Goal: Task Accomplishment & Management: Complete application form

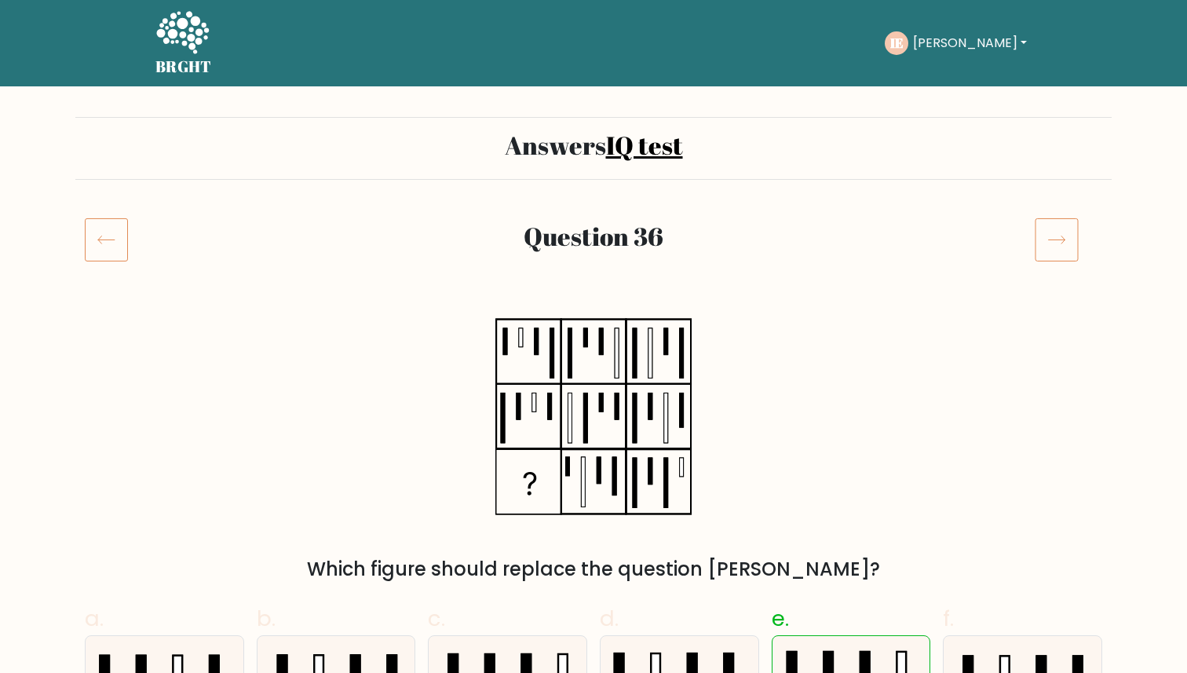
click at [1071, 229] on icon at bounding box center [1056, 239] width 44 height 44
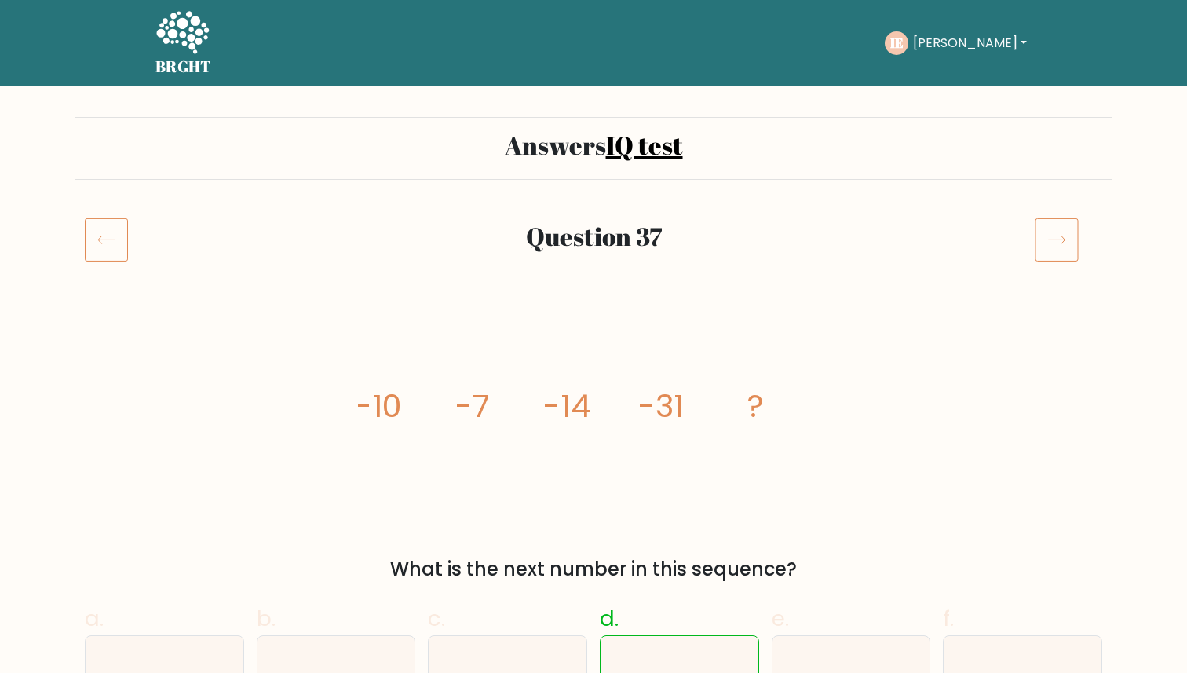
click at [1052, 246] on icon at bounding box center [1056, 239] width 44 height 44
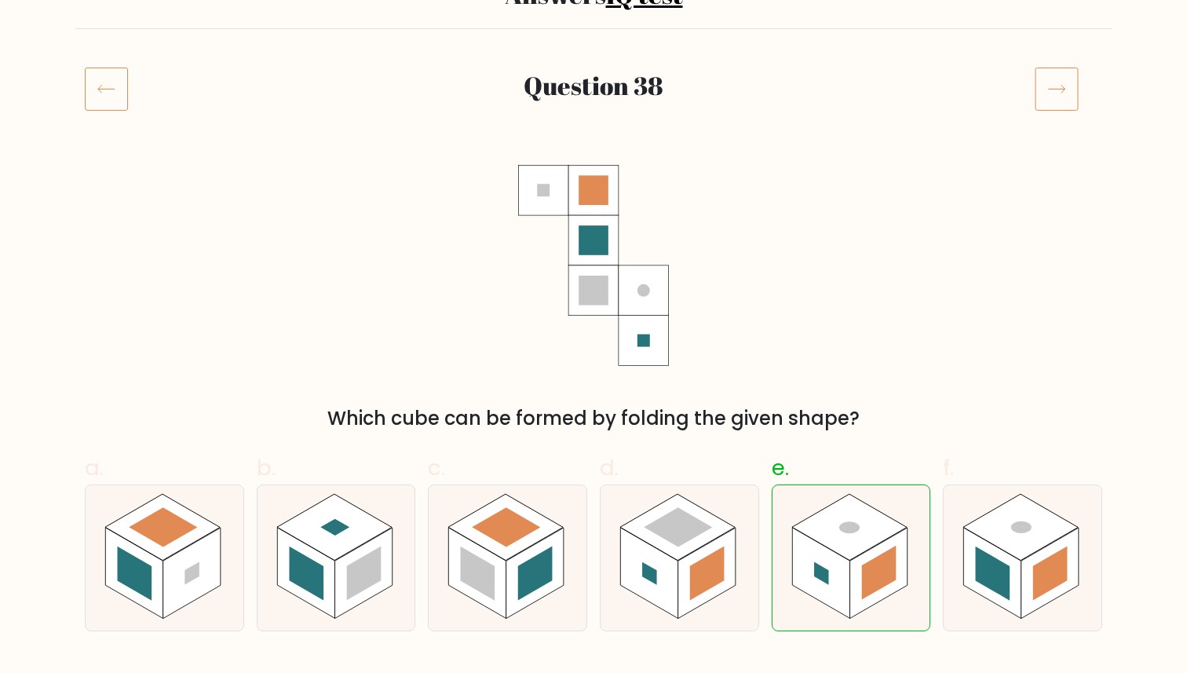
scroll to position [149, 0]
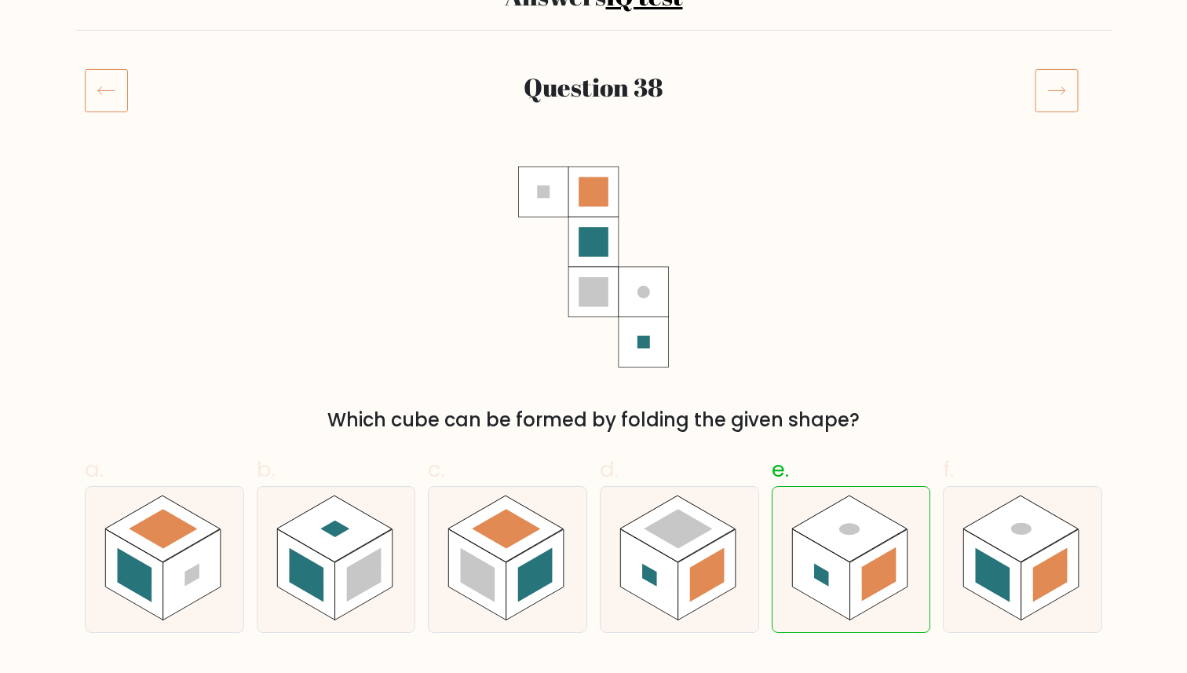
click at [1055, 97] on icon at bounding box center [1056, 90] width 44 height 44
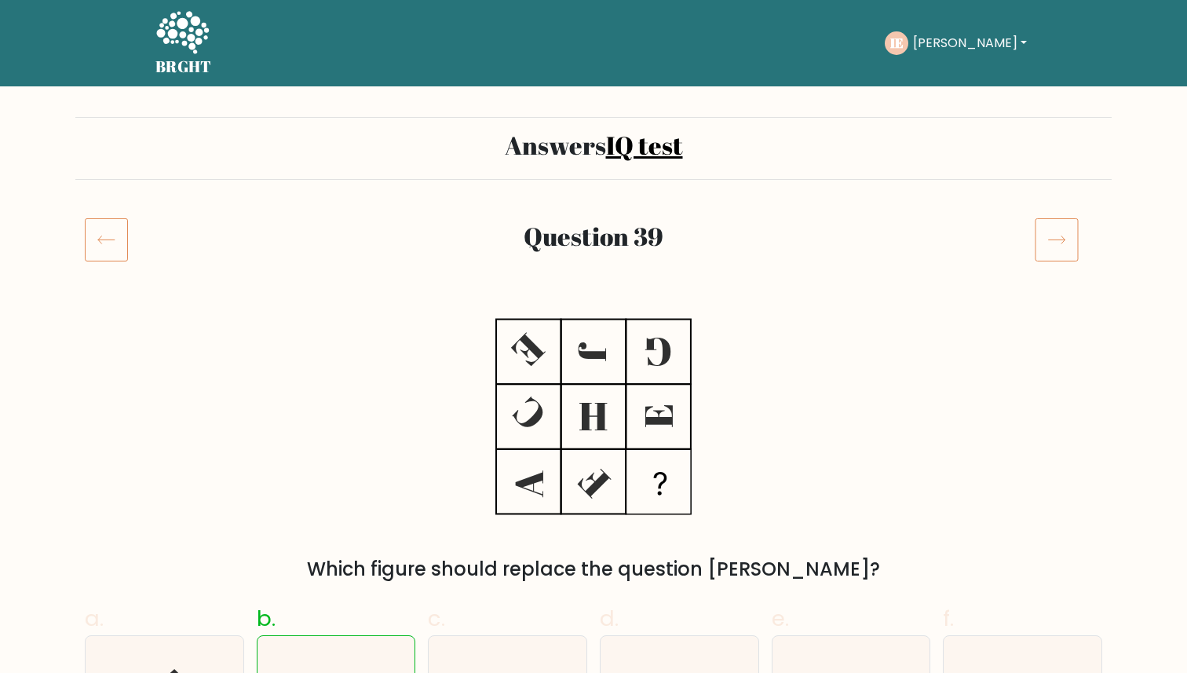
click at [1052, 253] on icon at bounding box center [1056, 239] width 44 height 44
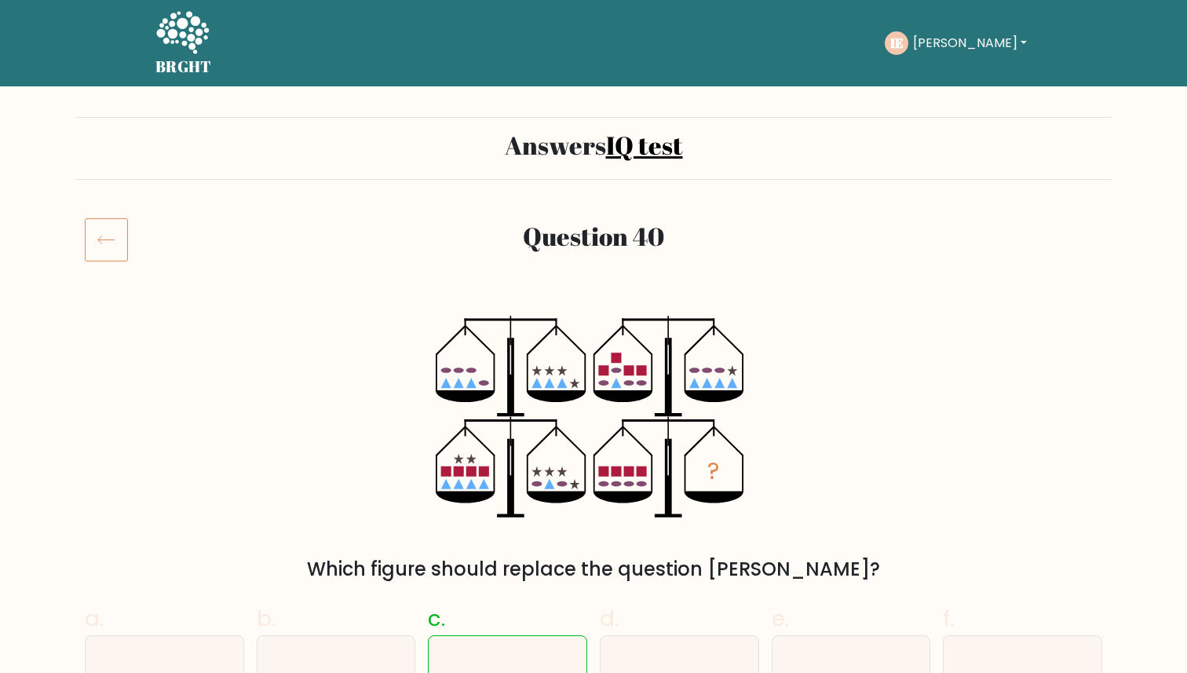
click at [103, 235] on icon at bounding box center [106, 239] width 43 height 44
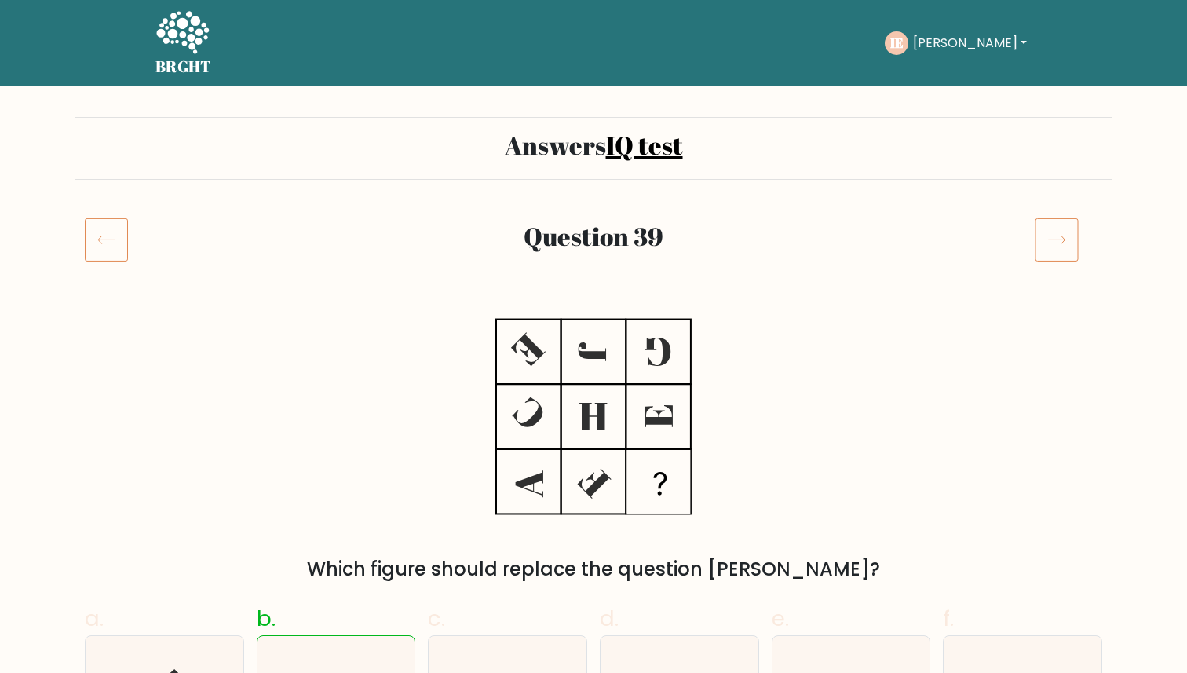
click at [1054, 246] on icon at bounding box center [1056, 239] width 44 height 44
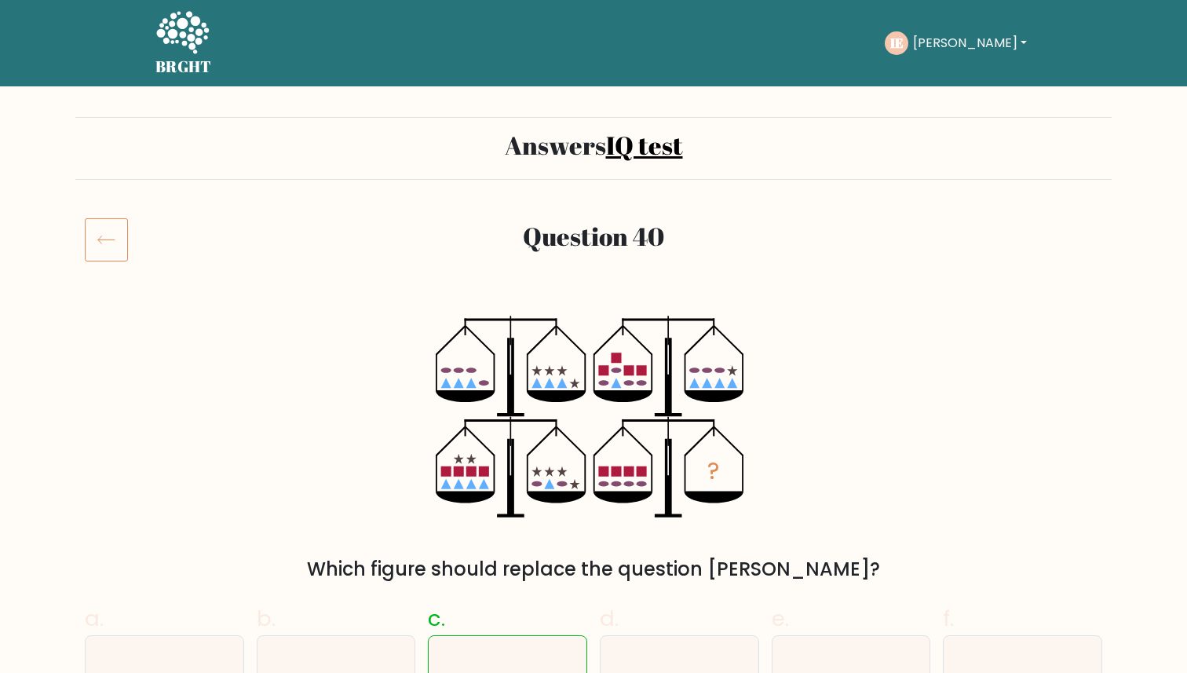
click at [962, 42] on button "Ihab" at bounding box center [969, 43] width 123 height 20
click at [918, 101] on link "Profile" at bounding box center [947, 101] width 124 height 25
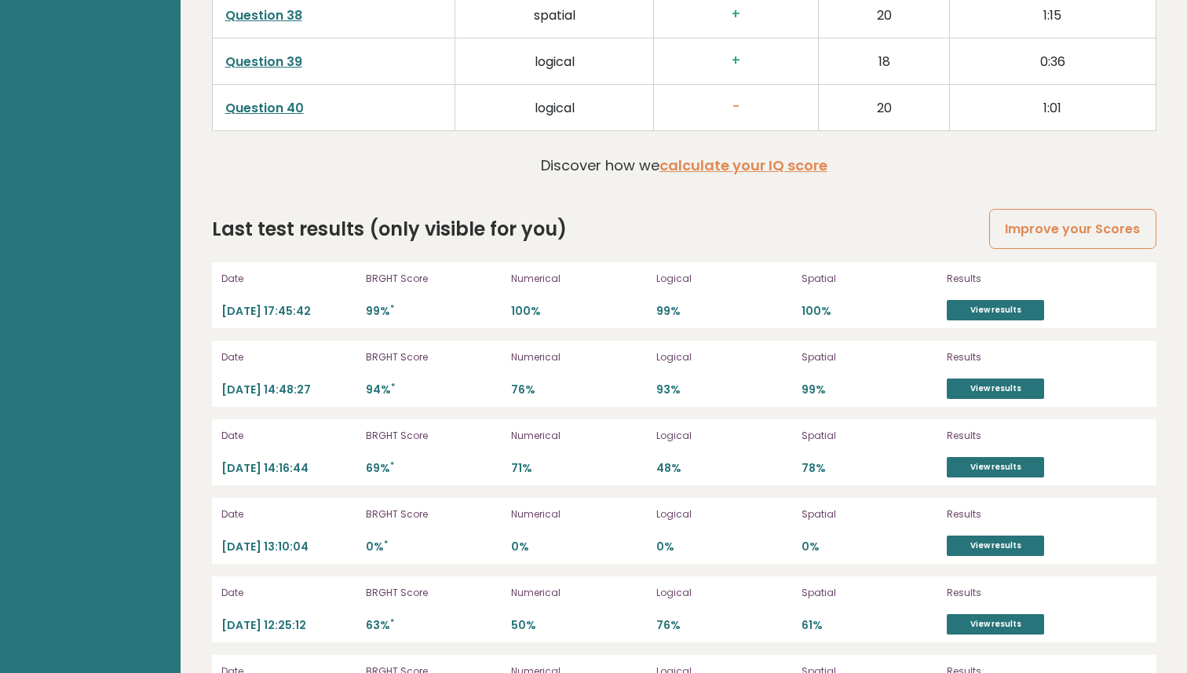
scroll to position [4242, 0]
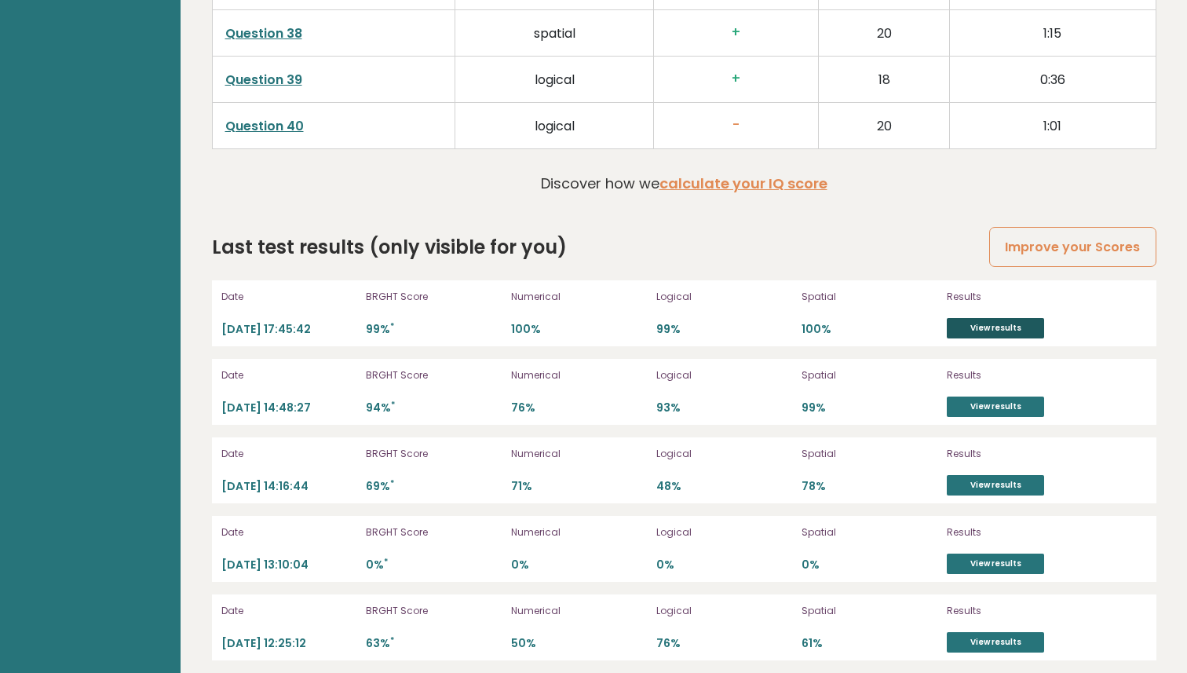
click at [983, 325] on link "View results" at bounding box center [995, 328] width 97 height 20
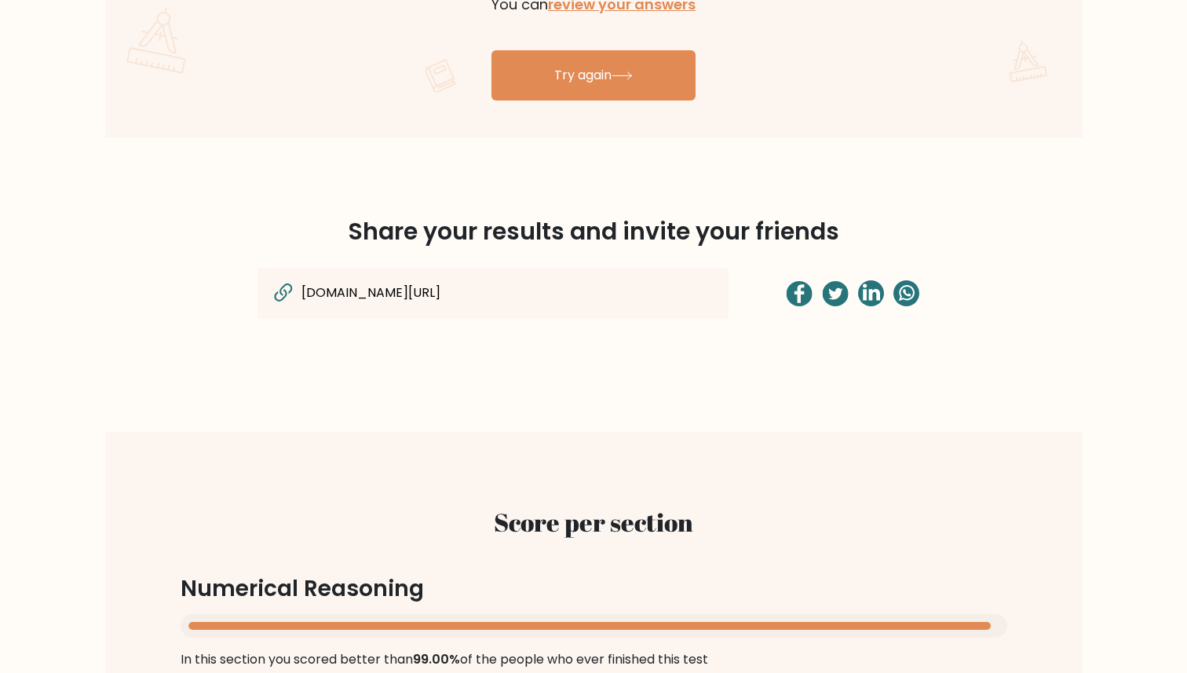
scroll to position [1056, 0]
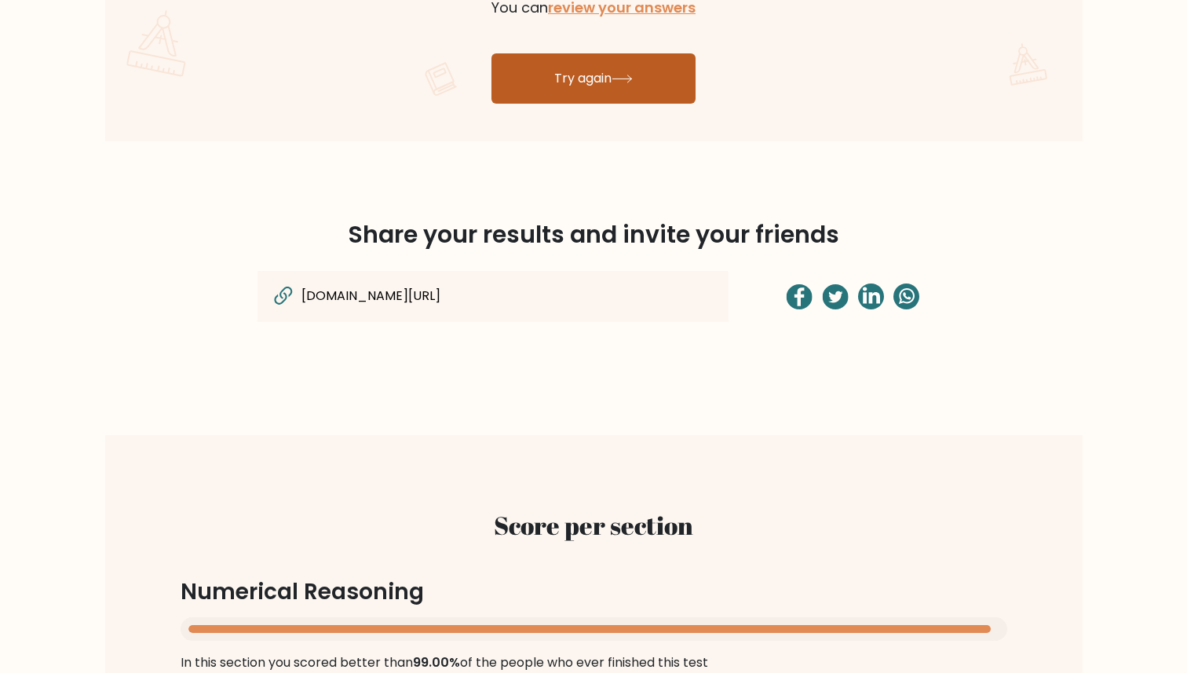
click at [623, 80] on icon at bounding box center [621, 79] width 21 height 9
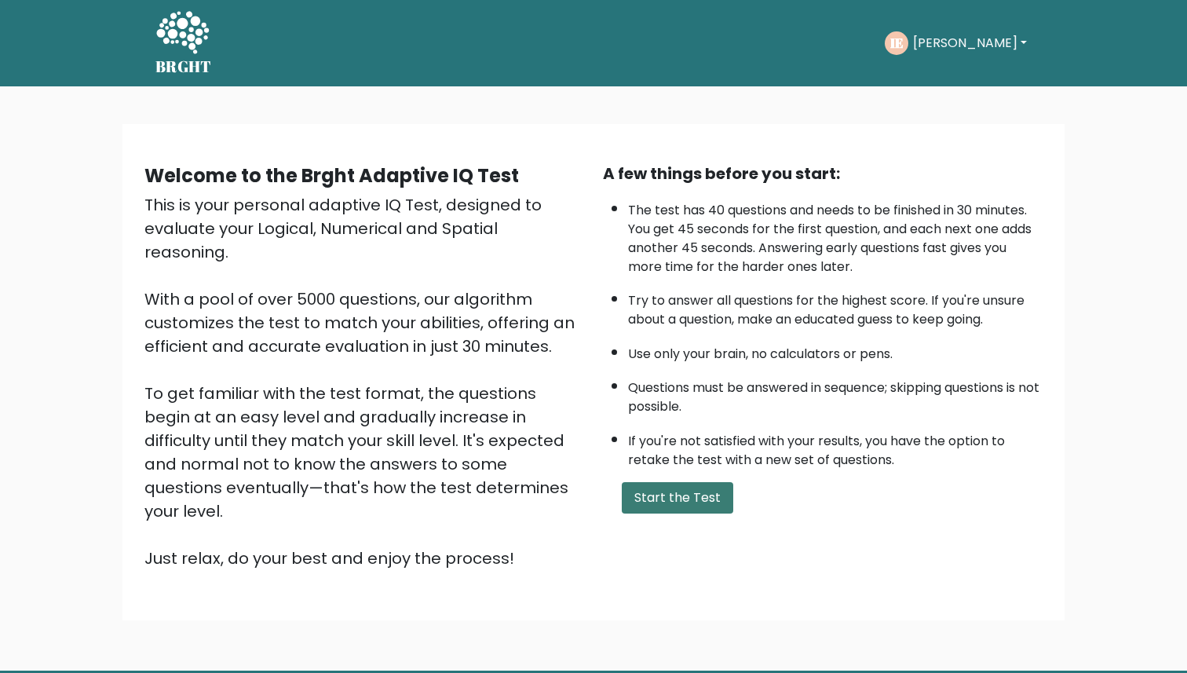
click at [666, 492] on button "Start the Test" at bounding box center [677, 497] width 111 height 31
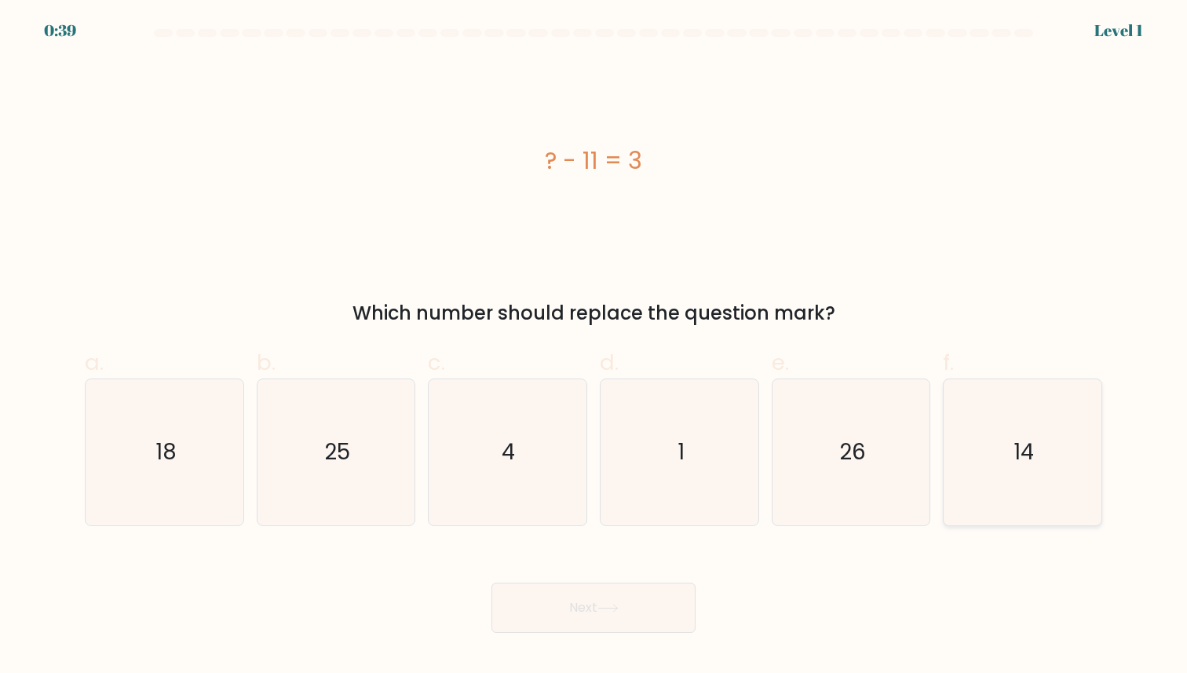
click at [1068, 454] on icon "14" at bounding box center [1022, 451] width 145 height 145
click at [594, 347] on input "f. 14" at bounding box center [593, 342] width 1 height 10
radio input "true"
click at [639, 621] on button "Next" at bounding box center [593, 607] width 204 height 50
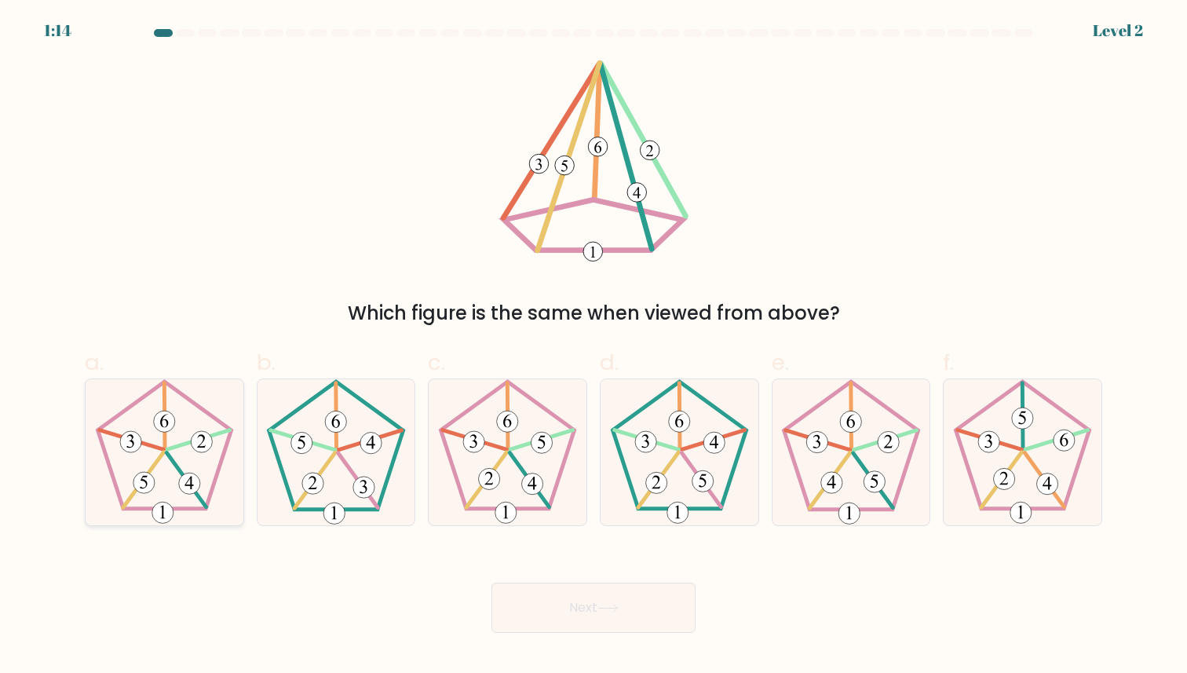
click at [162, 441] on icon at bounding box center [164, 451] width 145 height 145
click at [593, 347] on input "a." at bounding box center [593, 342] width 1 height 10
radio input "true"
click at [540, 595] on button "Next" at bounding box center [593, 607] width 204 height 50
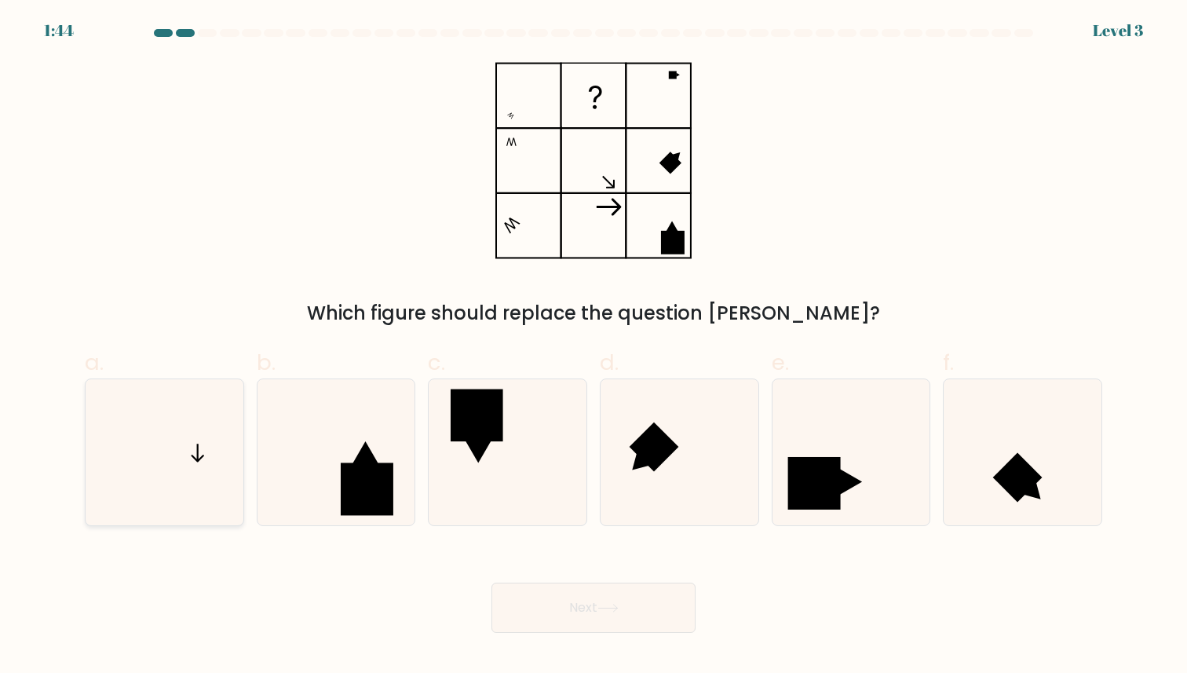
click at [209, 420] on icon at bounding box center [164, 451] width 145 height 145
click at [593, 347] on input "a." at bounding box center [593, 342] width 1 height 10
radio input "true"
click at [518, 599] on button "Next" at bounding box center [593, 607] width 204 height 50
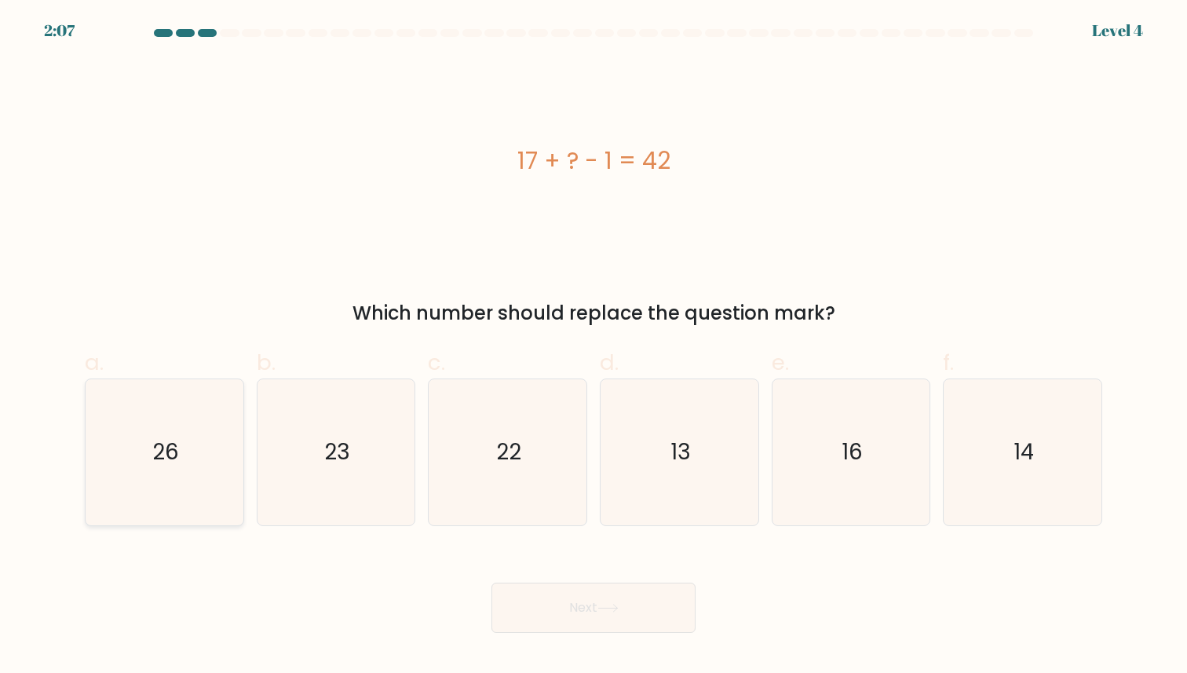
click at [206, 440] on icon "26" at bounding box center [164, 451] width 145 height 145
click at [593, 347] on input "a. 26" at bounding box center [593, 342] width 1 height 10
radio input "true"
click at [567, 610] on button "Next" at bounding box center [593, 607] width 204 height 50
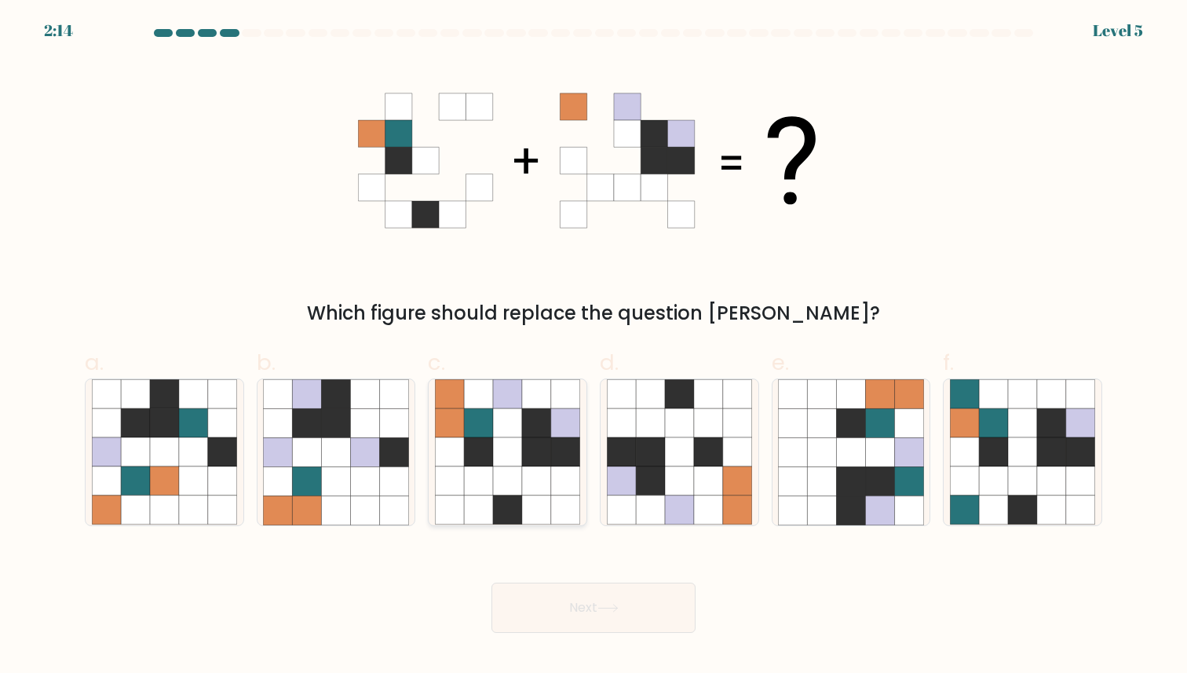
click at [498, 451] on icon at bounding box center [507, 452] width 29 height 29
click at [593, 347] on input "c." at bounding box center [593, 342] width 1 height 10
radio input "true"
click at [566, 604] on button "Next" at bounding box center [593, 607] width 204 height 50
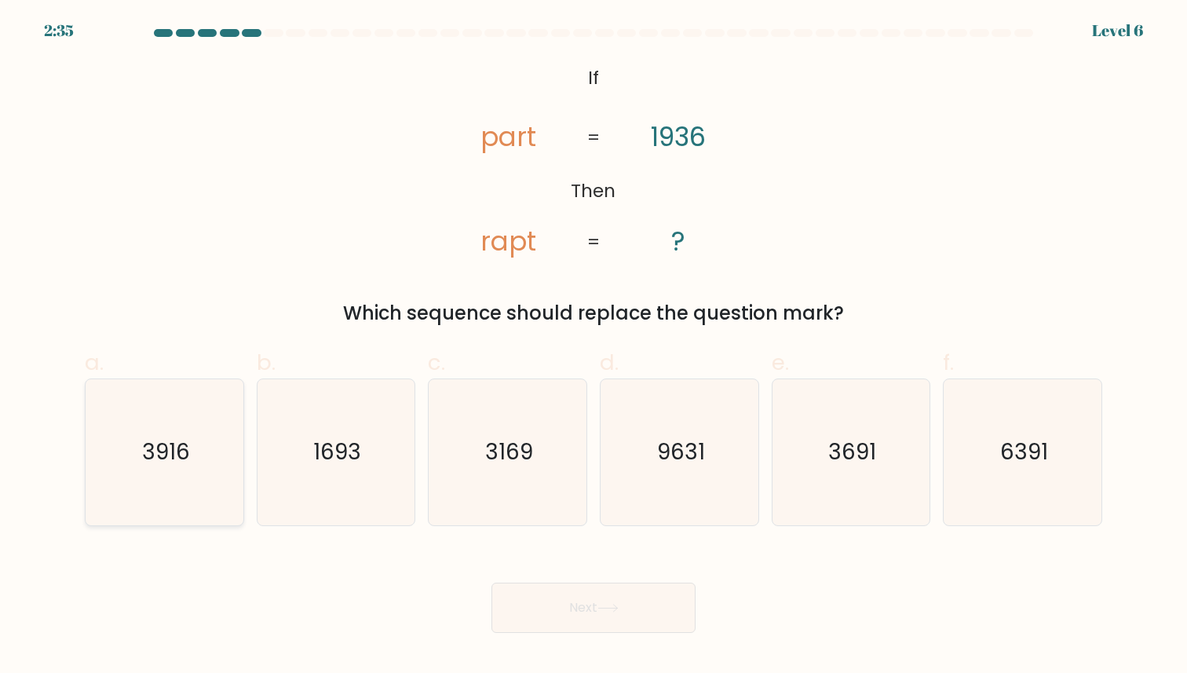
click at [202, 436] on icon "3916" at bounding box center [164, 451] width 145 height 145
click at [593, 347] on input "a. 3916" at bounding box center [593, 342] width 1 height 10
radio input "true"
click at [637, 593] on button "Next" at bounding box center [593, 607] width 204 height 50
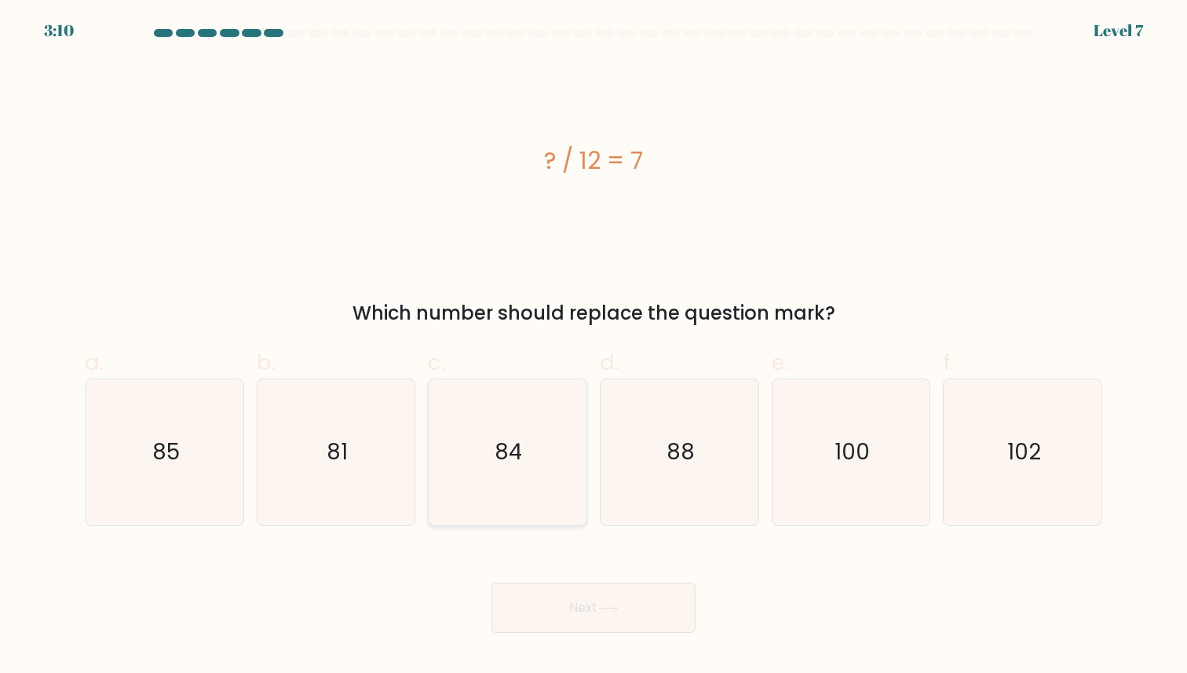
click at [468, 476] on icon "84" at bounding box center [507, 451] width 145 height 145
click at [593, 347] on input "c. 84" at bounding box center [593, 342] width 1 height 10
radio input "true"
click at [578, 618] on button "Next" at bounding box center [593, 607] width 204 height 50
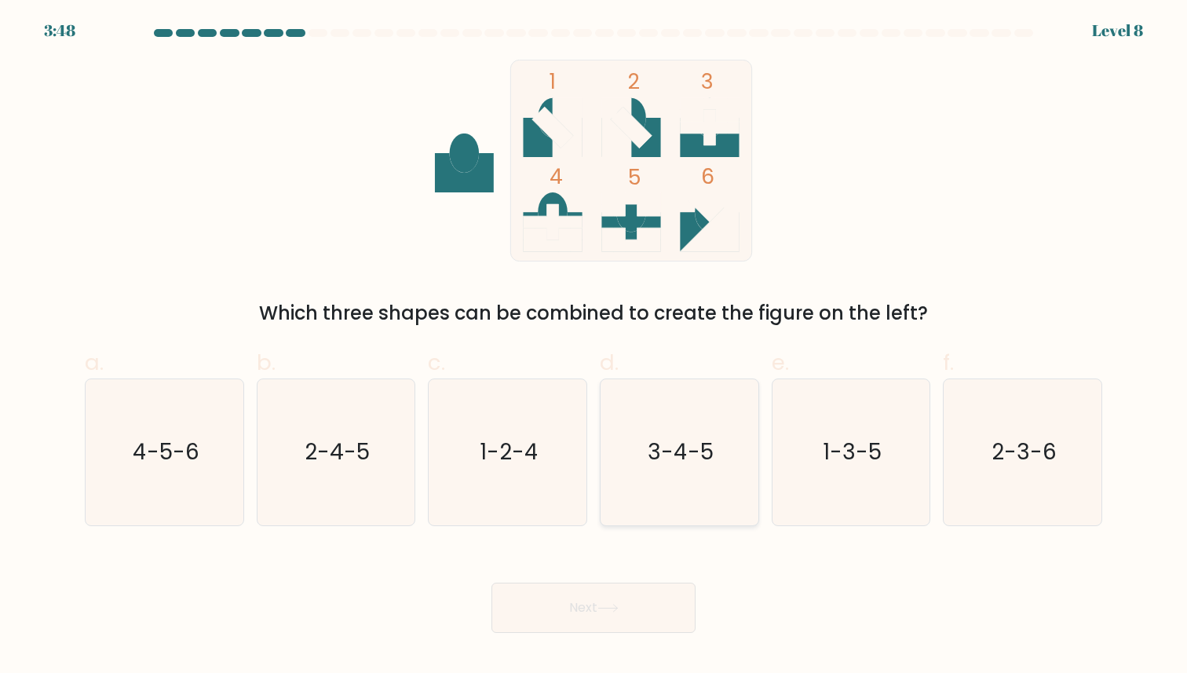
click at [721, 435] on icon "3-4-5" at bounding box center [679, 451] width 145 height 145
click at [594, 347] on input "d. 3-4-5" at bounding box center [593, 342] width 1 height 10
radio input "true"
click at [600, 600] on button "Next" at bounding box center [593, 607] width 204 height 50
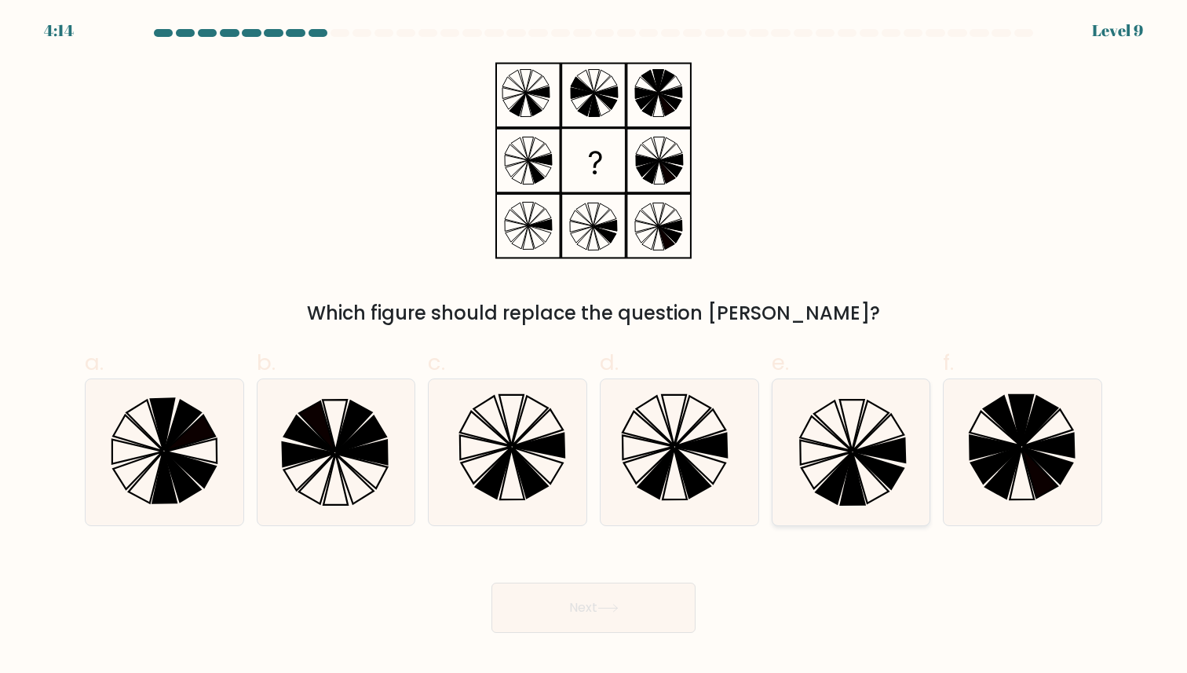
click at [857, 445] on icon at bounding box center [870, 426] width 36 height 50
click at [594, 347] on input "e." at bounding box center [593, 342] width 1 height 10
radio input "true"
click at [614, 594] on button "Next" at bounding box center [593, 607] width 204 height 50
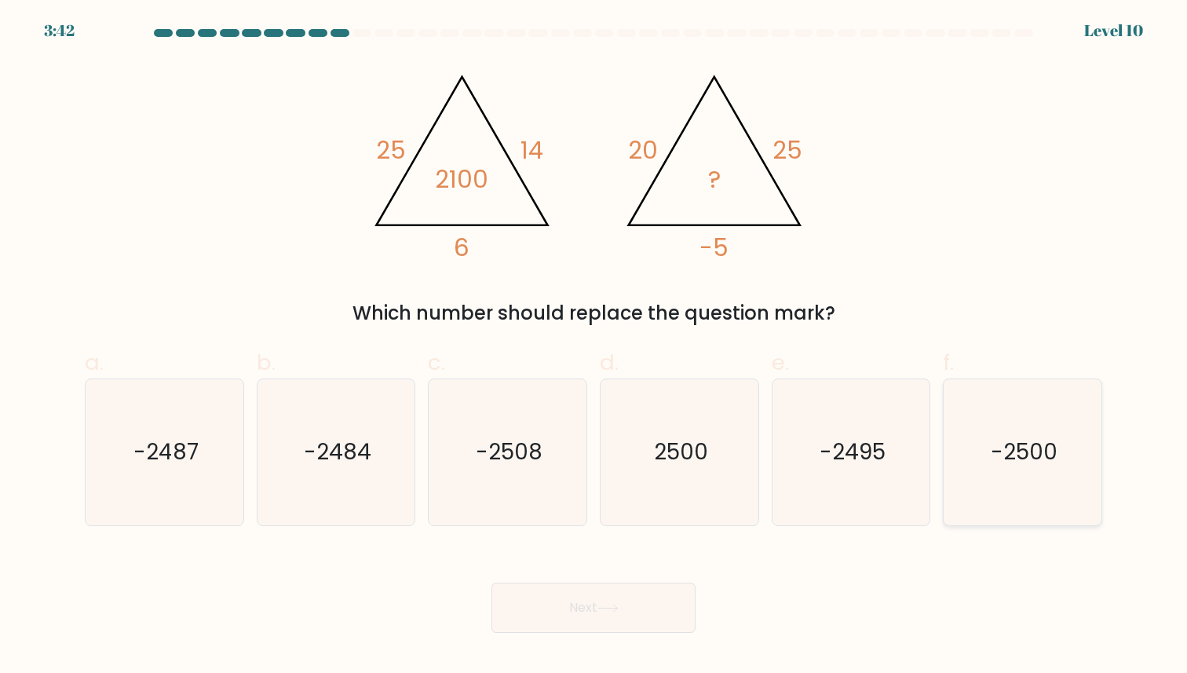
click at [1000, 451] on text "-2500" at bounding box center [1024, 452] width 67 height 31
click at [594, 347] on input "f. -2500" at bounding box center [593, 342] width 1 height 10
radio input "true"
click at [555, 607] on button "Next" at bounding box center [593, 607] width 204 height 50
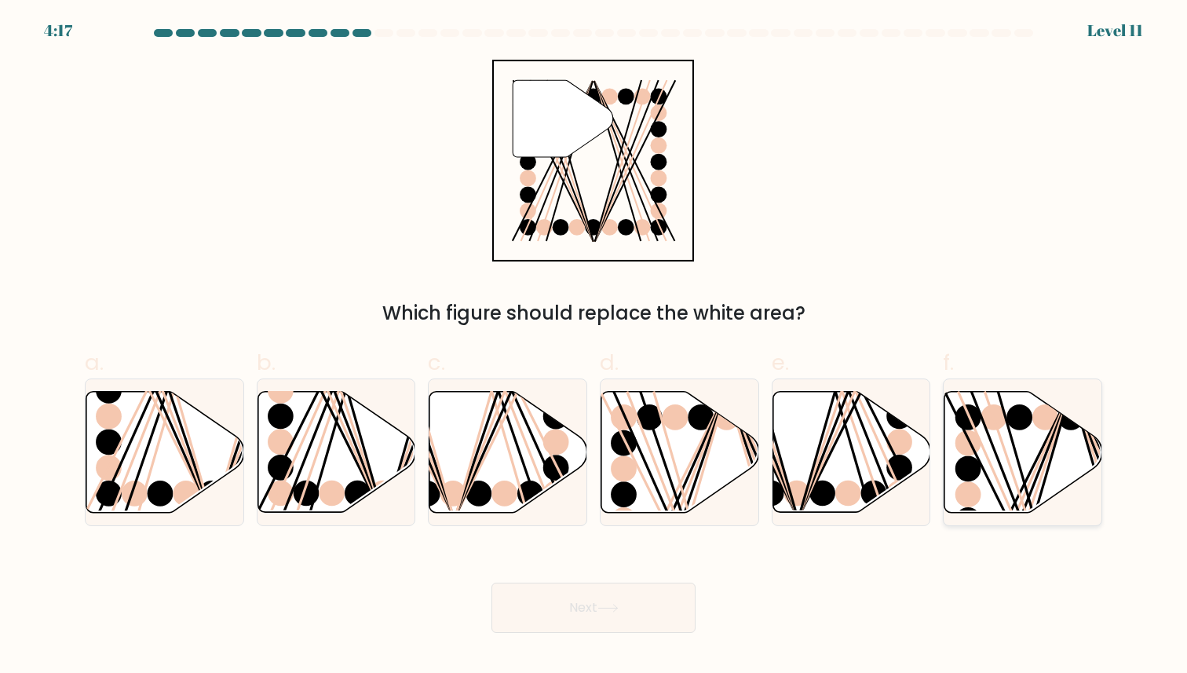
click at [994, 415] on circle at bounding box center [994, 417] width 26 height 26
click at [594, 347] on input "f." at bounding box center [593, 342] width 1 height 10
radio input "true"
click at [652, 607] on button "Next" at bounding box center [593, 607] width 204 height 50
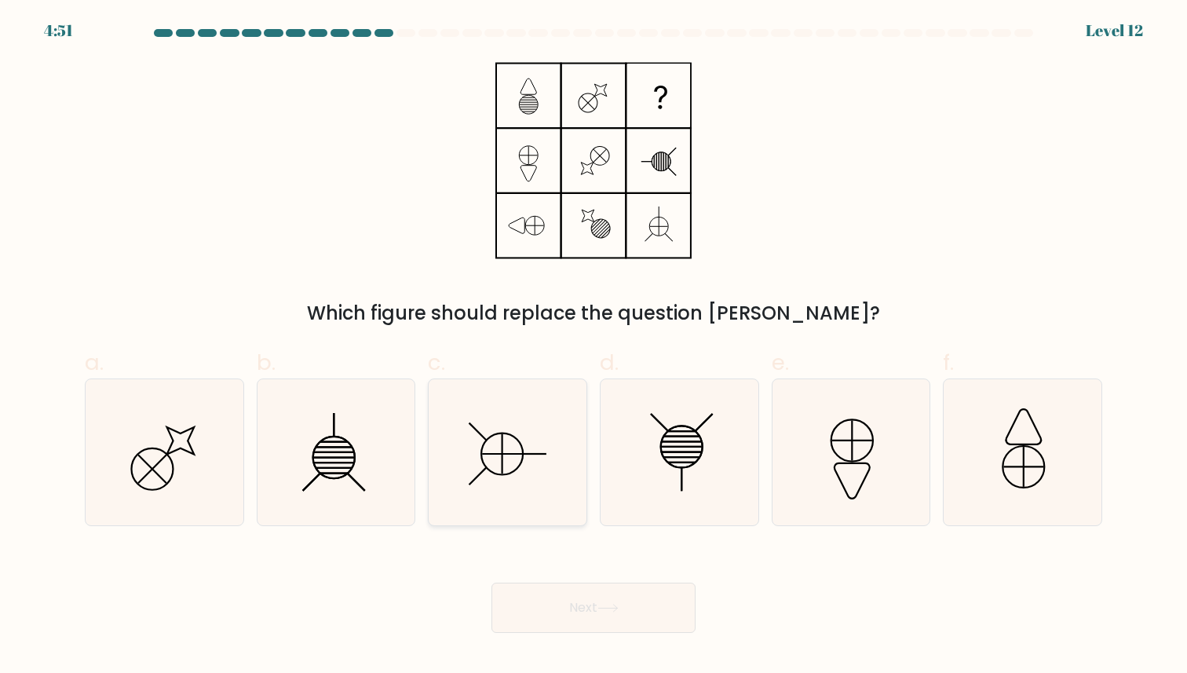
click at [509, 451] on icon at bounding box center [507, 451] width 145 height 145
click at [593, 347] on input "c." at bounding box center [593, 342] width 1 height 10
radio input "true"
click at [560, 611] on button "Next" at bounding box center [593, 607] width 204 height 50
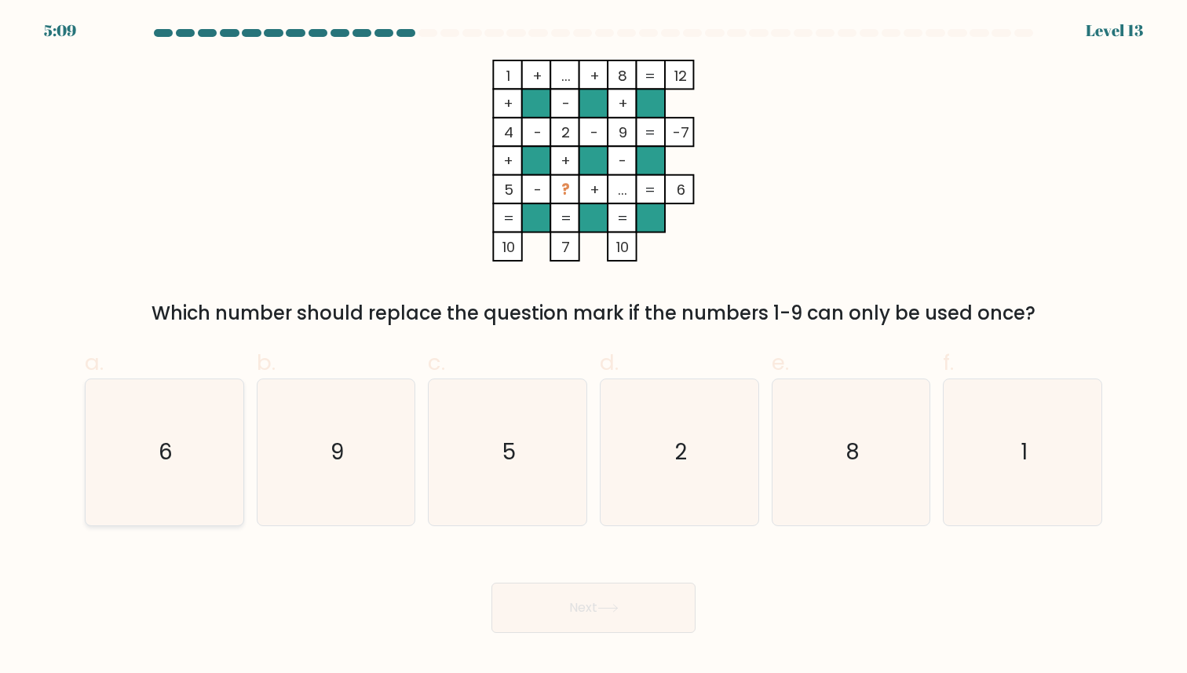
click at [148, 456] on icon "6" at bounding box center [164, 451] width 145 height 145
click at [593, 347] on input "a. 6" at bounding box center [593, 342] width 1 height 10
radio input "true"
click at [604, 596] on button "Next" at bounding box center [593, 607] width 204 height 50
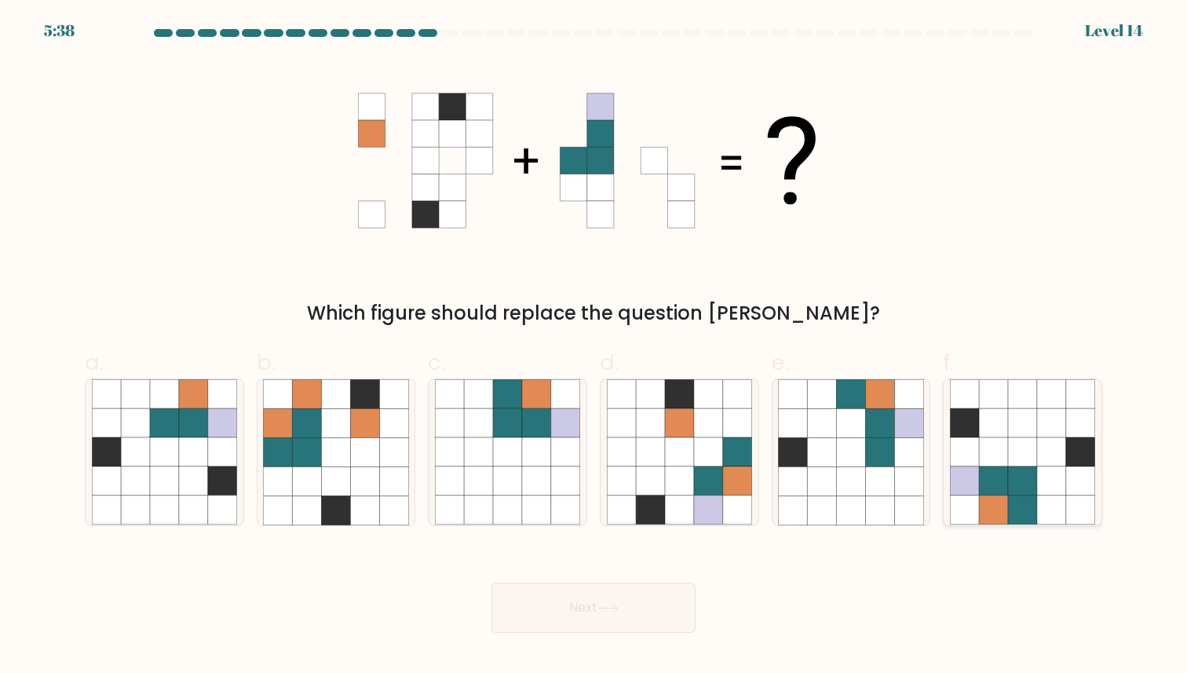
click at [1049, 475] on icon at bounding box center [1051, 481] width 29 height 29
click at [594, 347] on input "f." at bounding box center [593, 342] width 1 height 10
radio input "true"
click at [581, 597] on button "Next" at bounding box center [593, 607] width 204 height 50
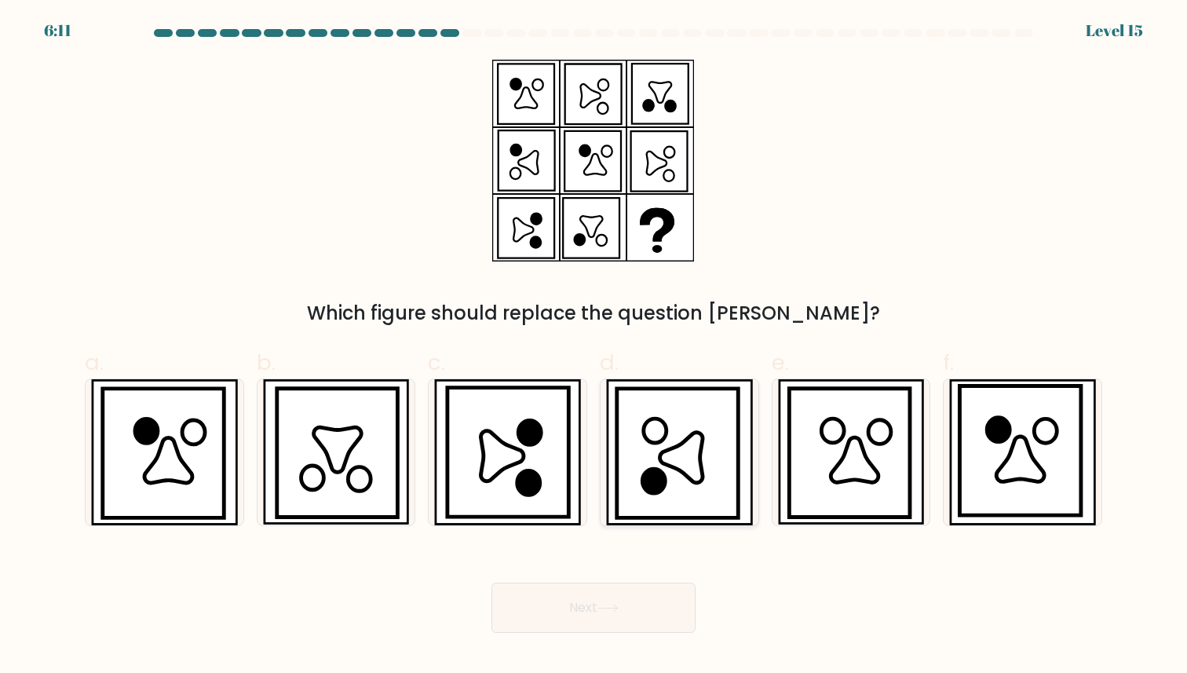
click at [633, 466] on icon at bounding box center [677, 453] width 121 height 129
click at [594, 347] on input "d." at bounding box center [593, 342] width 1 height 10
radio input "true"
click at [580, 604] on button "Next" at bounding box center [593, 607] width 204 height 50
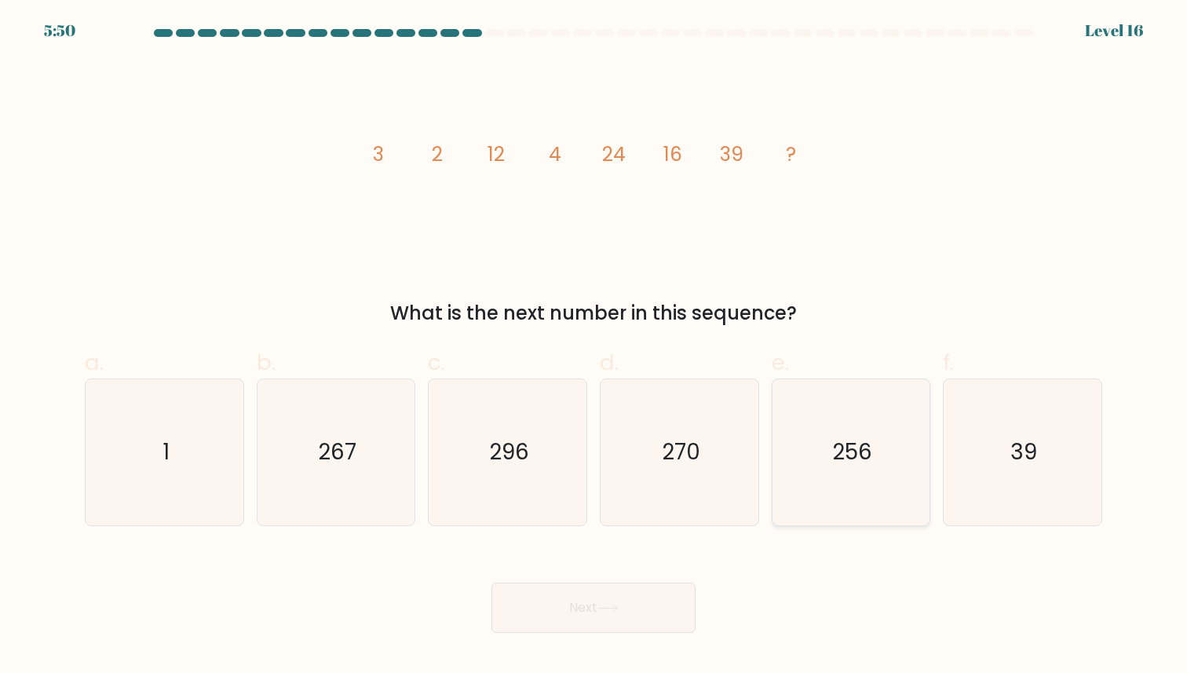
click at [803, 432] on icon "256" at bounding box center [850, 451] width 145 height 145
click at [594, 347] on input "e. 256" at bounding box center [593, 342] width 1 height 10
radio input "true"
click at [803, 432] on icon "256" at bounding box center [851, 452] width 144 height 144
click at [594, 347] on input "e. 256" at bounding box center [593, 342] width 1 height 10
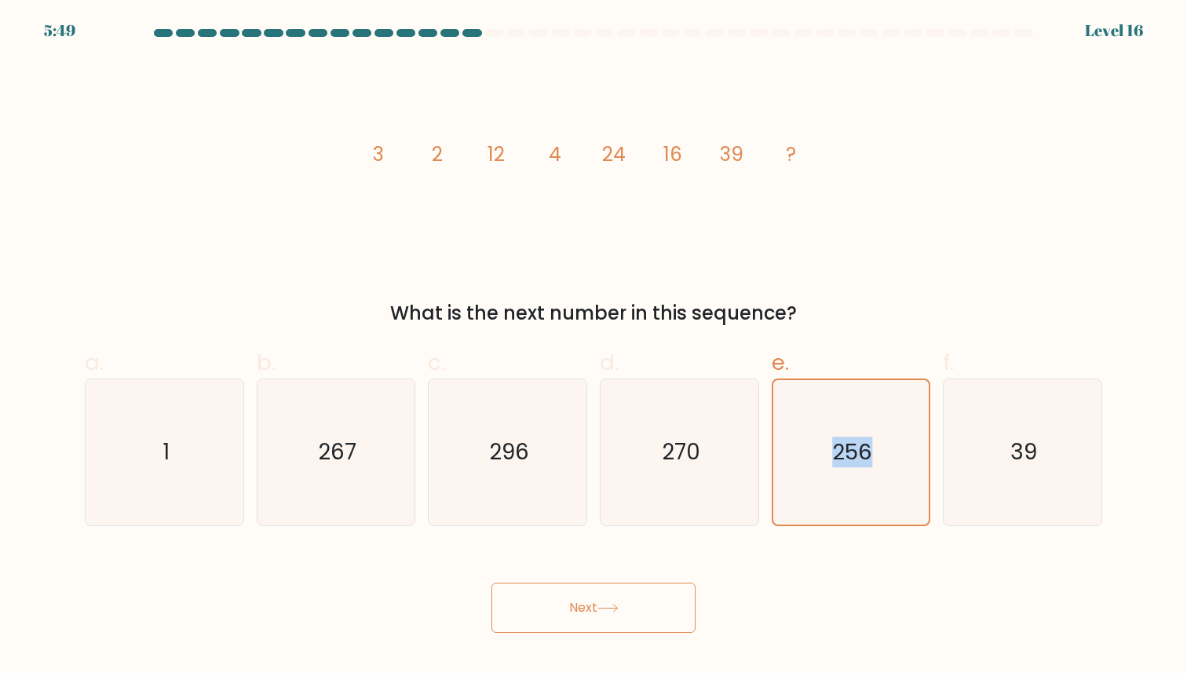
click at [586, 595] on button "Next" at bounding box center [593, 607] width 204 height 50
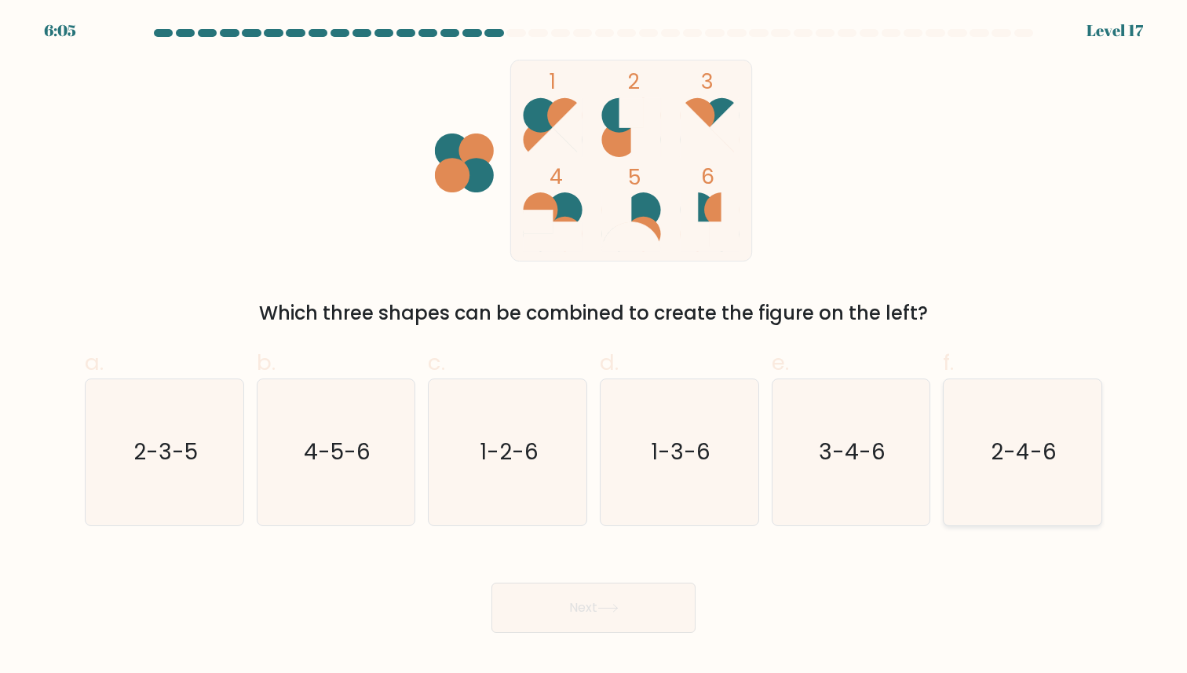
click at [1014, 462] on text "2-4-6" at bounding box center [1024, 452] width 66 height 31
click at [594, 347] on input "f. 2-4-6" at bounding box center [593, 342] width 1 height 10
radio input "true"
click at [595, 605] on button "Next" at bounding box center [593, 607] width 204 height 50
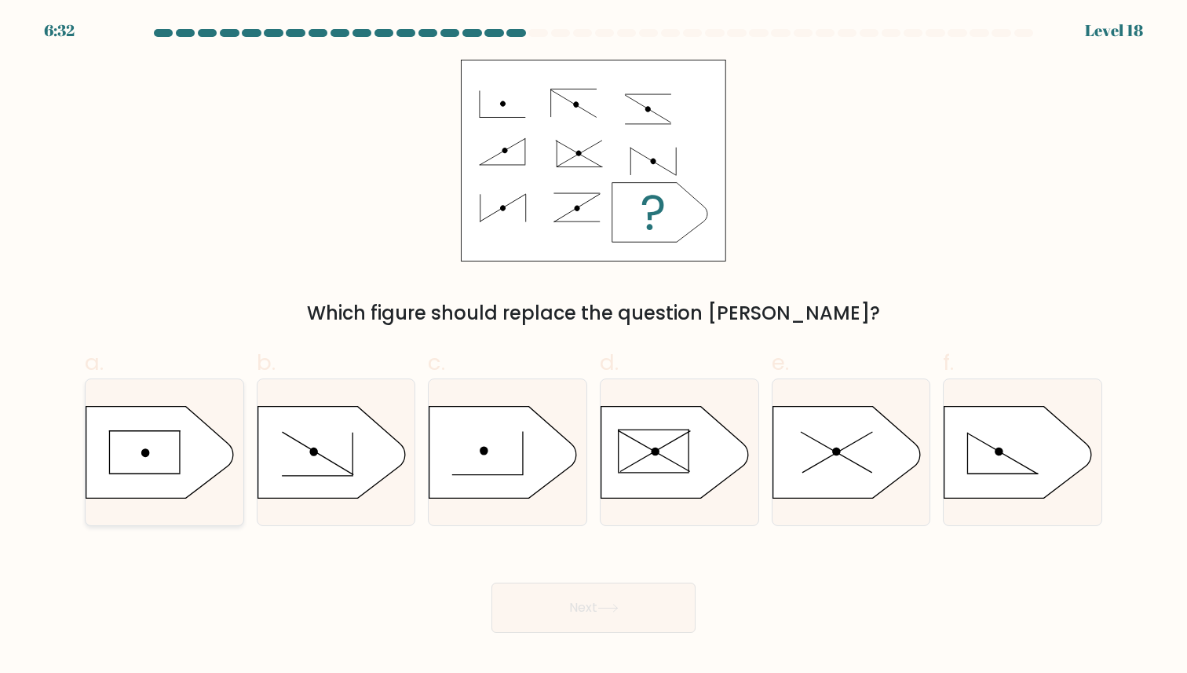
click at [116, 440] on icon at bounding box center [160, 453] width 148 height 92
click at [593, 347] on input "a." at bounding box center [593, 342] width 1 height 10
radio input "true"
click at [654, 603] on button "Next" at bounding box center [593, 607] width 204 height 50
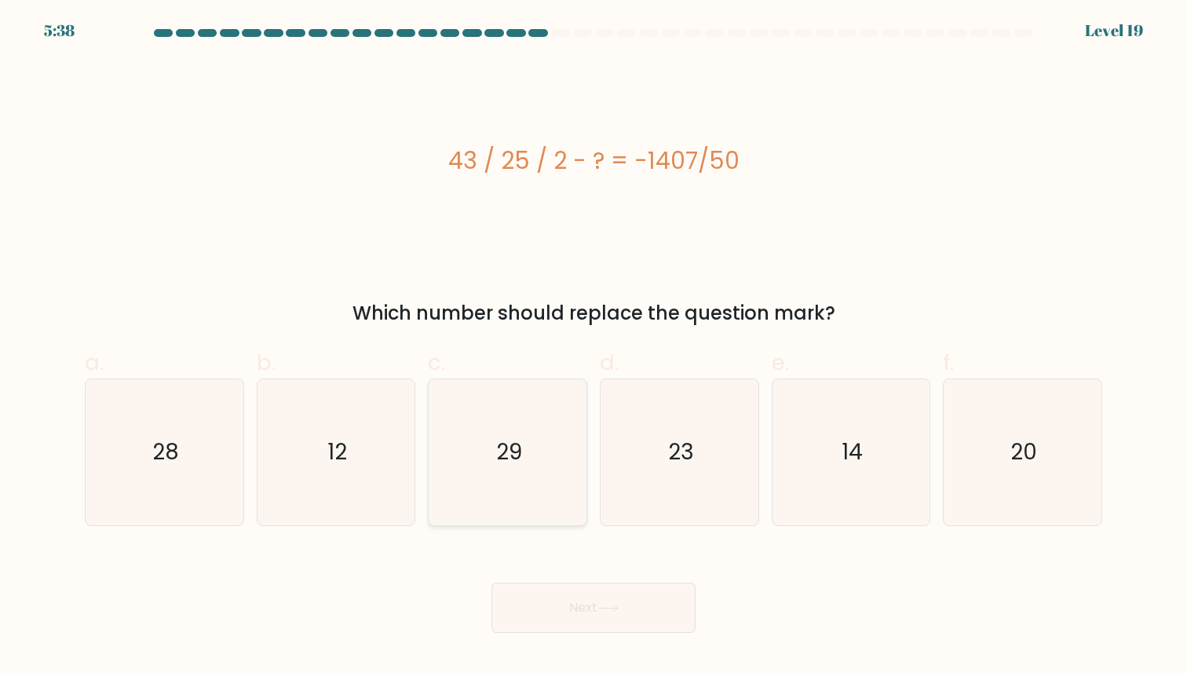
click at [497, 448] on text "29" at bounding box center [509, 452] width 26 height 31
click at [593, 347] on input "c. 29" at bounding box center [593, 342] width 1 height 10
radio input "true"
click at [596, 615] on button "Next" at bounding box center [593, 607] width 204 height 50
click at [618, 607] on icon at bounding box center [607, 608] width 21 height 9
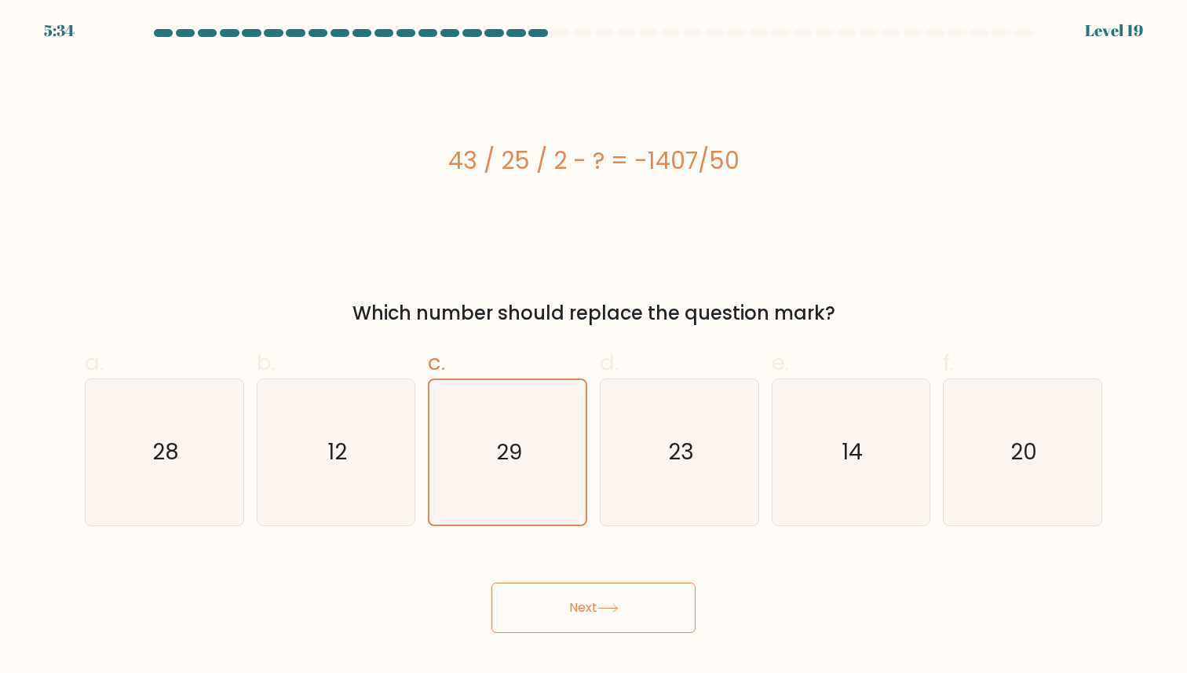
click at [618, 607] on icon at bounding box center [607, 608] width 21 height 9
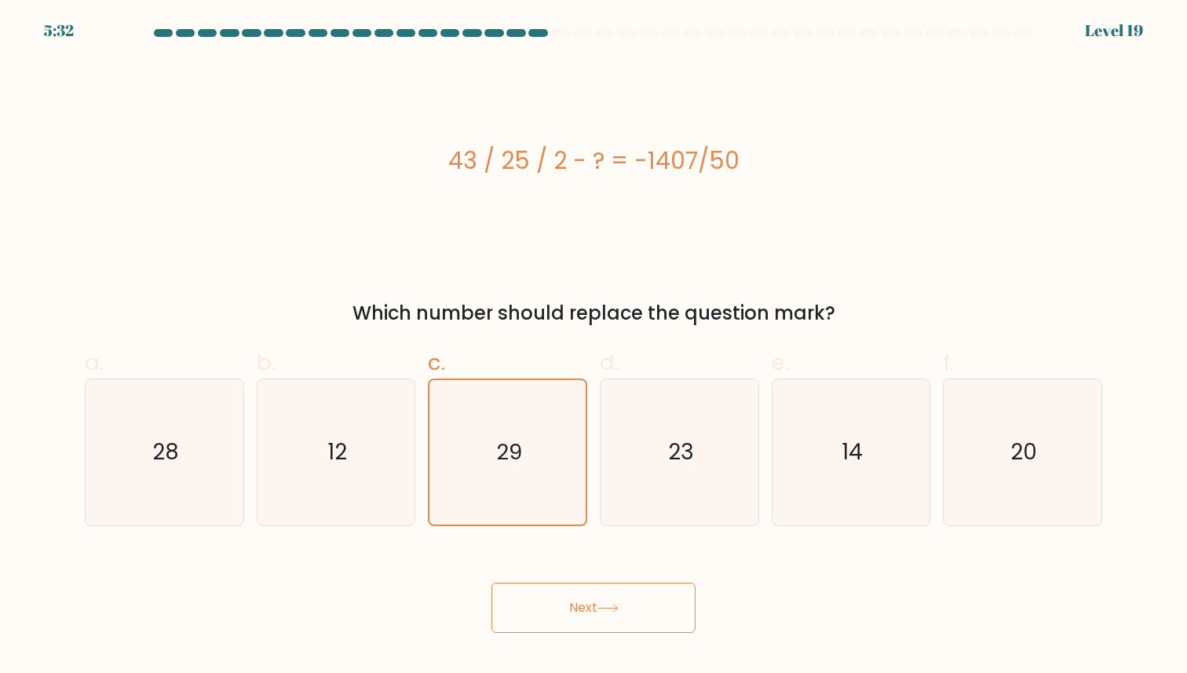
click at [618, 607] on icon at bounding box center [607, 608] width 21 height 9
click at [618, 606] on icon at bounding box center [607, 608] width 21 height 9
drag, startPoint x: 575, startPoint y: 522, endPoint x: 578, endPoint y: 575, distance: 52.7
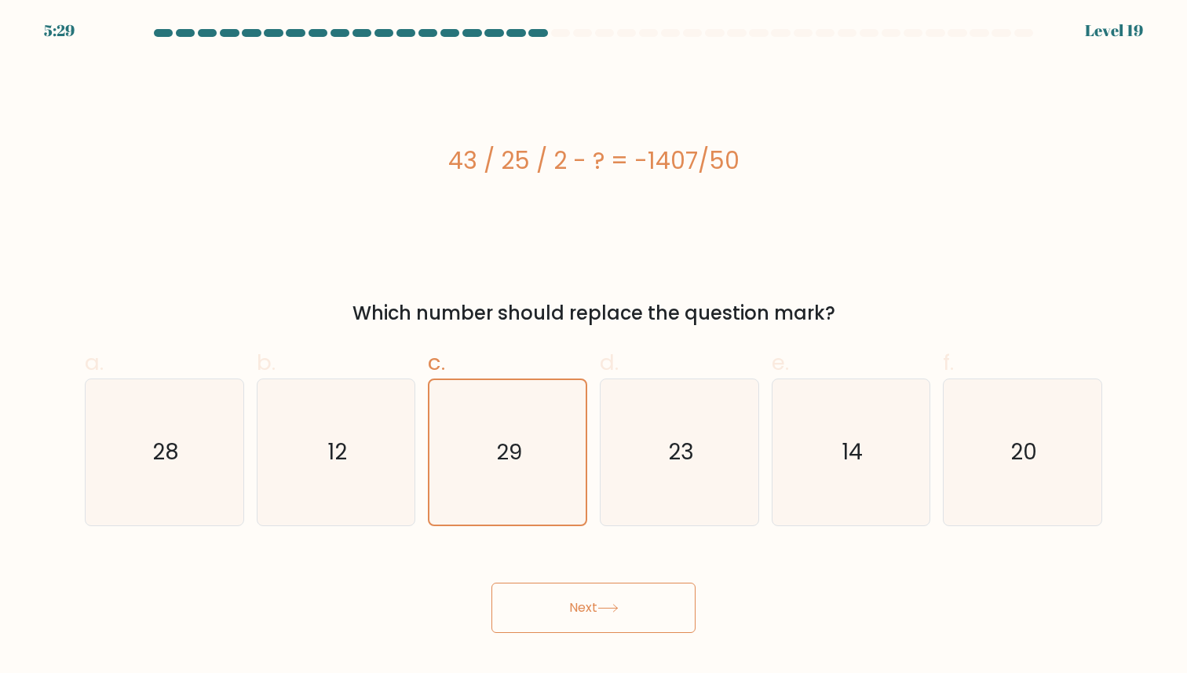
click at [575, 523] on icon "29" at bounding box center [508, 452] width 144 height 144
click at [593, 347] on input "c. 29" at bounding box center [593, 342] width 1 height 10
click at [610, 597] on button "Next" at bounding box center [593, 607] width 204 height 50
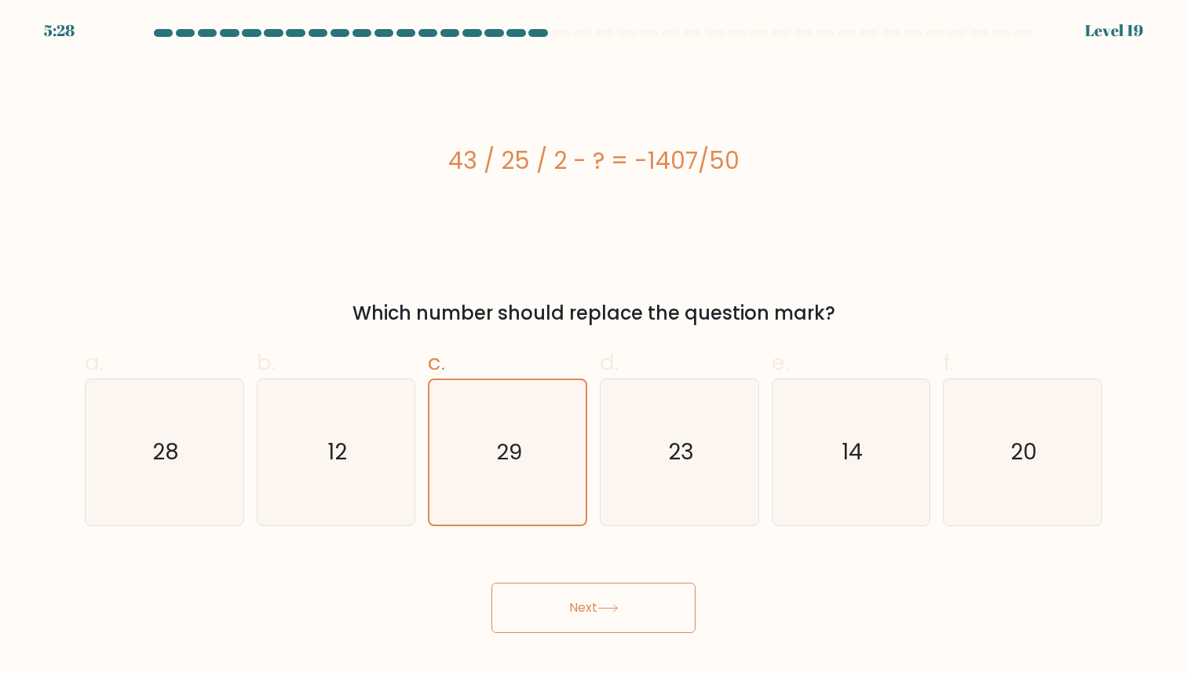
click at [610, 597] on button "Next" at bounding box center [593, 607] width 204 height 50
click at [553, 493] on icon "29" at bounding box center [508, 452] width 144 height 144
click at [593, 347] on input "c. 29" at bounding box center [593, 342] width 1 height 10
click at [553, 493] on icon "29" at bounding box center [508, 452] width 144 height 144
click at [593, 347] on input "c. 29" at bounding box center [593, 342] width 1 height 10
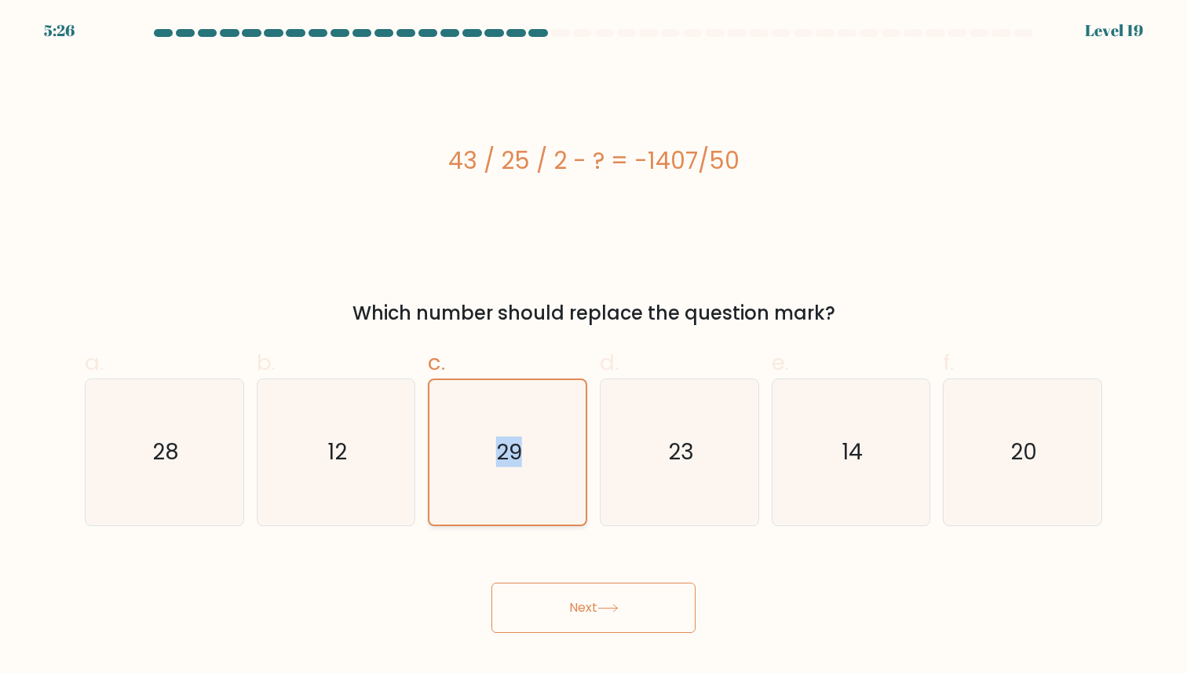
click at [553, 493] on icon "29" at bounding box center [508, 452] width 144 height 144
click at [593, 347] on input "c. 29" at bounding box center [593, 342] width 1 height 10
click at [615, 578] on div "Next" at bounding box center [593, 589] width 1036 height 88
click at [615, 587] on button "Next" at bounding box center [593, 607] width 204 height 50
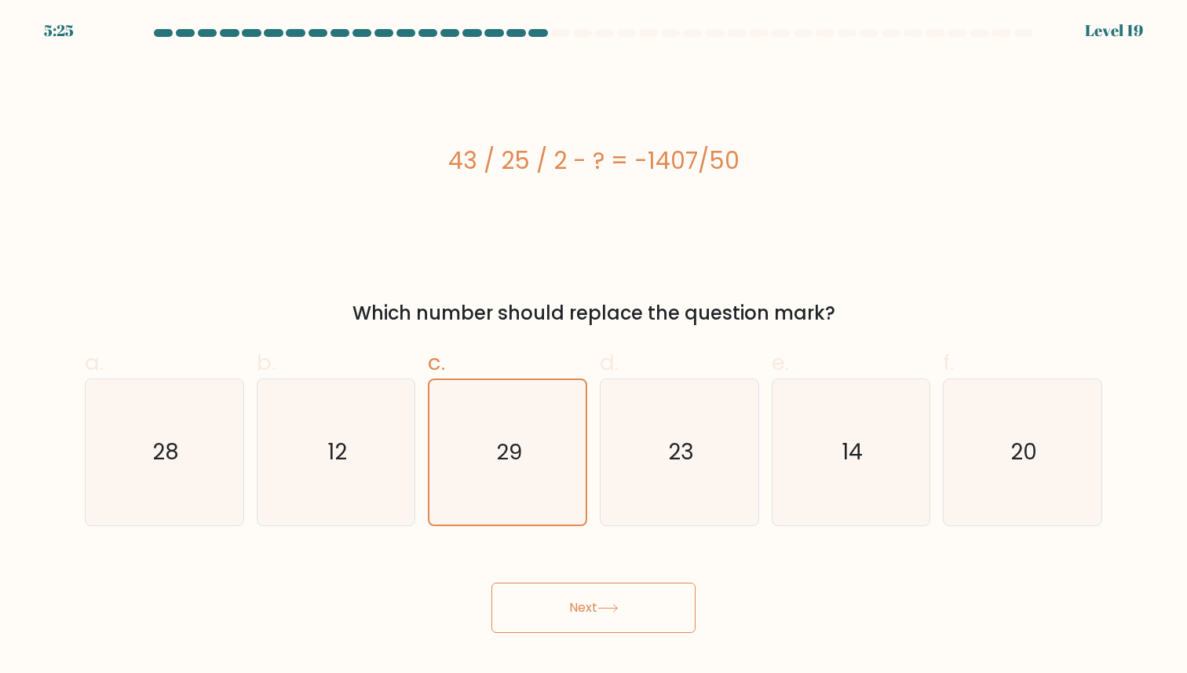
click at [615, 587] on button "Next" at bounding box center [593, 607] width 204 height 50
click at [615, 588] on button "Next" at bounding box center [593, 607] width 204 height 50
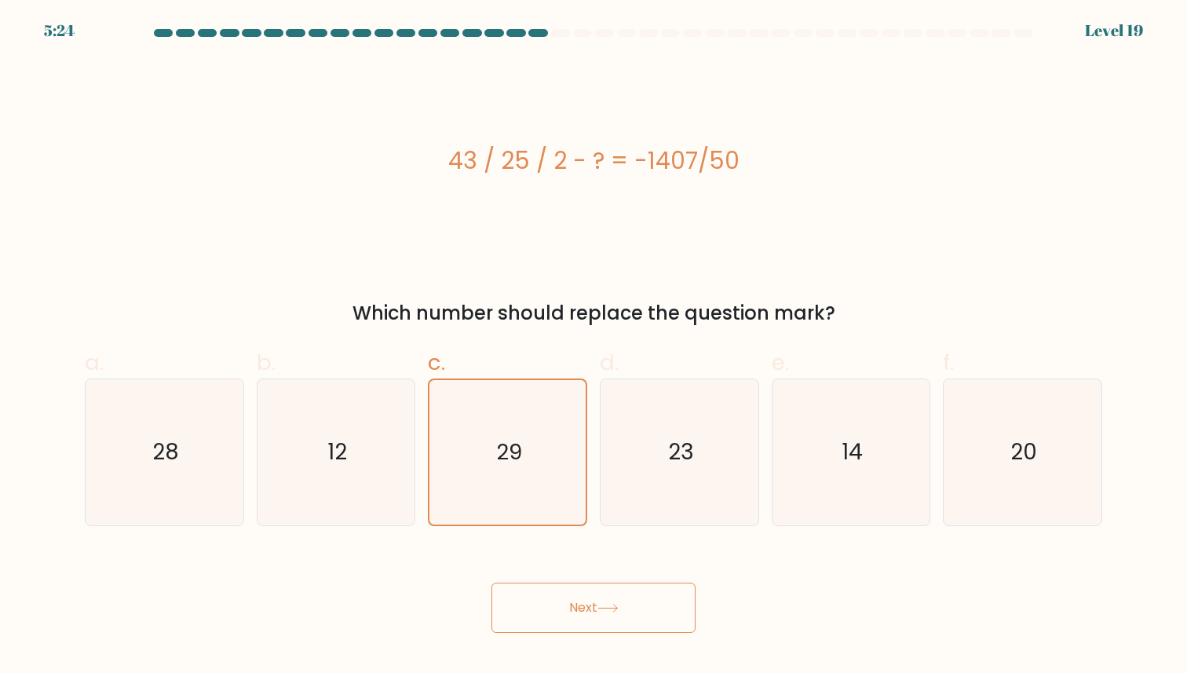
click at [615, 588] on button "Next" at bounding box center [593, 607] width 204 height 50
click at [612, 588] on button "Next" at bounding box center [593, 607] width 204 height 50
click at [602, 581] on div "Next" at bounding box center [593, 589] width 1036 height 88
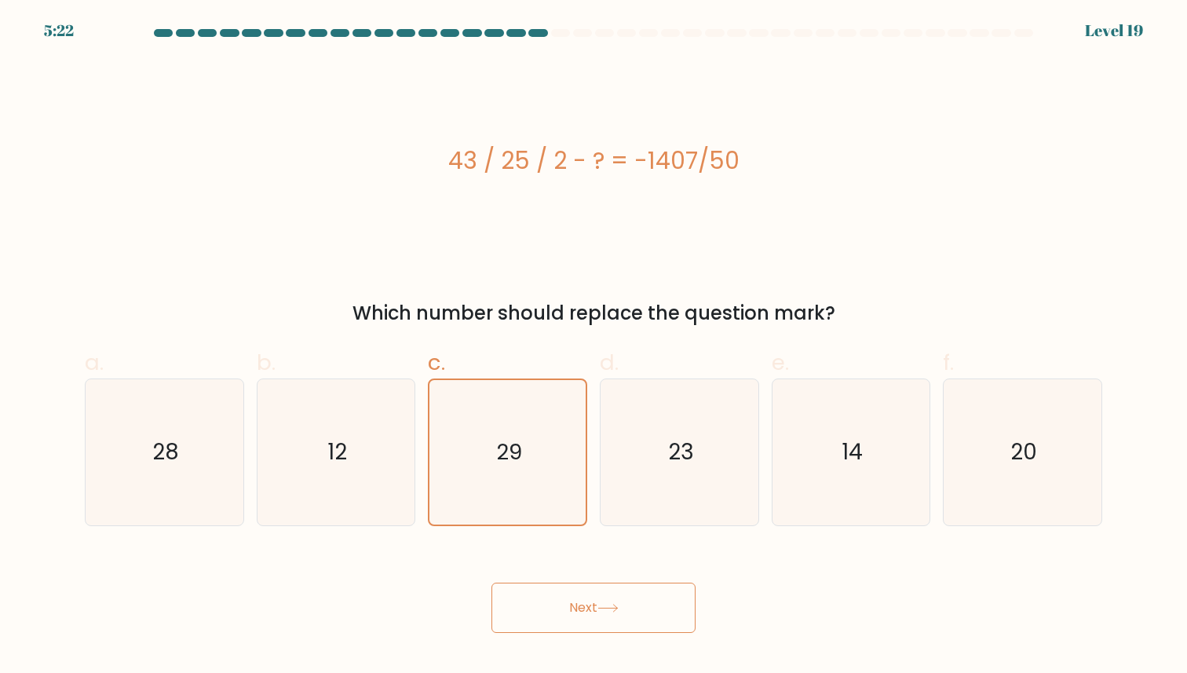
click at [617, 582] on button "Next" at bounding box center [593, 607] width 204 height 50
click at [618, 583] on button "Next" at bounding box center [593, 607] width 204 height 50
click at [622, 599] on button "Next" at bounding box center [593, 607] width 204 height 50
click at [623, 601] on button "Next" at bounding box center [593, 607] width 204 height 50
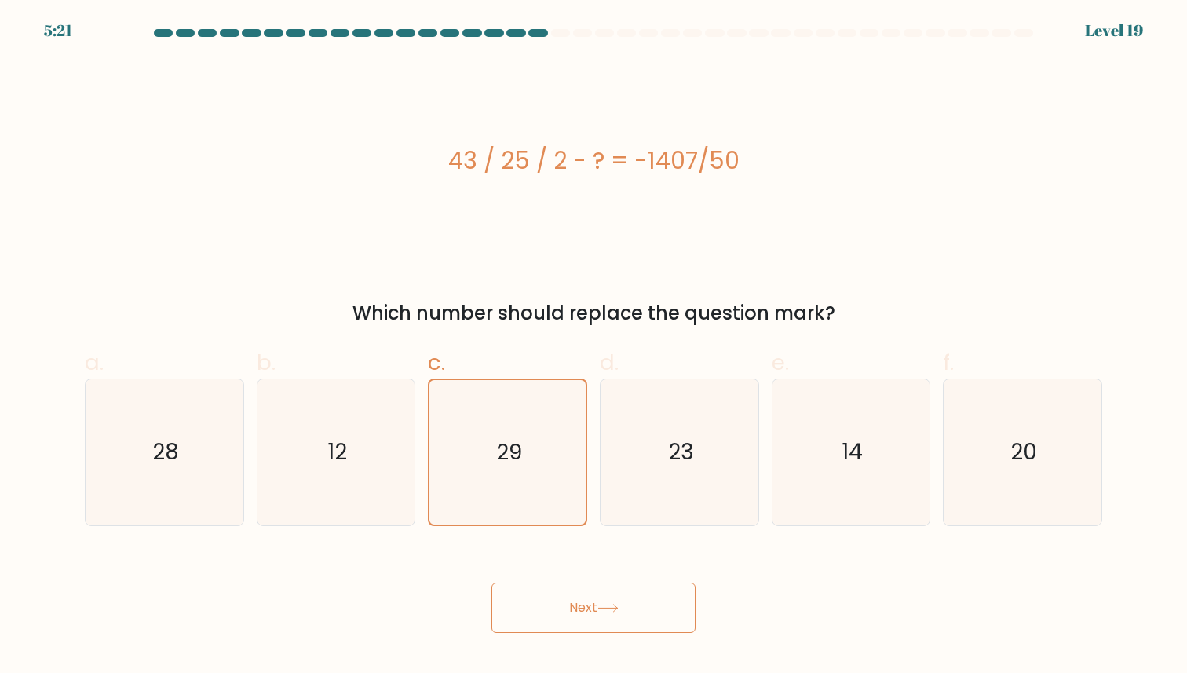
click at [623, 601] on button "Next" at bounding box center [593, 607] width 204 height 50
drag, startPoint x: 623, startPoint y: 601, endPoint x: 614, endPoint y: 602, distance: 9.5
click at [614, 602] on button "Next" at bounding box center [593, 607] width 204 height 50
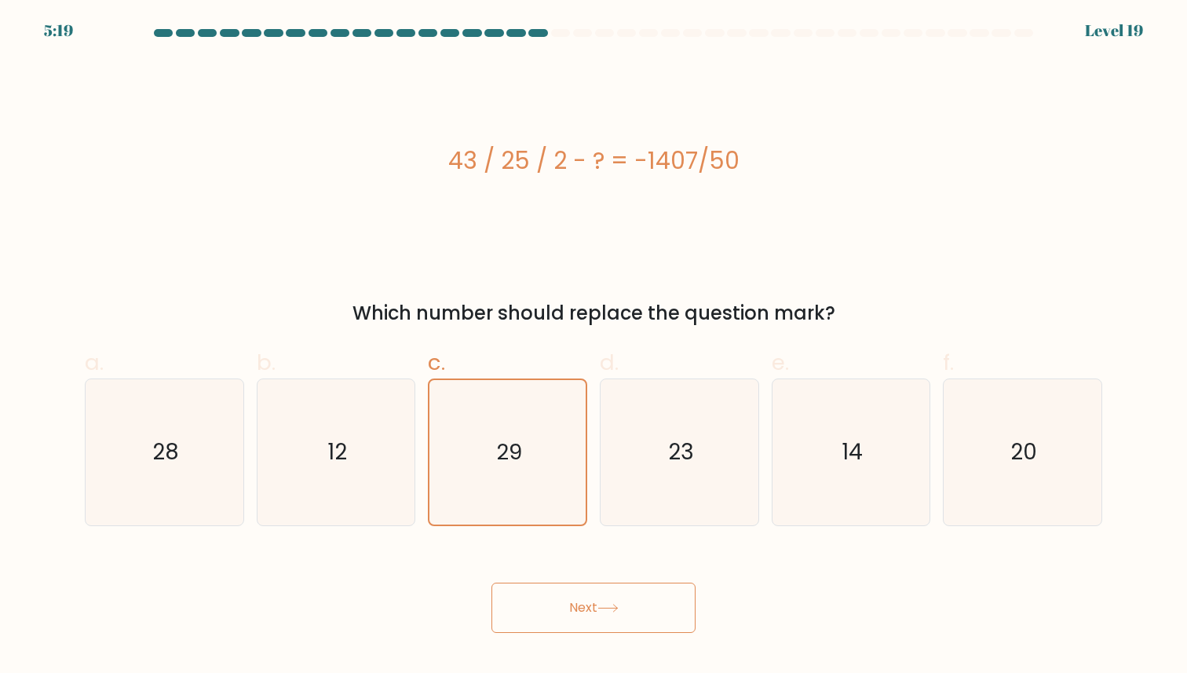
click at [614, 602] on button "Next" at bounding box center [593, 607] width 204 height 50
drag, startPoint x: 614, startPoint y: 602, endPoint x: 581, endPoint y: 602, distance: 33.0
click at [581, 602] on button "Next" at bounding box center [593, 607] width 204 height 50
click at [581, 601] on button "Next" at bounding box center [593, 607] width 204 height 50
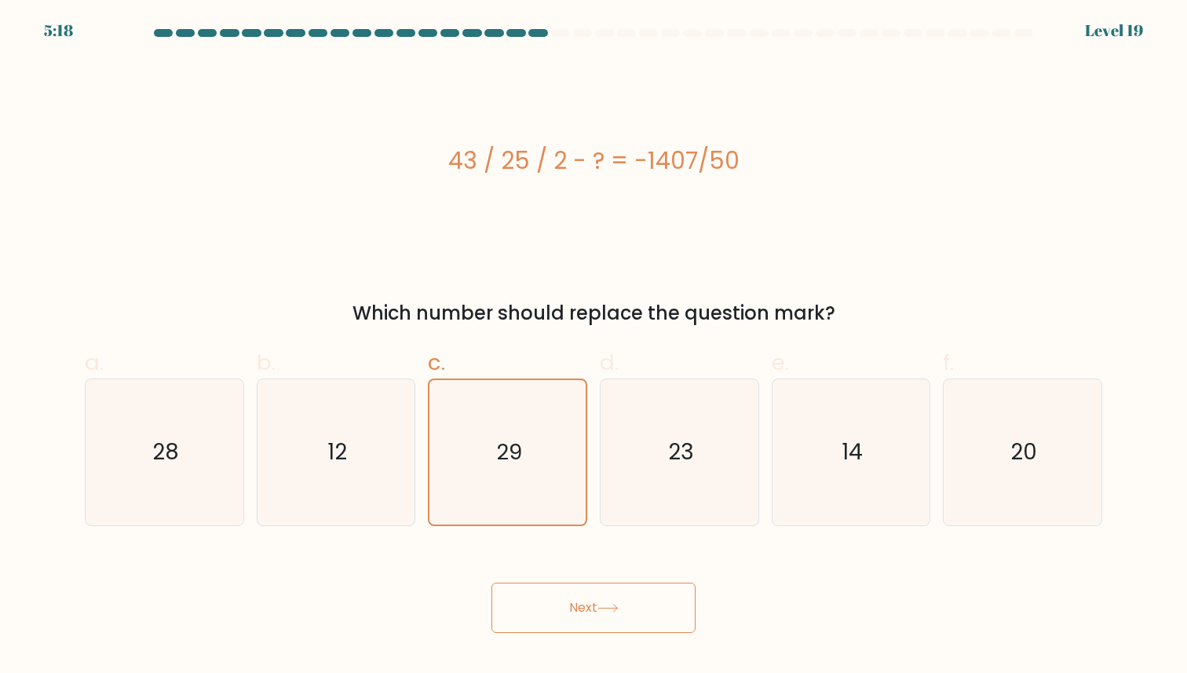
click at [581, 601] on button "Next" at bounding box center [593, 607] width 204 height 50
drag, startPoint x: 555, startPoint y: 457, endPoint x: 561, endPoint y: 600, distance: 143.0
click at [561, 600] on form "a." at bounding box center [593, 331] width 1187 height 604
click at [561, 600] on button "Next" at bounding box center [593, 607] width 204 height 50
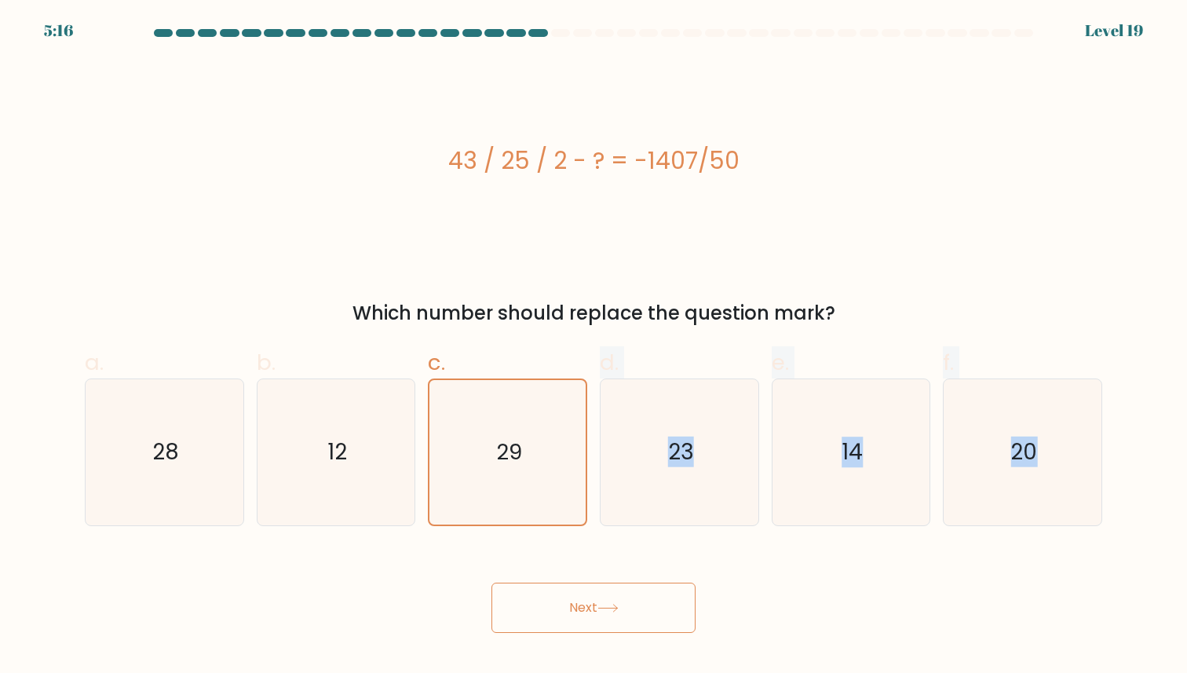
click at [561, 600] on button "Next" at bounding box center [593, 607] width 204 height 50
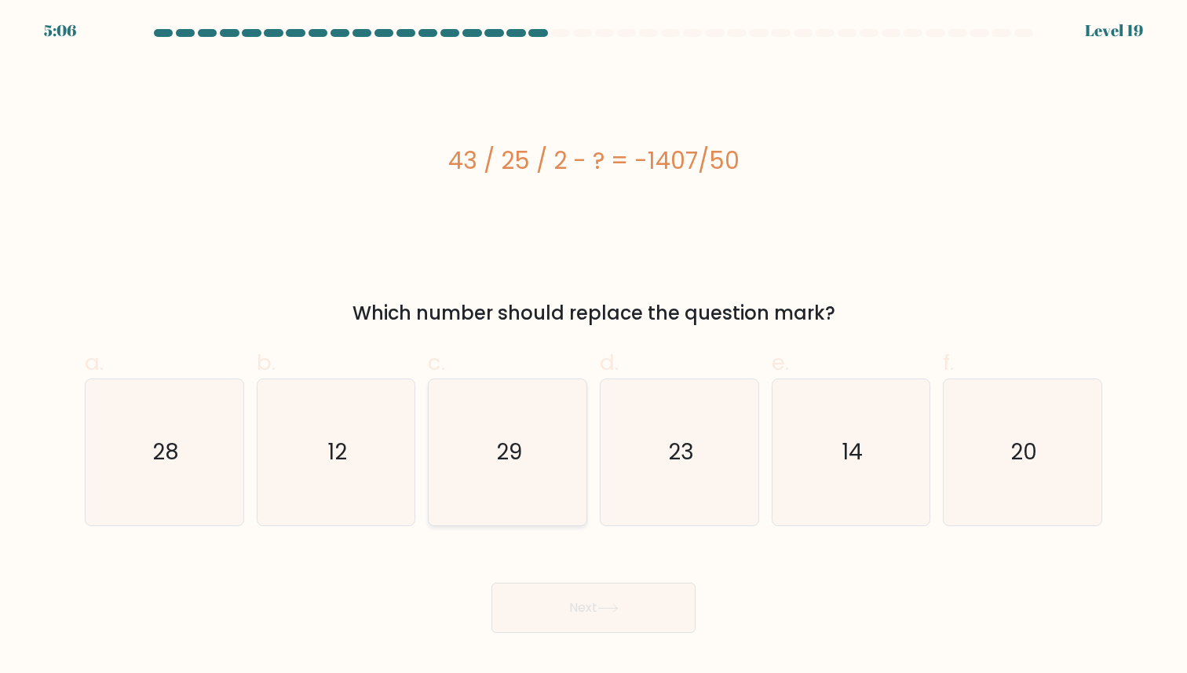
click at [557, 435] on icon "29" at bounding box center [507, 451] width 145 height 145
click at [593, 347] on input "c. 29" at bounding box center [593, 342] width 1 height 10
radio input "true"
click at [600, 627] on button "Next" at bounding box center [593, 607] width 204 height 50
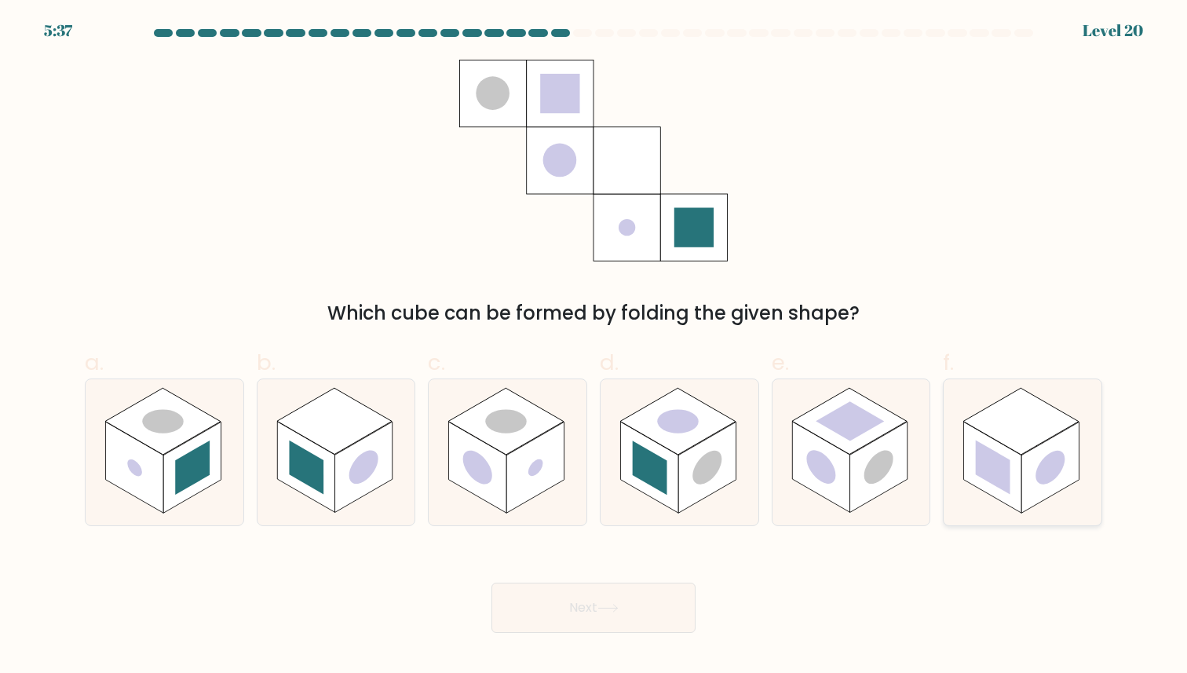
click at [1000, 484] on rect at bounding box center [993, 467] width 35 height 54
click at [594, 347] on input "f." at bounding box center [593, 342] width 1 height 10
radio input "true"
click at [633, 601] on button "Next" at bounding box center [593, 607] width 204 height 50
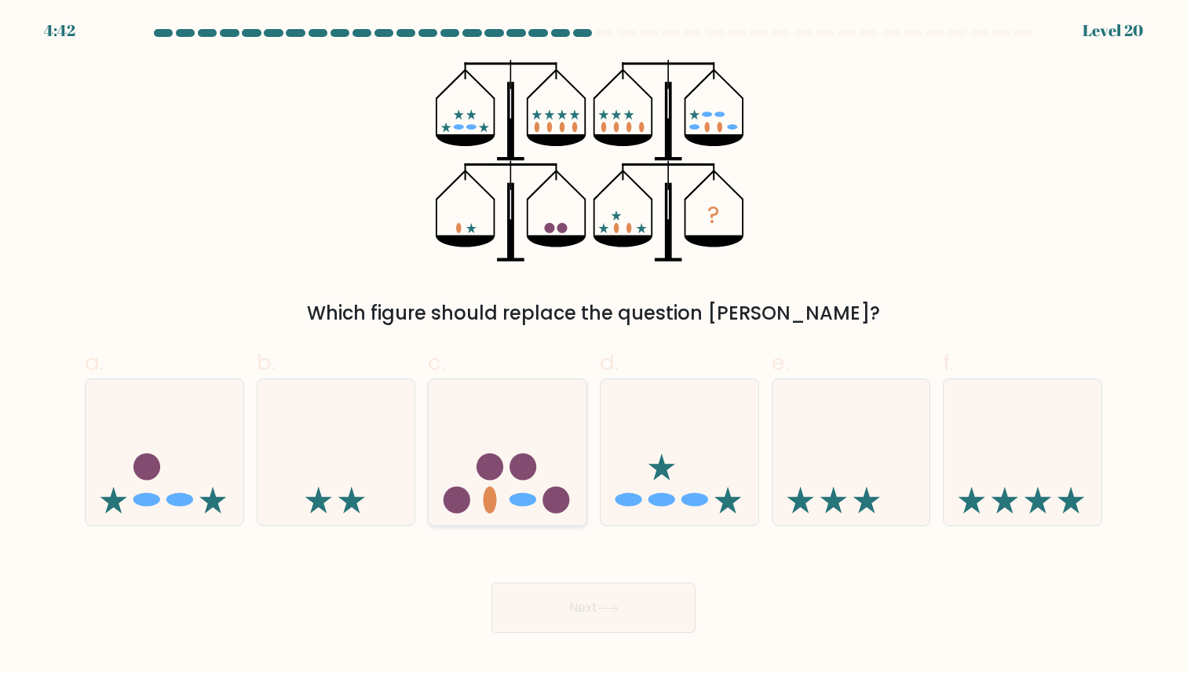
click at [488, 451] on icon at bounding box center [508, 452] width 158 height 130
click at [593, 347] on input "c." at bounding box center [593, 342] width 1 height 10
radio input "true"
click at [546, 598] on button "Next" at bounding box center [593, 607] width 204 height 50
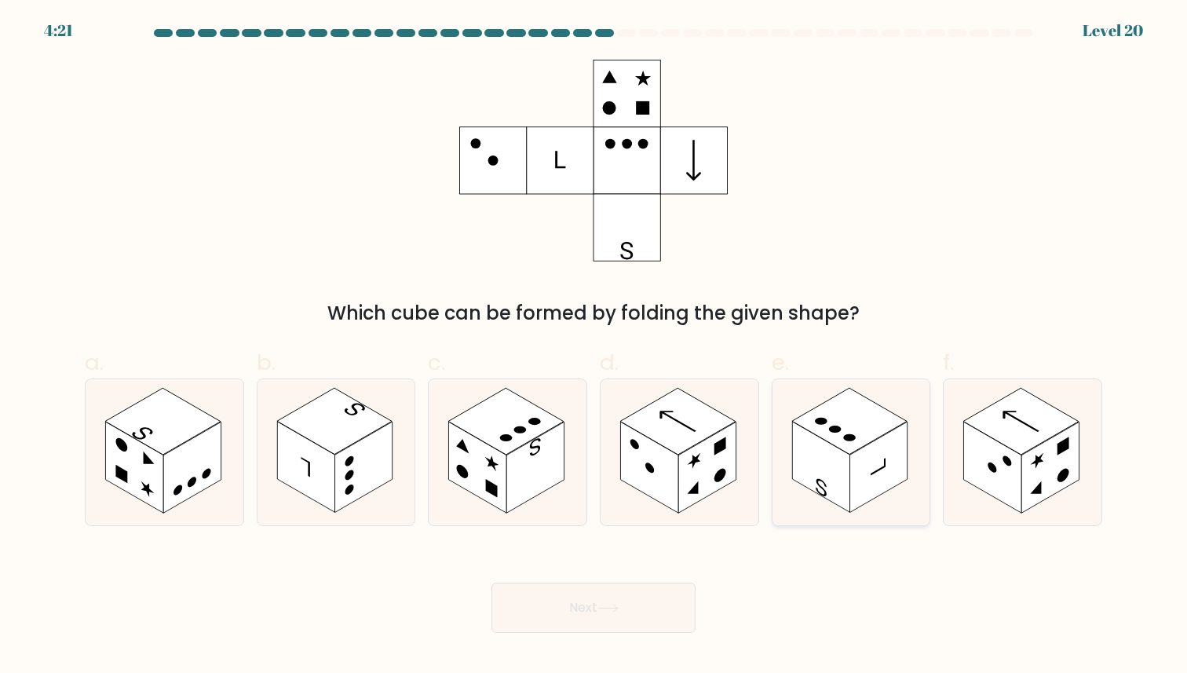
click at [841, 459] on rect at bounding box center [820, 466] width 57 height 91
click at [594, 347] on input "e." at bounding box center [593, 342] width 1 height 10
radio input "true"
click at [841, 459] on rect at bounding box center [821, 467] width 57 height 90
click at [594, 347] on input "e." at bounding box center [593, 342] width 1 height 10
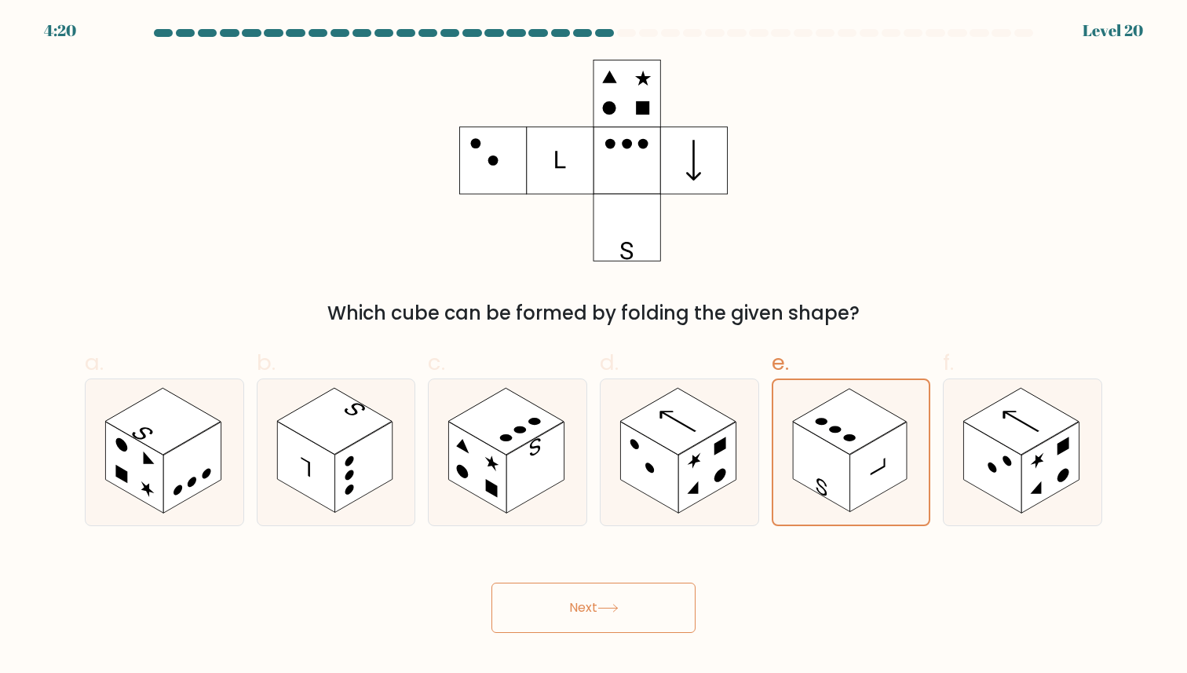
click at [644, 601] on button "Next" at bounding box center [593, 607] width 204 height 50
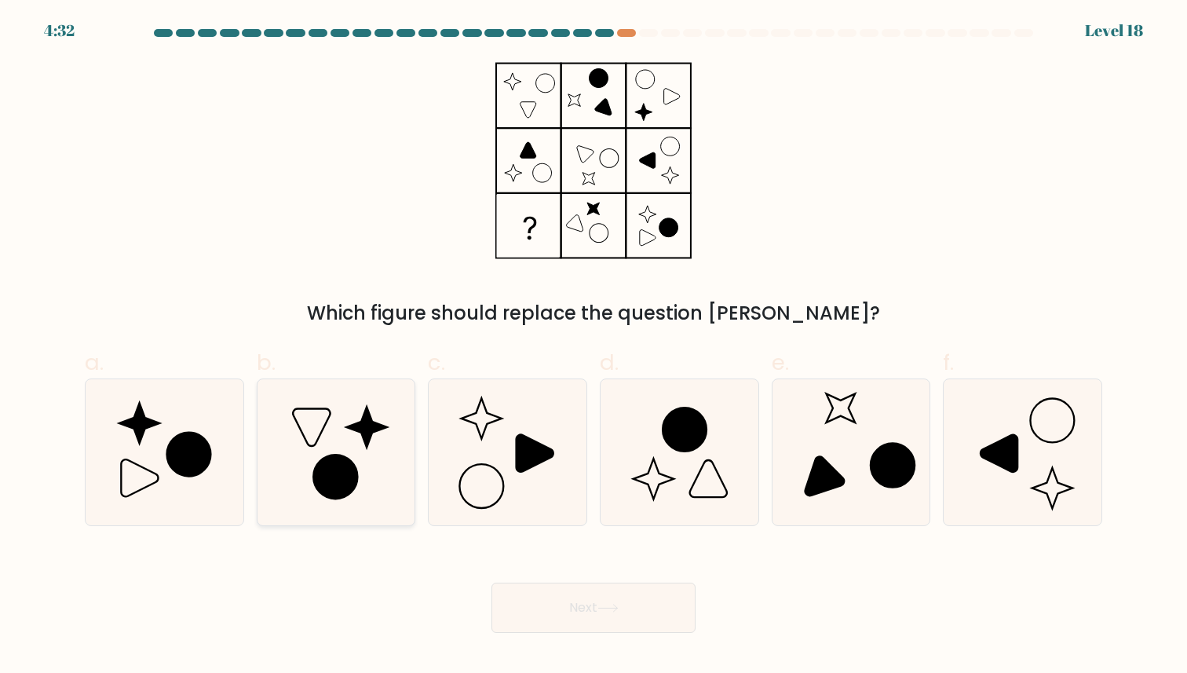
click at [401, 443] on icon at bounding box center [335, 451] width 145 height 145
click at [593, 347] on input "b." at bounding box center [593, 342] width 1 height 10
radio input "true"
click at [648, 599] on button "Next" at bounding box center [593, 607] width 204 height 50
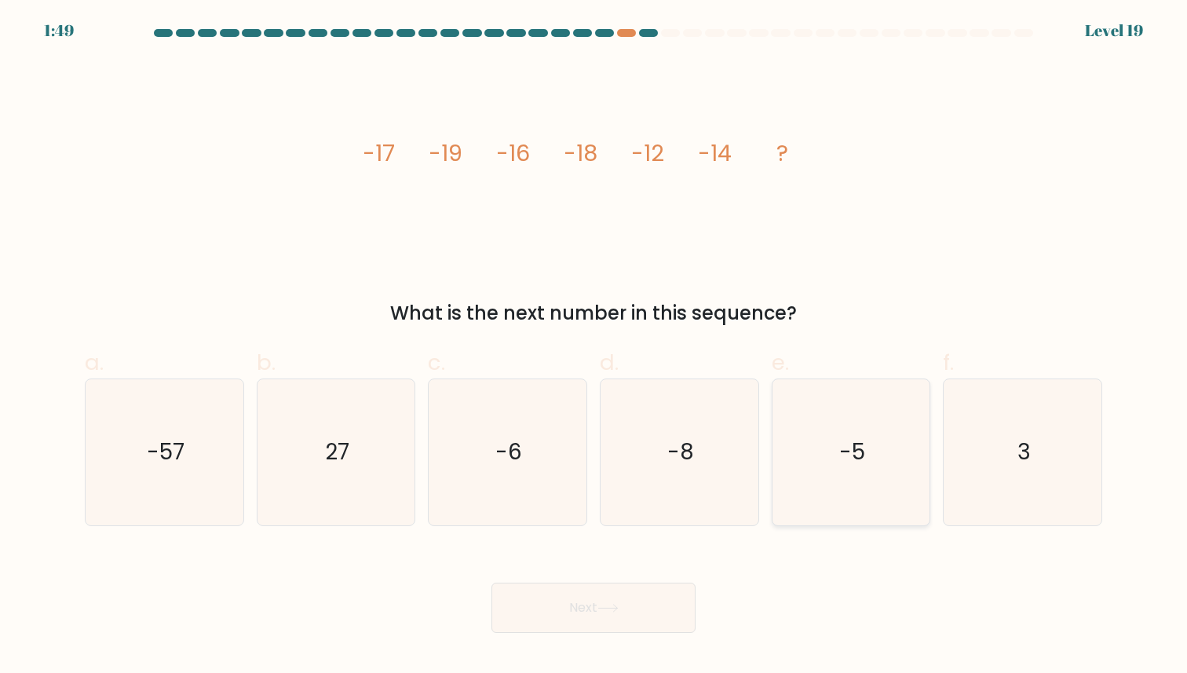
click at [892, 435] on icon "-5" at bounding box center [850, 451] width 145 height 145
click at [594, 347] on input "e. -5" at bounding box center [593, 342] width 1 height 10
radio input "true"
click at [648, 606] on button "Next" at bounding box center [593, 607] width 204 height 50
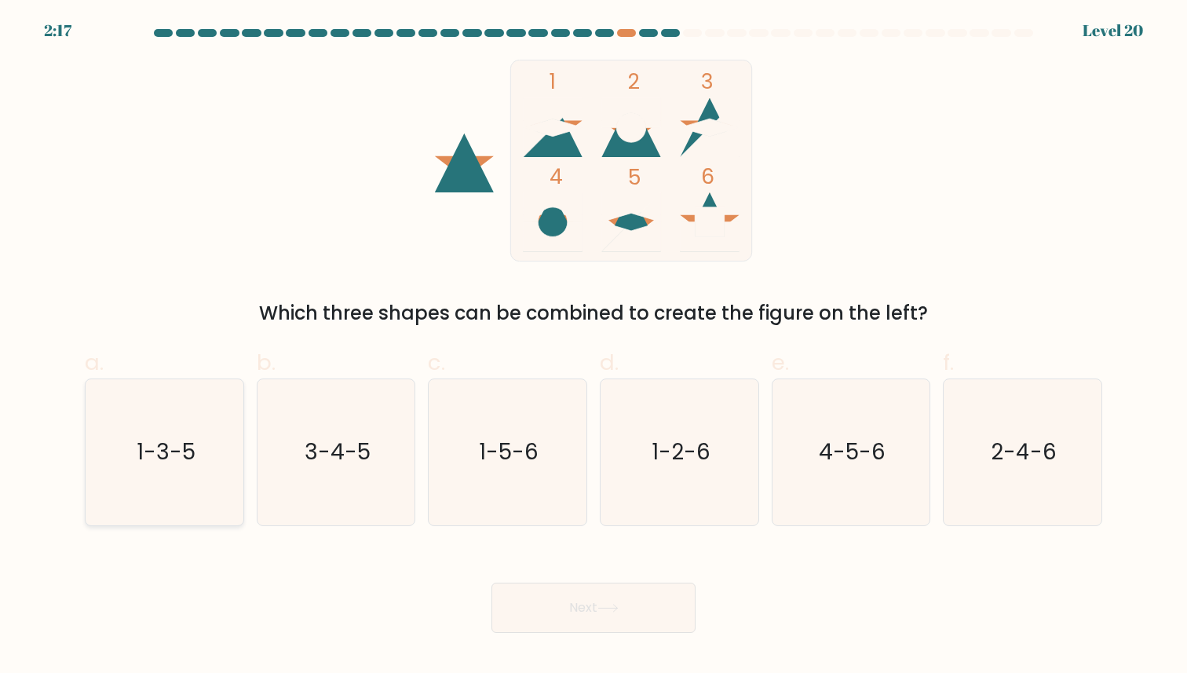
click at [198, 483] on icon "1-3-5" at bounding box center [164, 451] width 145 height 145
click at [593, 347] on input "a. 1-3-5" at bounding box center [593, 342] width 1 height 10
radio input "true"
click at [588, 621] on button "Next" at bounding box center [593, 607] width 204 height 50
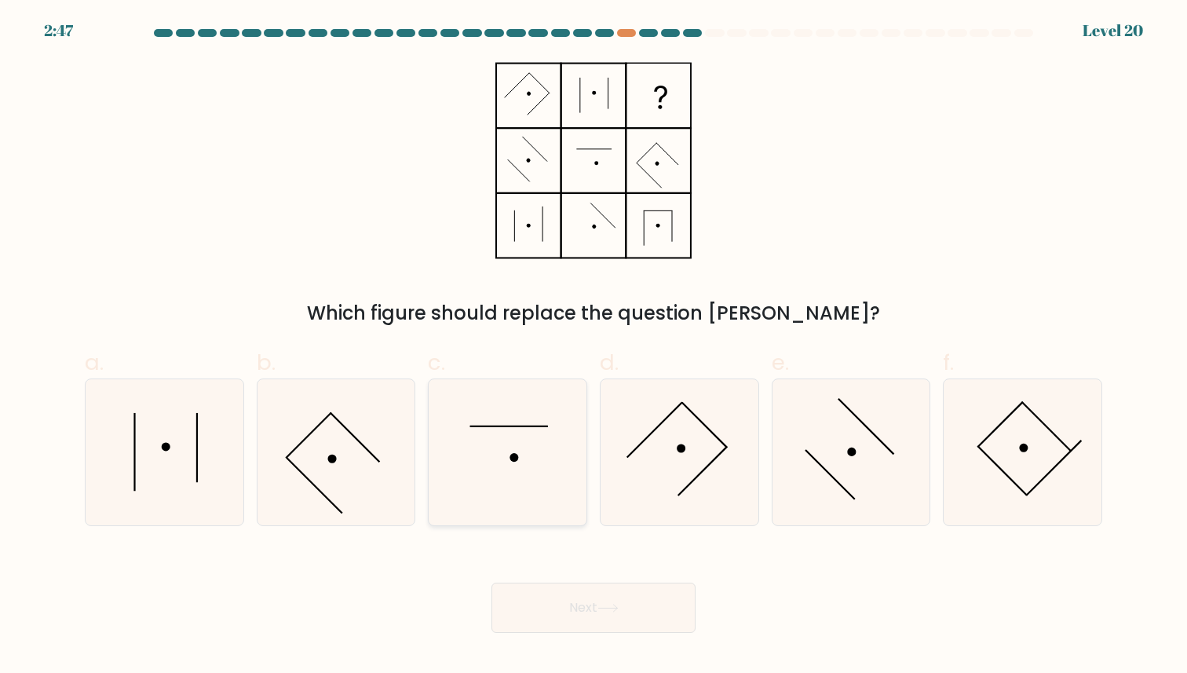
click at [500, 468] on icon at bounding box center [507, 451] width 145 height 145
click at [593, 347] on input "c." at bounding box center [593, 342] width 1 height 10
radio input "true"
click at [598, 589] on button "Next" at bounding box center [593, 607] width 204 height 50
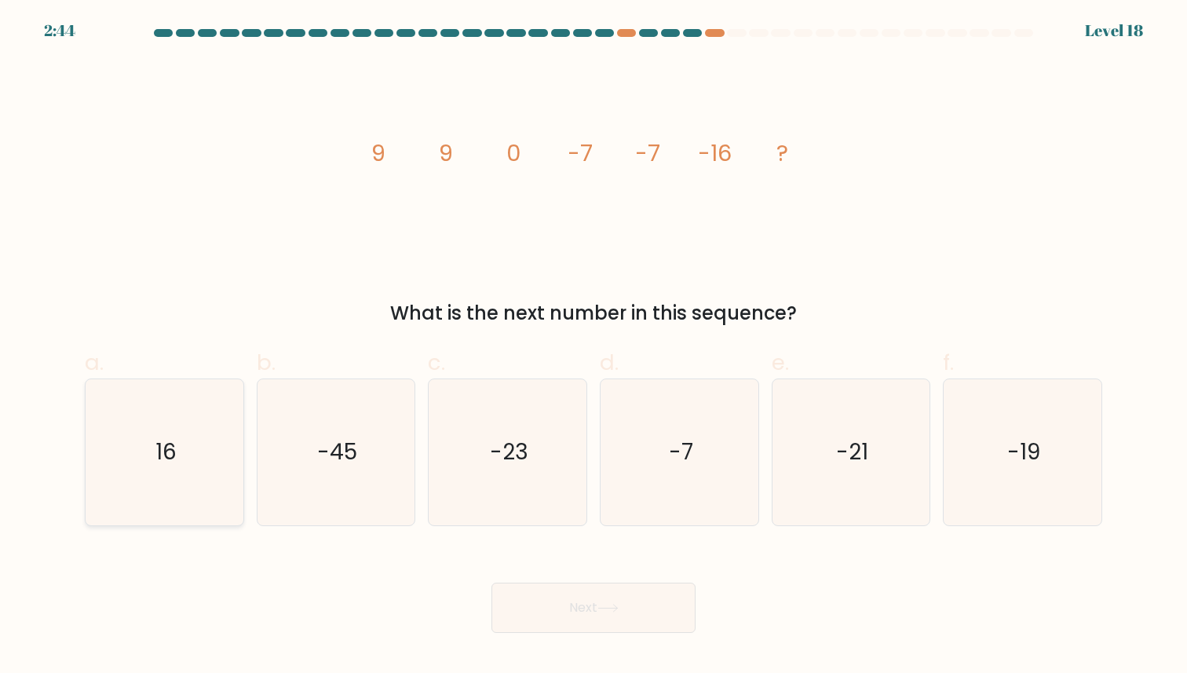
click at [232, 478] on icon "16" at bounding box center [164, 451] width 145 height 145
click at [593, 347] on input "a. 16" at bounding box center [593, 342] width 1 height 10
radio input "true"
click at [527, 479] on icon "-23" at bounding box center [507, 451] width 145 height 145
click at [593, 347] on input "c. -23" at bounding box center [593, 342] width 1 height 10
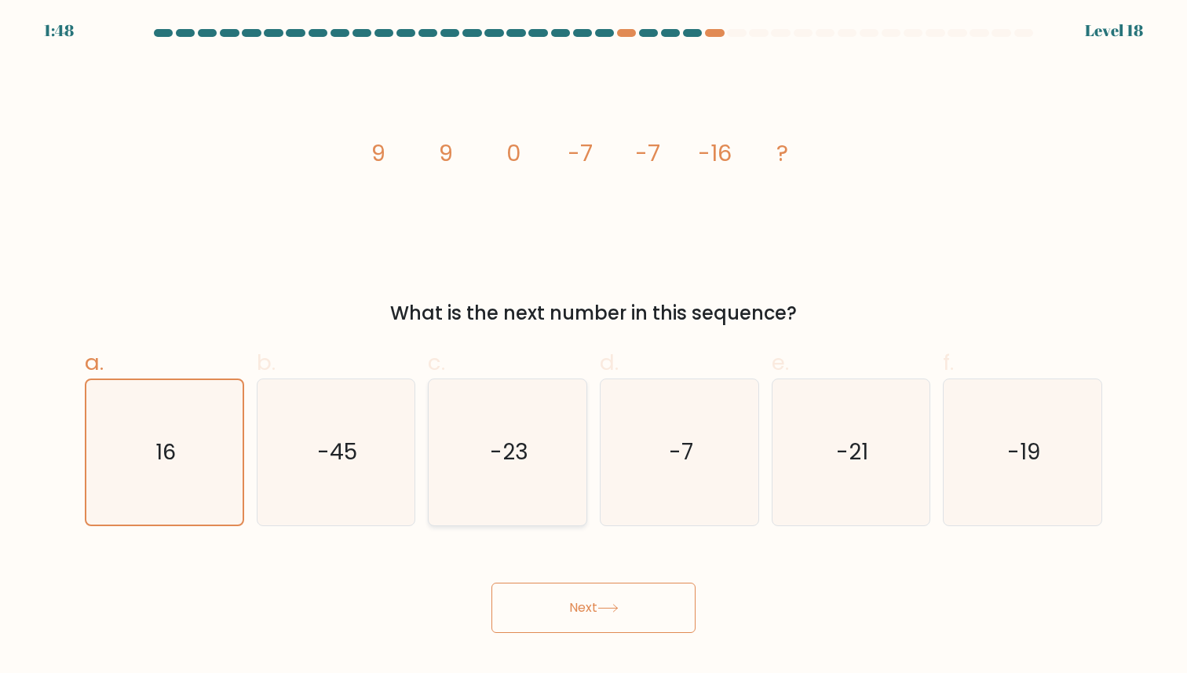
radio input "true"
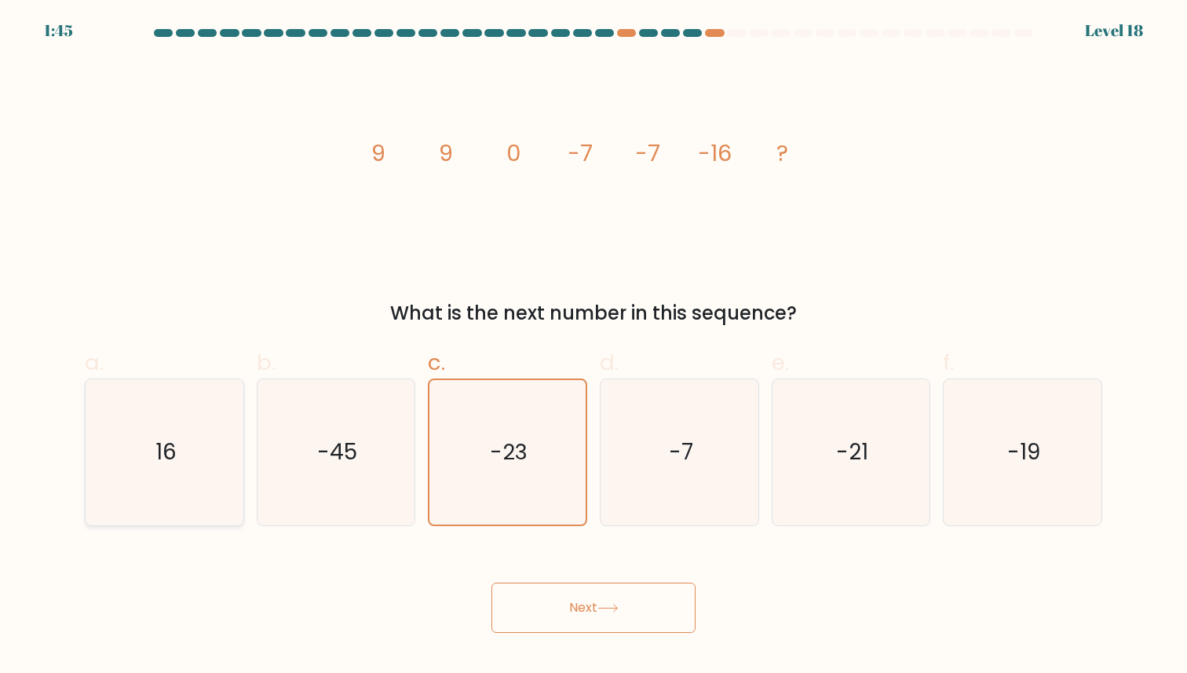
click at [173, 469] on icon "16" at bounding box center [164, 451] width 145 height 145
click at [593, 347] on input "a. 16" at bounding box center [593, 342] width 1 height 10
radio input "true"
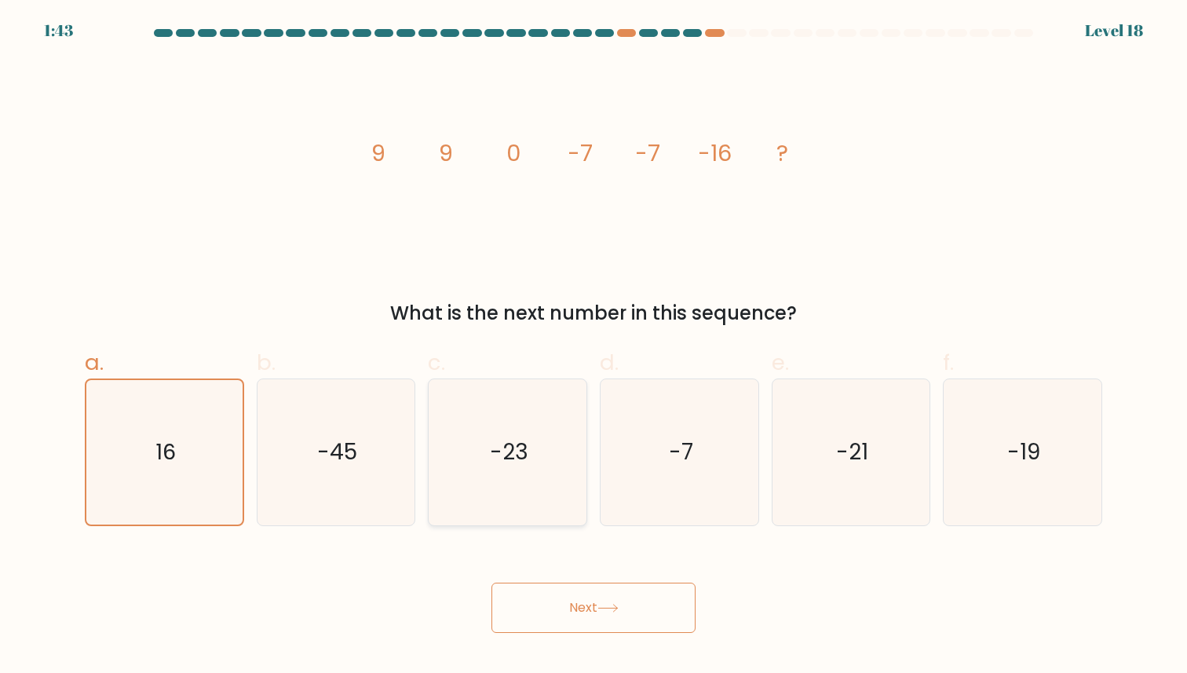
click at [480, 469] on icon "-23" at bounding box center [507, 451] width 145 height 145
click at [593, 347] on input "c. -23" at bounding box center [593, 342] width 1 height 10
radio input "true"
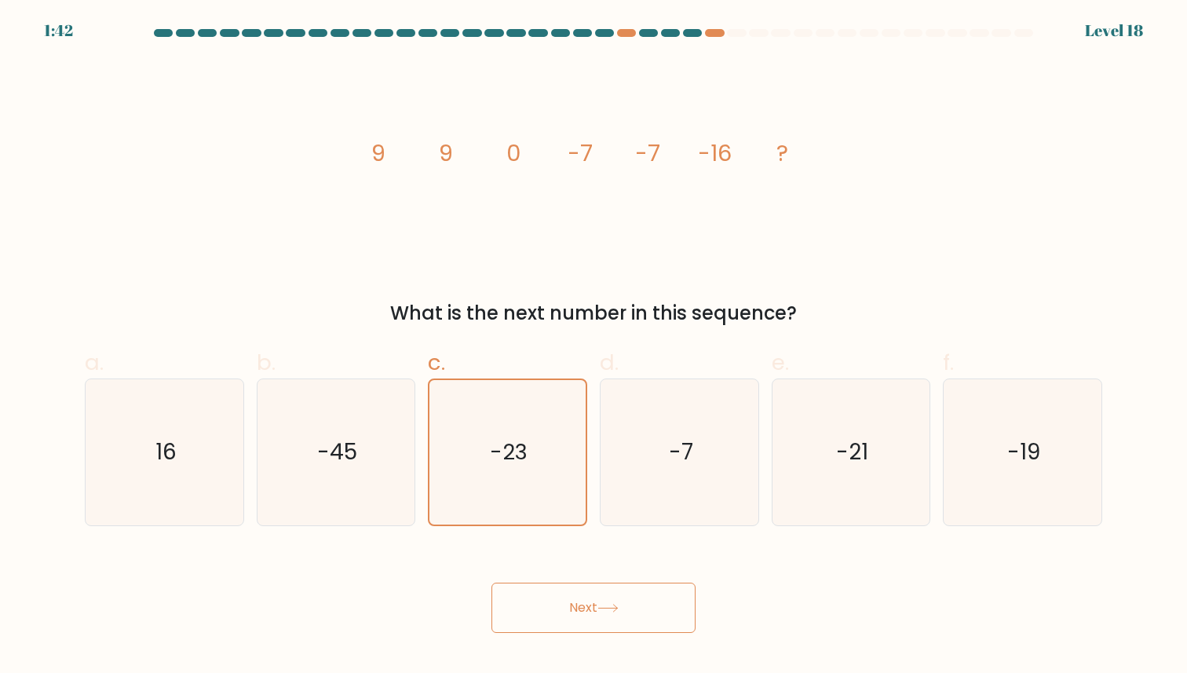
click at [545, 600] on button "Next" at bounding box center [593, 607] width 204 height 50
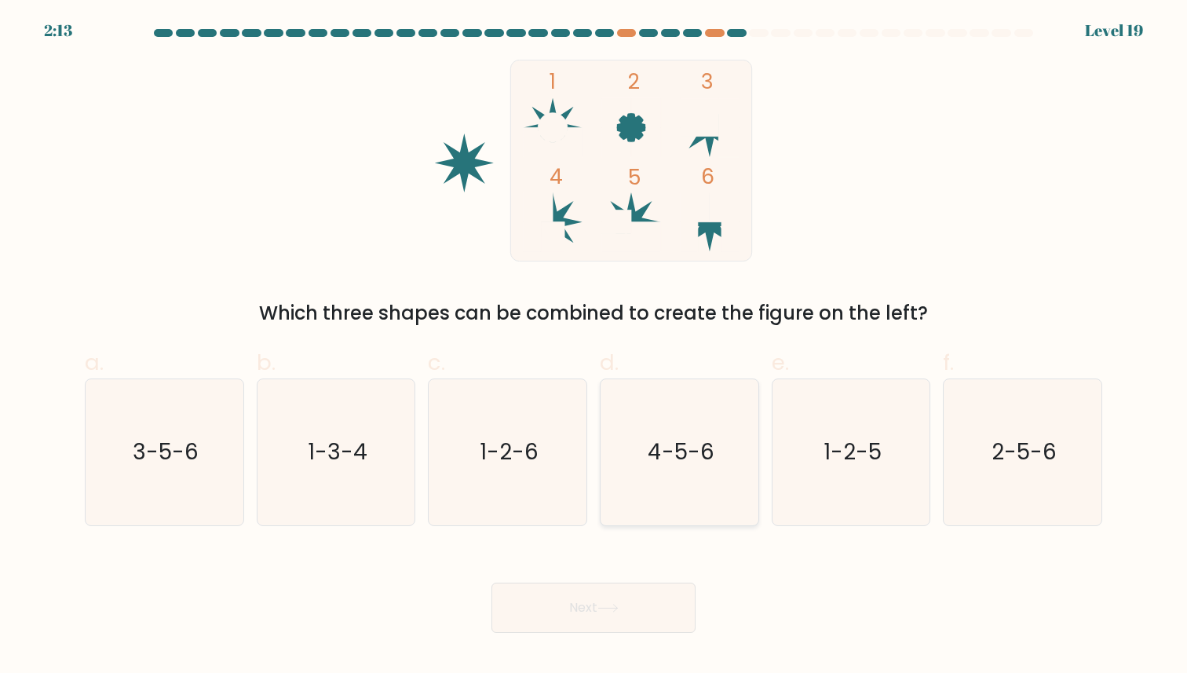
click at [692, 478] on icon "4-5-6" at bounding box center [679, 451] width 145 height 145
click at [594, 347] on input "d. 4-5-6" at bounding box center [593, 342] width 1 height 10
radio input "true"
click at [591, 603] on button "Next" at bounding box center [593, 607] width 204 height 50
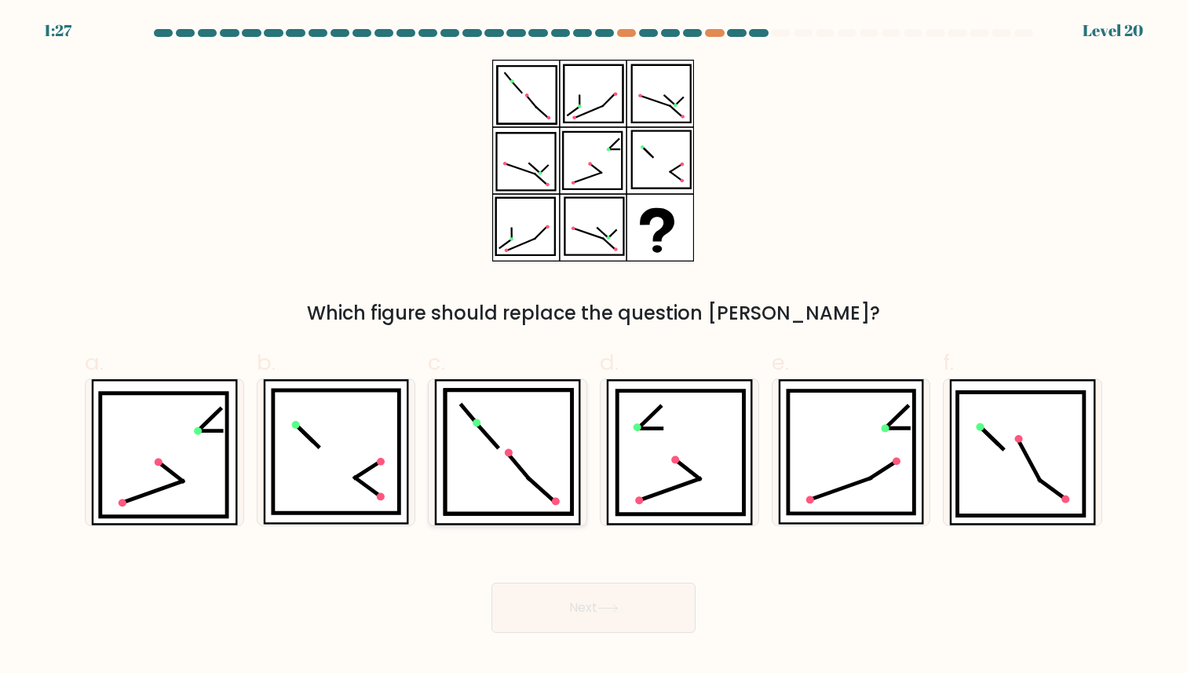
click at [487, 453] on icon at bounding box center [508, 451] width 126 height 123
click at [593, 347] on input "c." at bounding box center [593, 342] width 1 height 10
radio input "true"
click at [996, 443] on icon at bounding box center [991, 438] width 22 height 22
click at [594, 347] on input "f." at bounding box center [593, 342] width 1 height 10
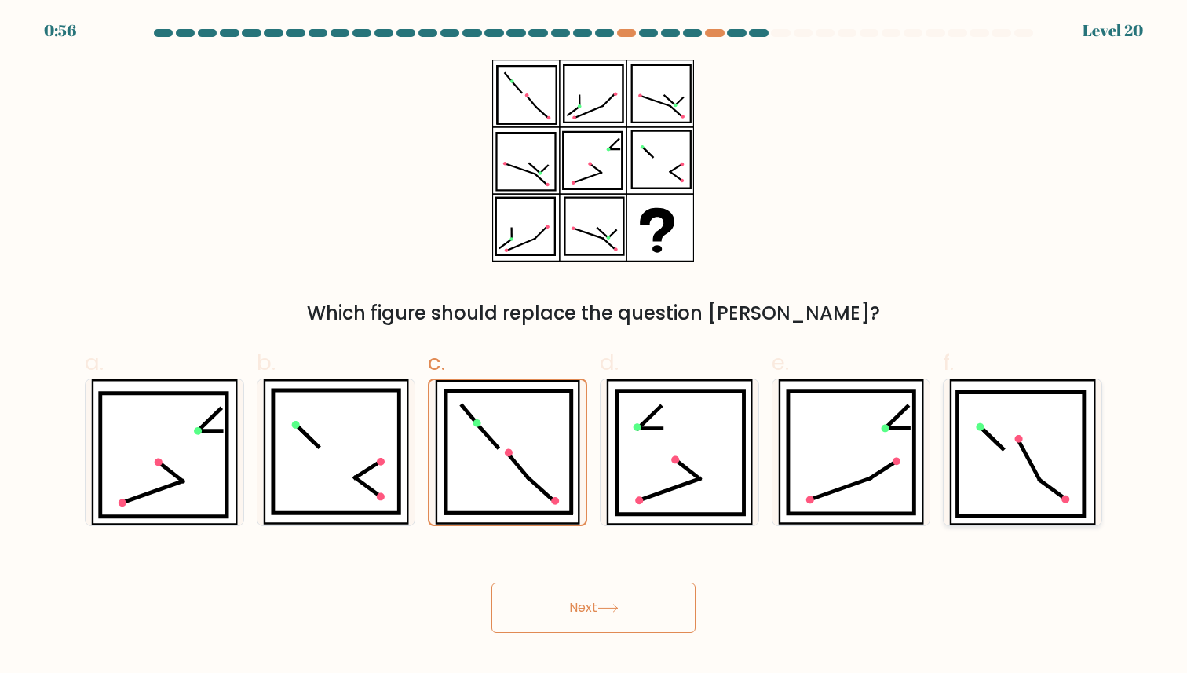
radio input "true"
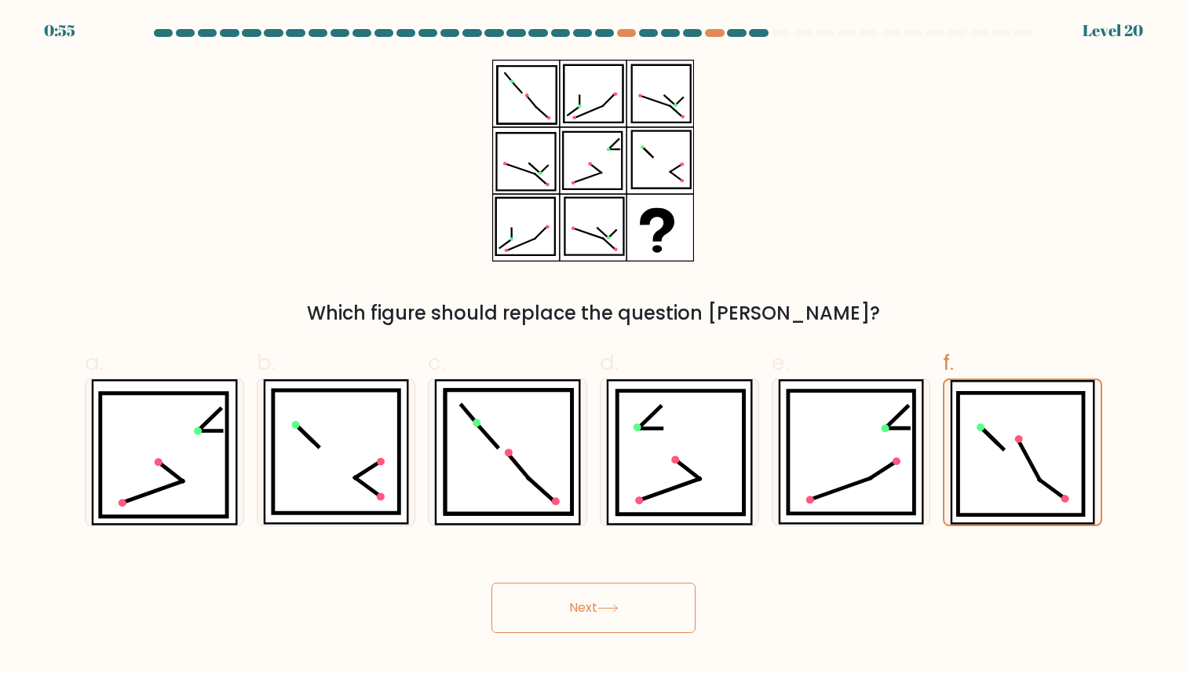
click at [628, 600] on button "Next" at bounding box center [593, 607] width 204 height 50
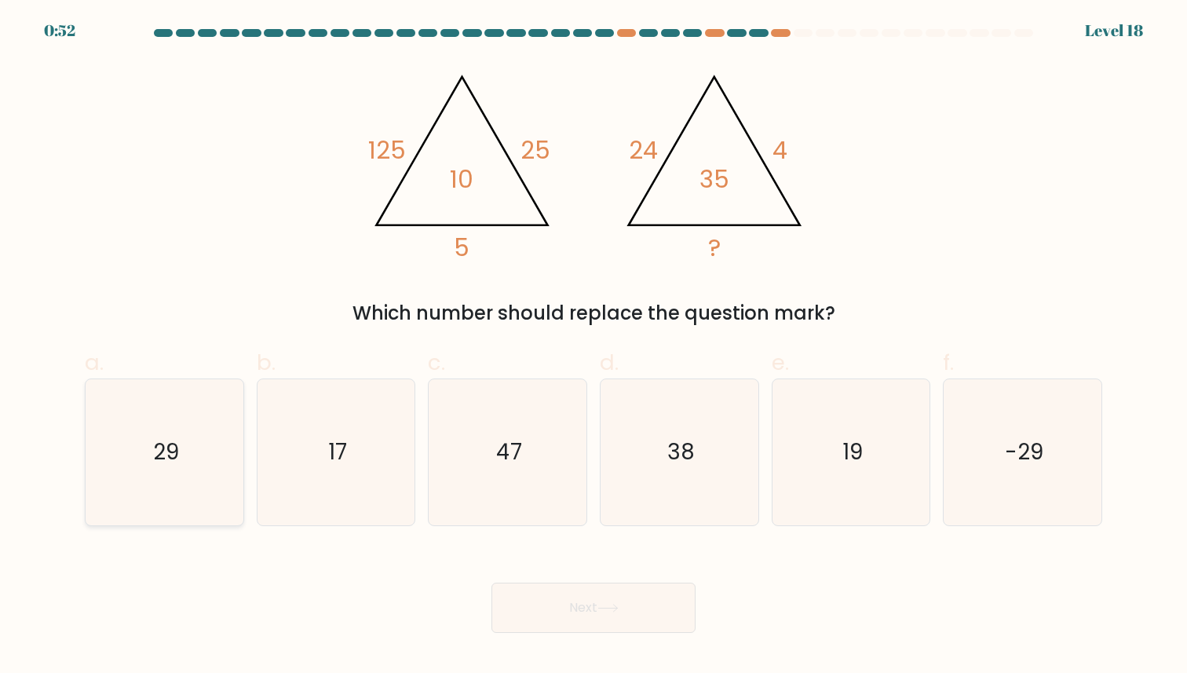
click at [155, 412] on icon "29" at bounding box center [164, 451] width 145 height 145
click at [593, 347] on input "a. 29" at bounding box center [593, 342] width 1 height 10
radio input "true"
click at [577, 622] on button "Next" at bounding box center [593, 607] width 204 height 50
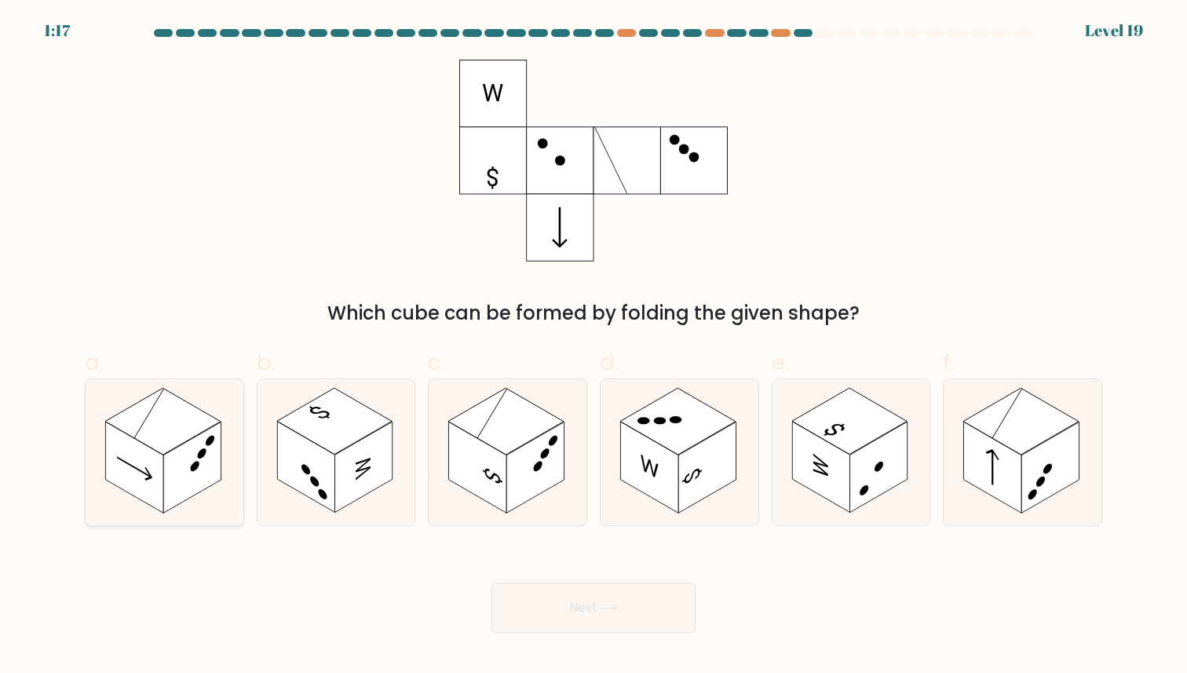
click at [179, 470] on rect at bounding box center [191, 467] width 57 height 91
click at [593, 347] on input "a." at bounding box center [593, 342] width 1 height 10
radio input "true"
click at [597, 587] on button "Next" at bounding box center [593, 607] width 204 height 50
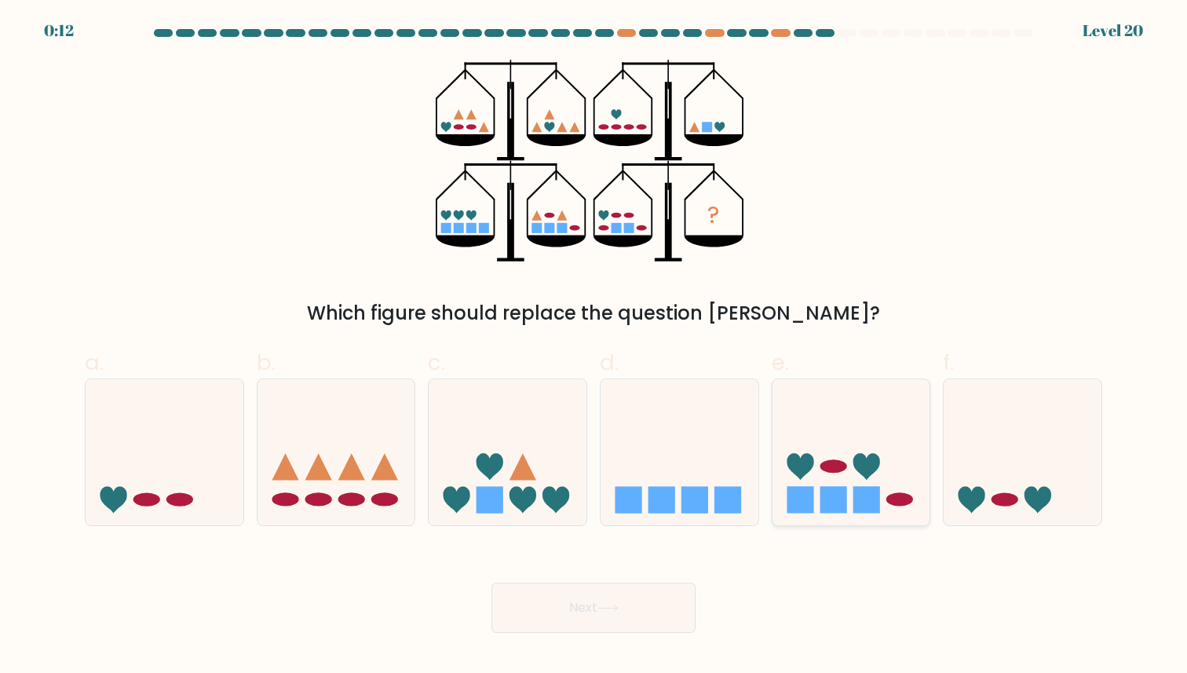
click at [814, 470] on icon at bounding box center [851, 452] width 158 height 130
click at [594, 347] on input "e." at bounding box center [593, 342] width 1 height 10
radio input "true"
click at [651, 608] on button "Next" at bounding box center [593, 607] width 204 height 50
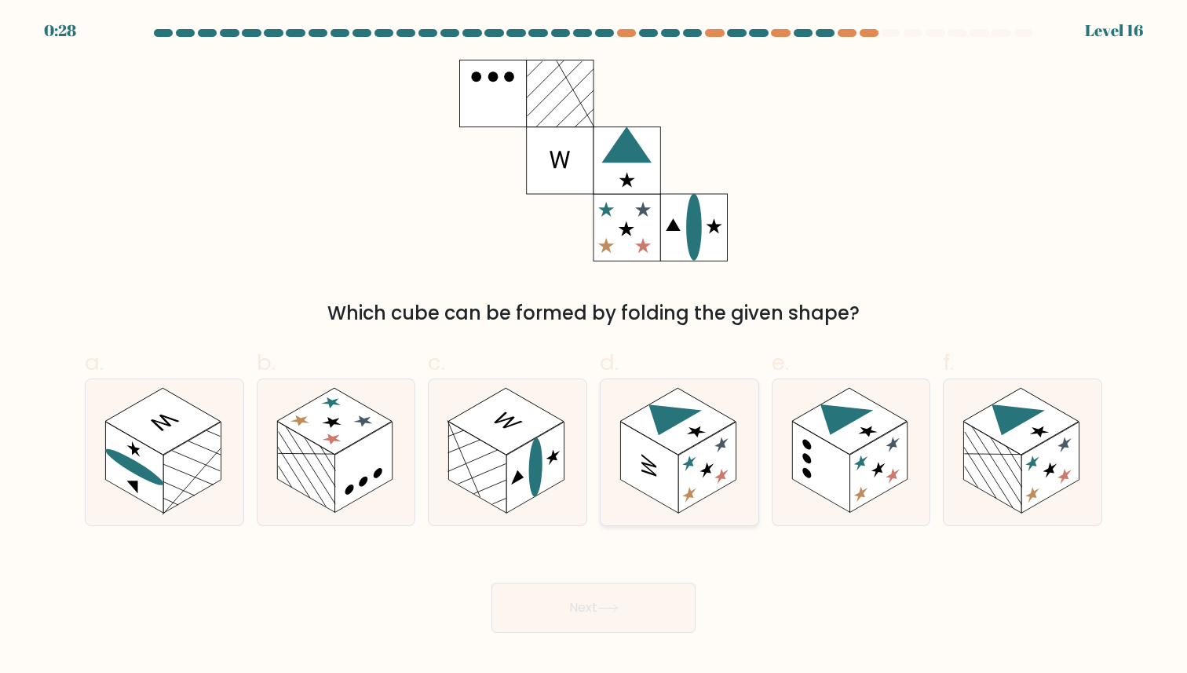
click at [634, 442] on rect at bounding box center [648, 466] width 57 height 91
click at [594, 347] on input "d." at bounding box center [593, 342] width 1 height 10
radio input "true"
click at [597, 590] on button "Next" at bounding box center [593, 607] width 204 height 50
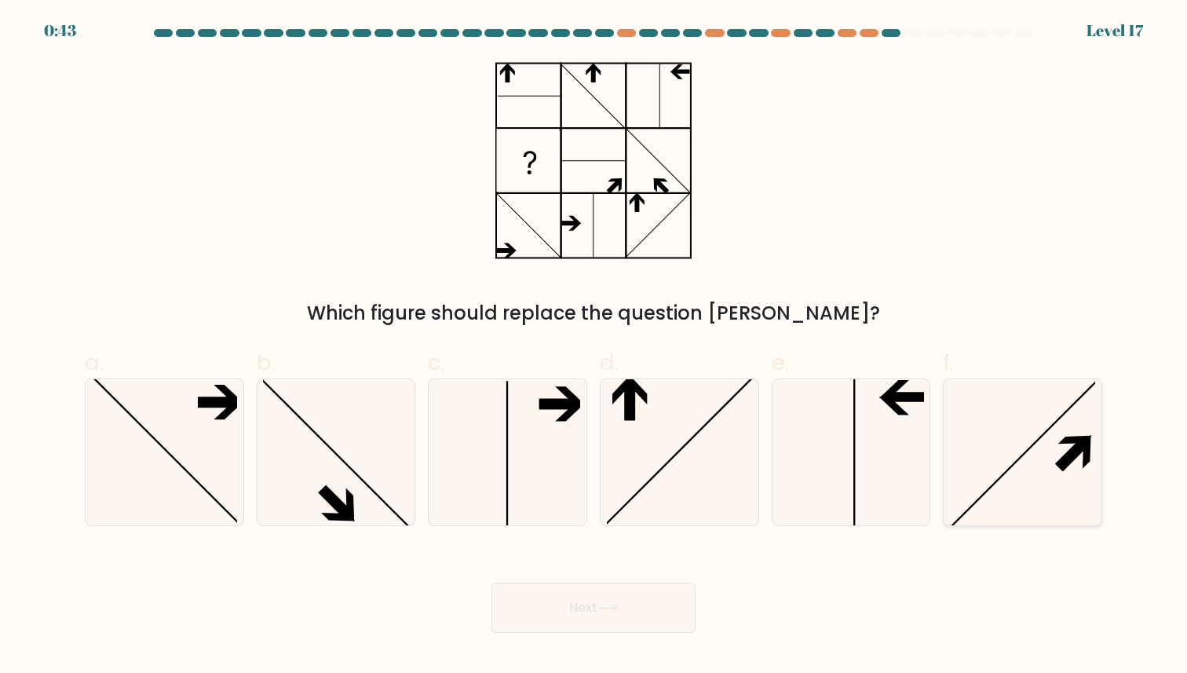
click at [1038, 492] on icon at bounding box center [1022, 451] width 145 height 145
click at [594, 347] on input "f." at bounding box center [593, 342] width 1 height 10
radio input "true"
click at [673, 598] on button "Next" at bounding box center [593, 607] width 204 height 50
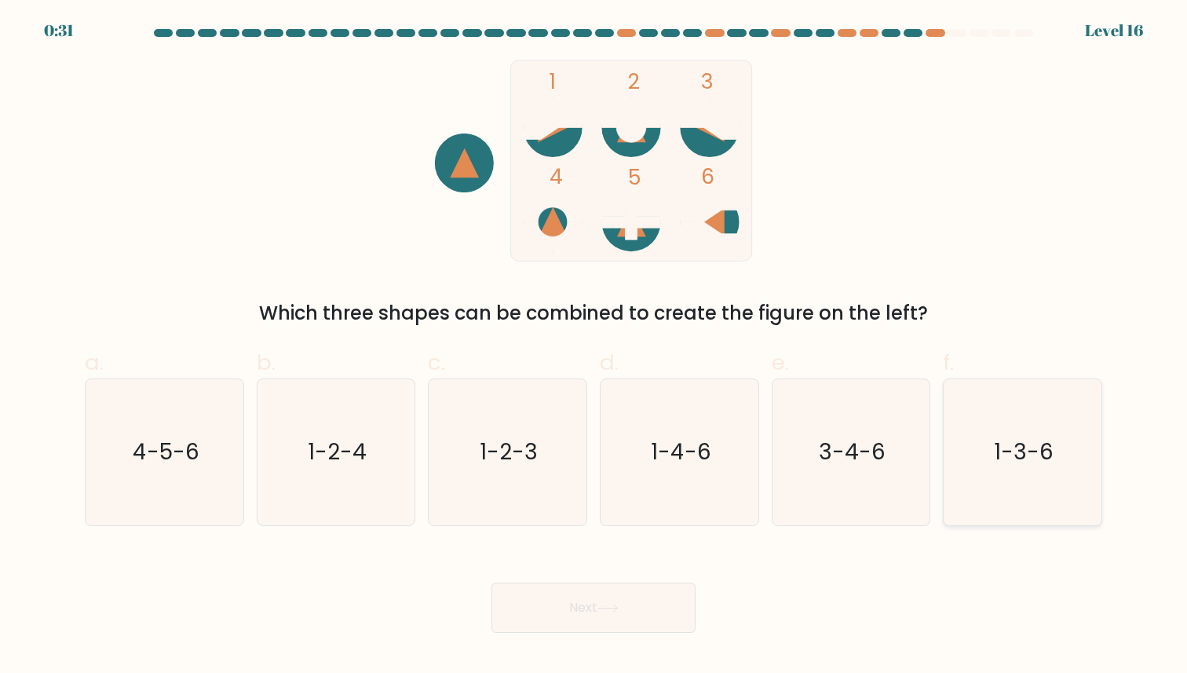
click at [1003, 442] on text "1-3-6" at bounding box center [1024, 452] width 60 height 31
click at [594, 347] on input "f. 1-3-6" at bounding box center [593, 342] width 1 height 10
radio input "true"
click at [650, 603] on button "Next" at bounding box center [593, 607] width 204 height 50
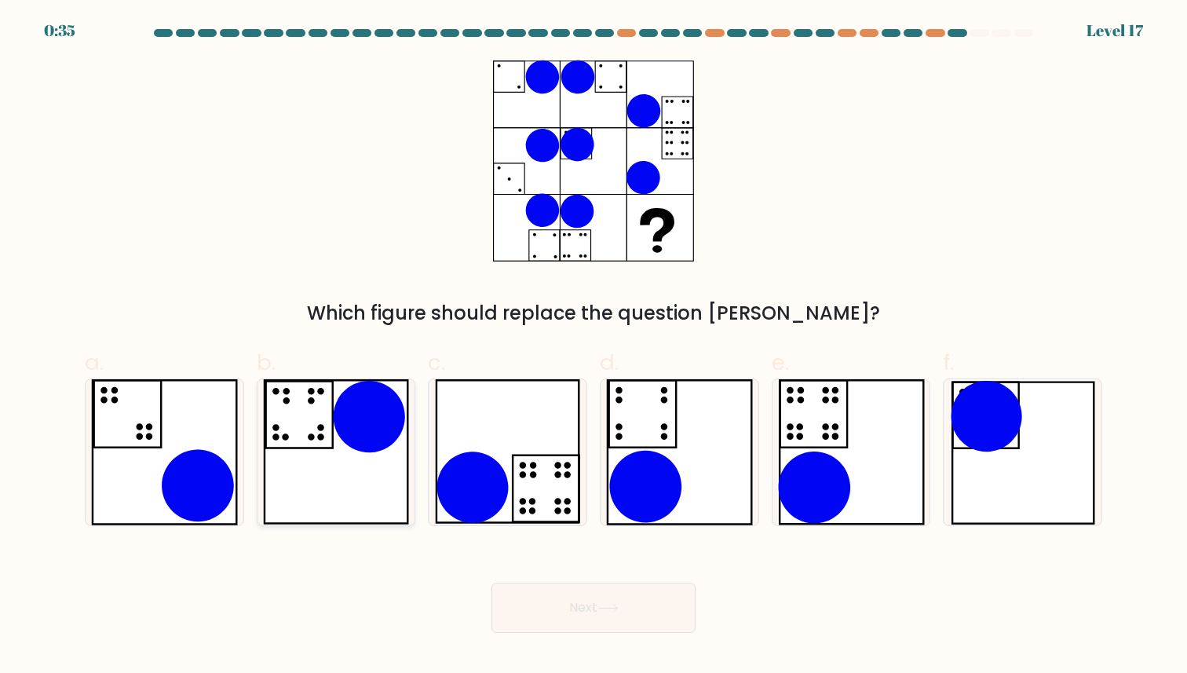
click at [316, 429] on icon at bounding box center [336, 451] width 147 height 145
click at [593, 347] on input "b." at bounding box center [593, 342] width 1 height 10
radio input "true"
click at [1025, 403] on icon at bounding box center [1022, 451] width 145 height 145
click at [594, 347] on input "f." at bounding box center [593, 342] width 1 height 10
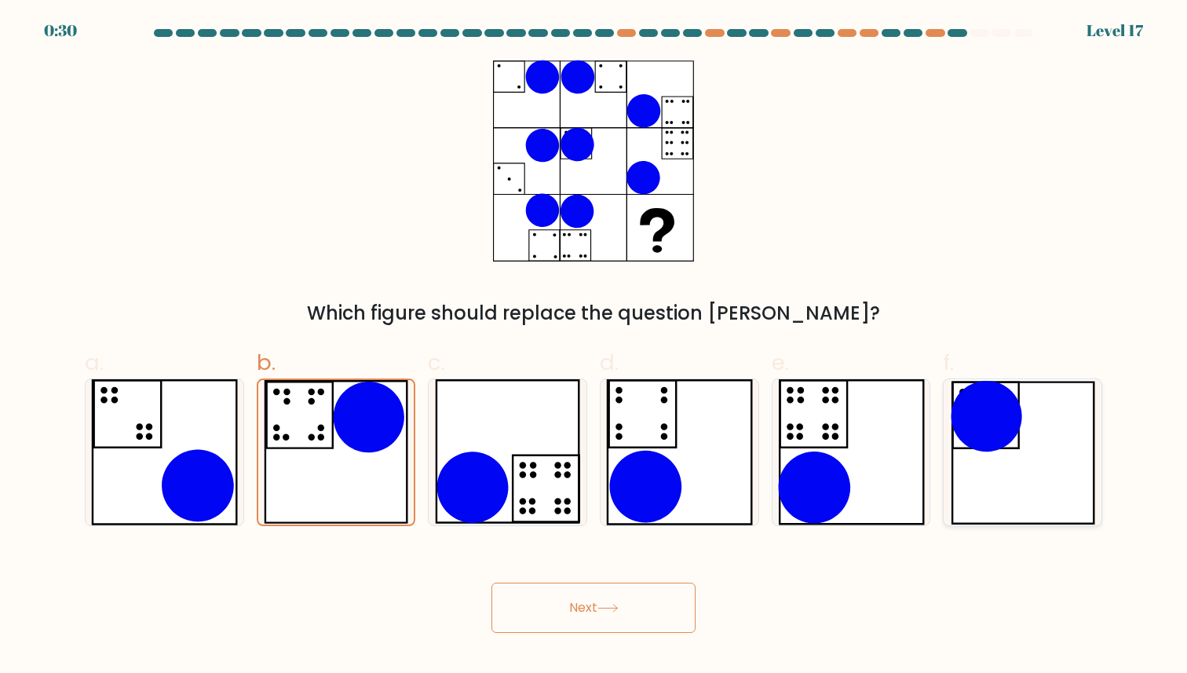
radio input "true"
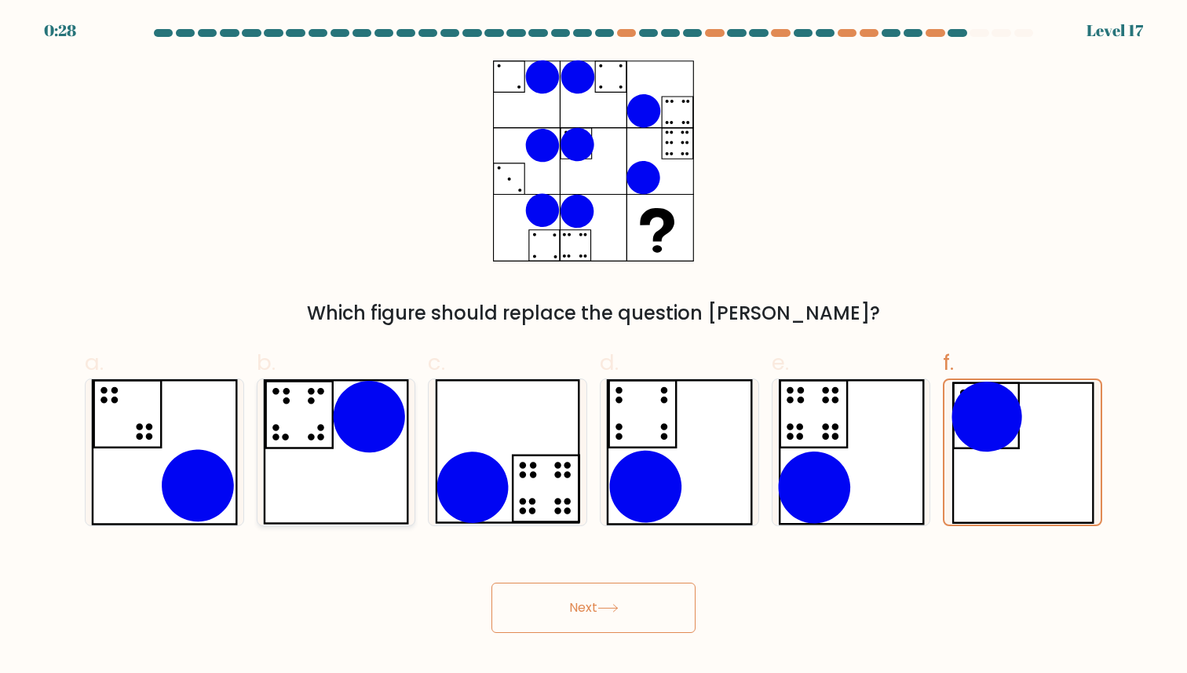
click at [374, 425] on icon at bounding box center [370, 417] width 72 height 72
click at [593, 347] on input "b." at bounding box center [593, 342] width 1 height 10
radio input "true"
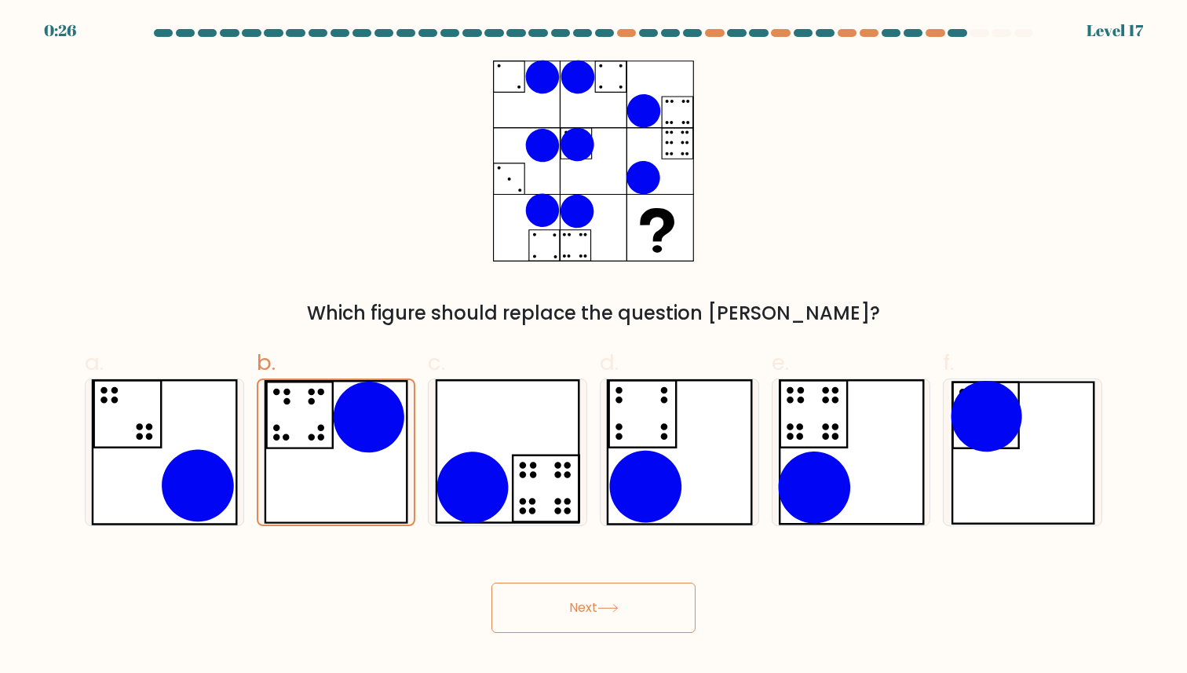
click at [534, 606] on button "Next" at bounding box center [593, 607] width 204 height 50
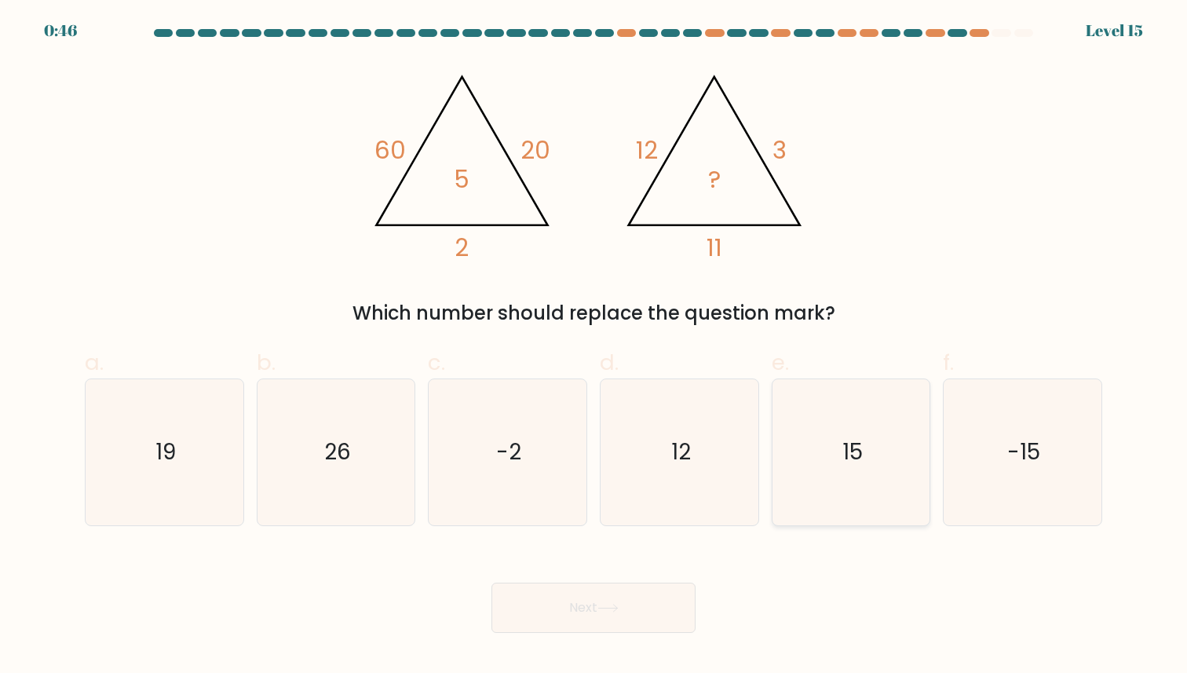
click at [779, 416] on icon "15" at bounding box center [850, 451] width 145 height 145
click at [594, 347] on input "e. 15" at bounding box center [593, 342] width 1 height 10
radio input "true"
click at [622, 589] on button "Next" at bounding box center [593, 607] width 204 height 50
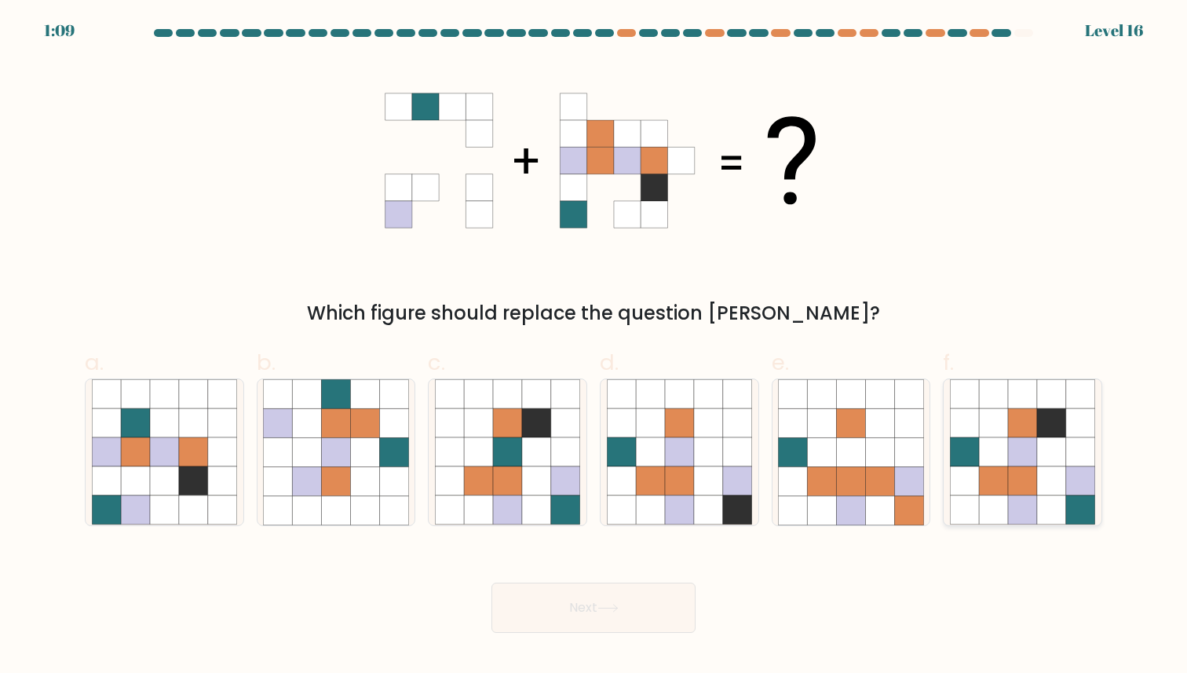
click at [1034, 498] on icon at bounding box center [1022, 510] width 29 height 29
click at [594, 347] on input "f." at bounding box center [593, 342] width 1 height 10
radio input "true"
click at [659, 607] on button "Next" at bounding box center [593, 607] width 204 height 50
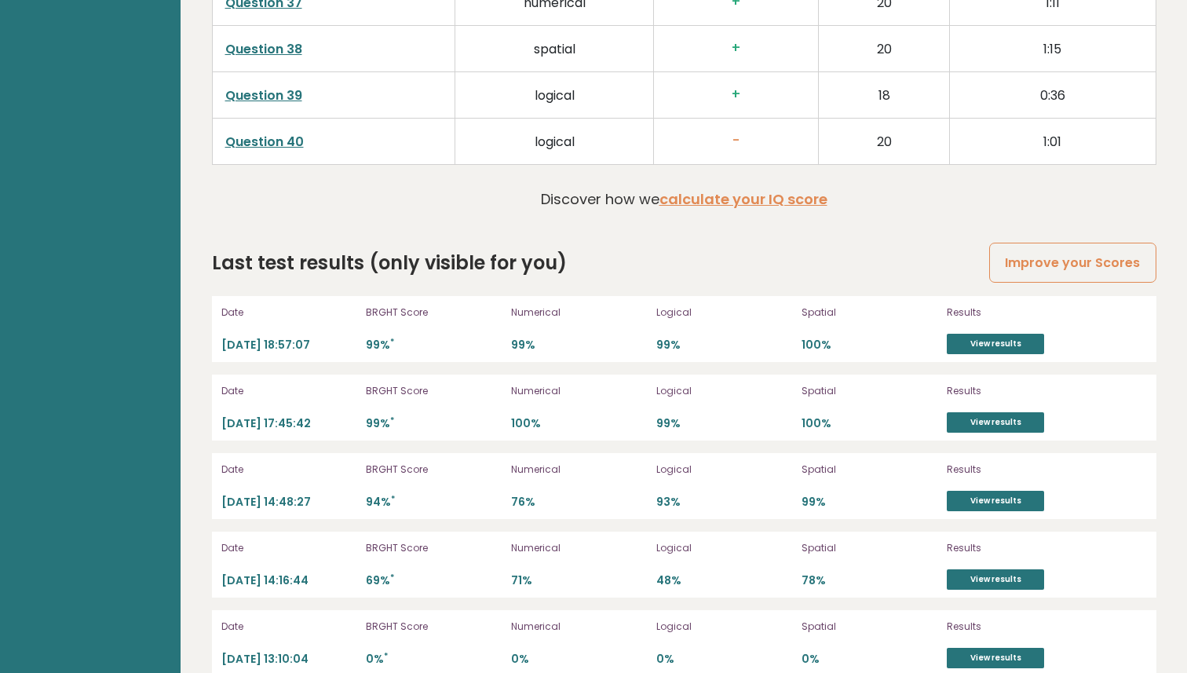
scroll to position [4225, 0]
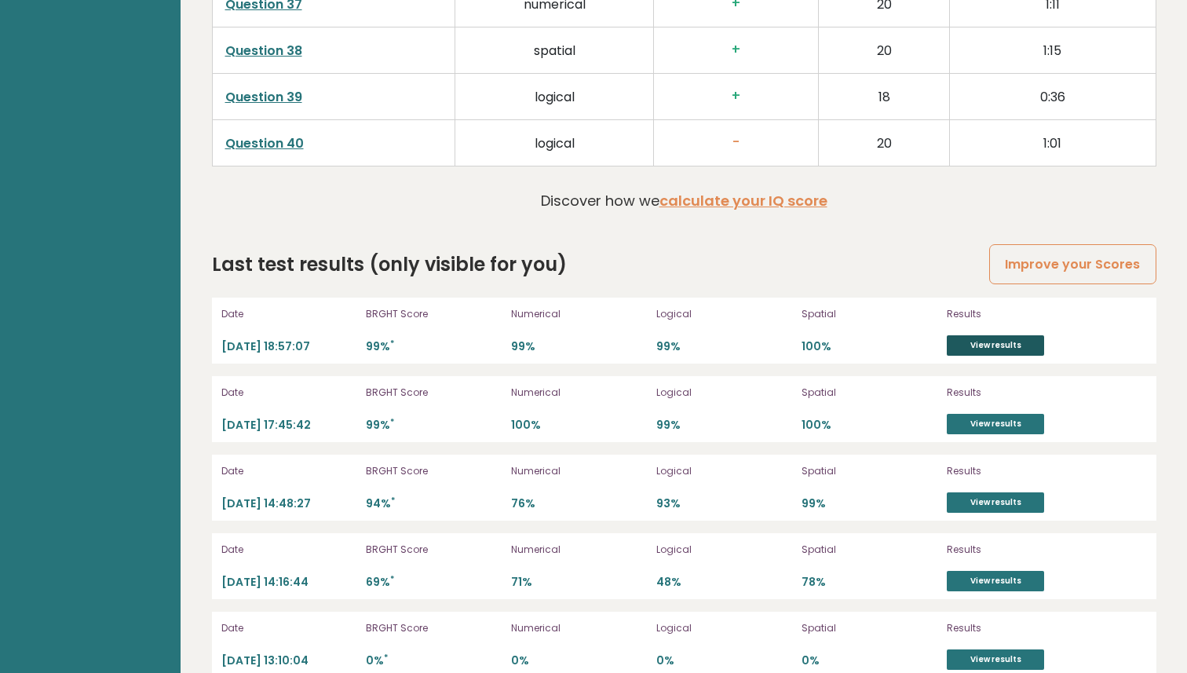
click at [1000, 348] on link "View results" at bounding box center [995, 345] width 97 height 20
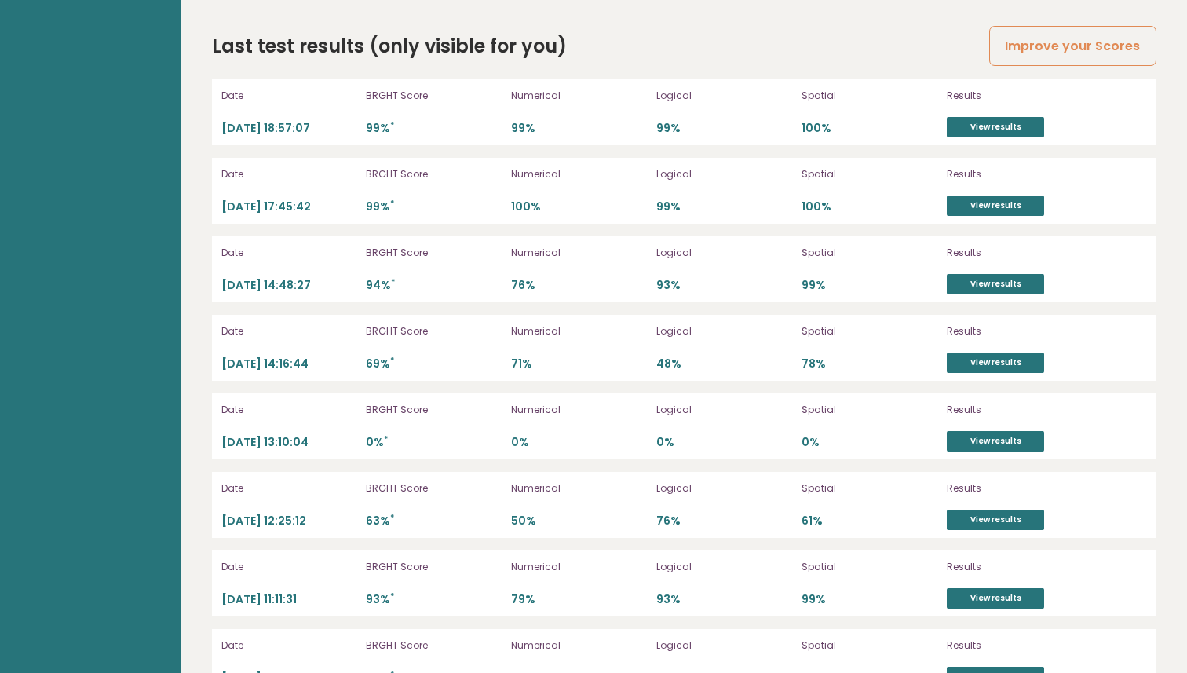
scroll to position [4437, 0]
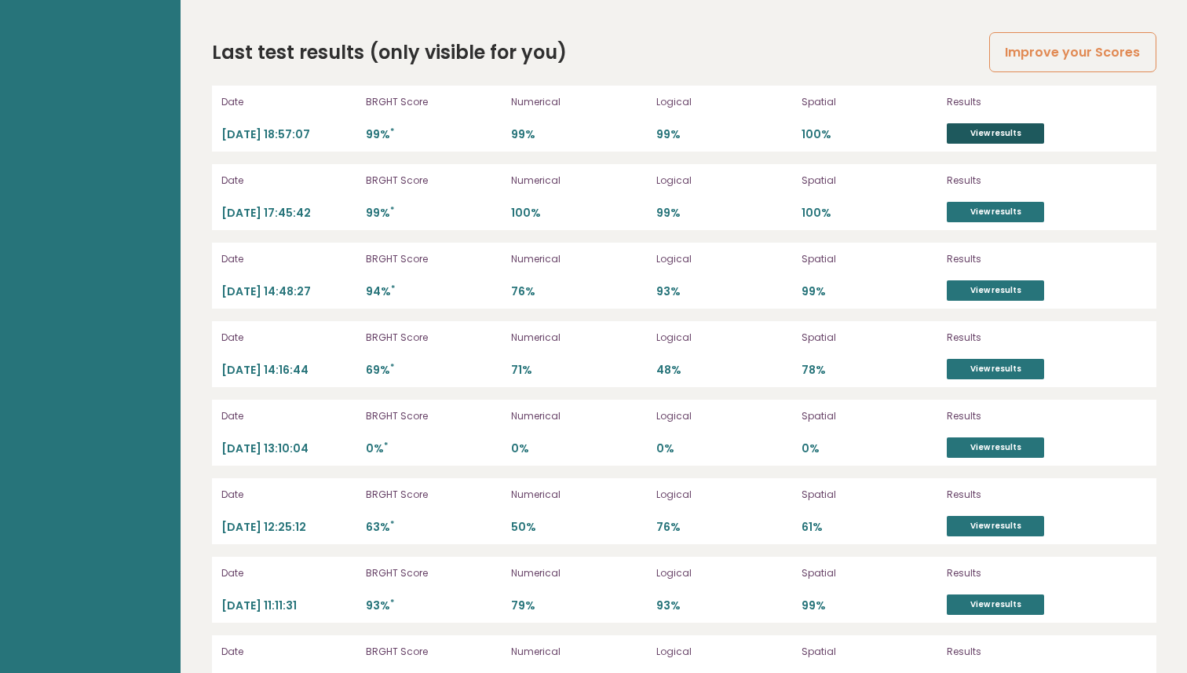
click at [982, 128] on link "View results" at bounding box center [995, 133] width 97 height 20
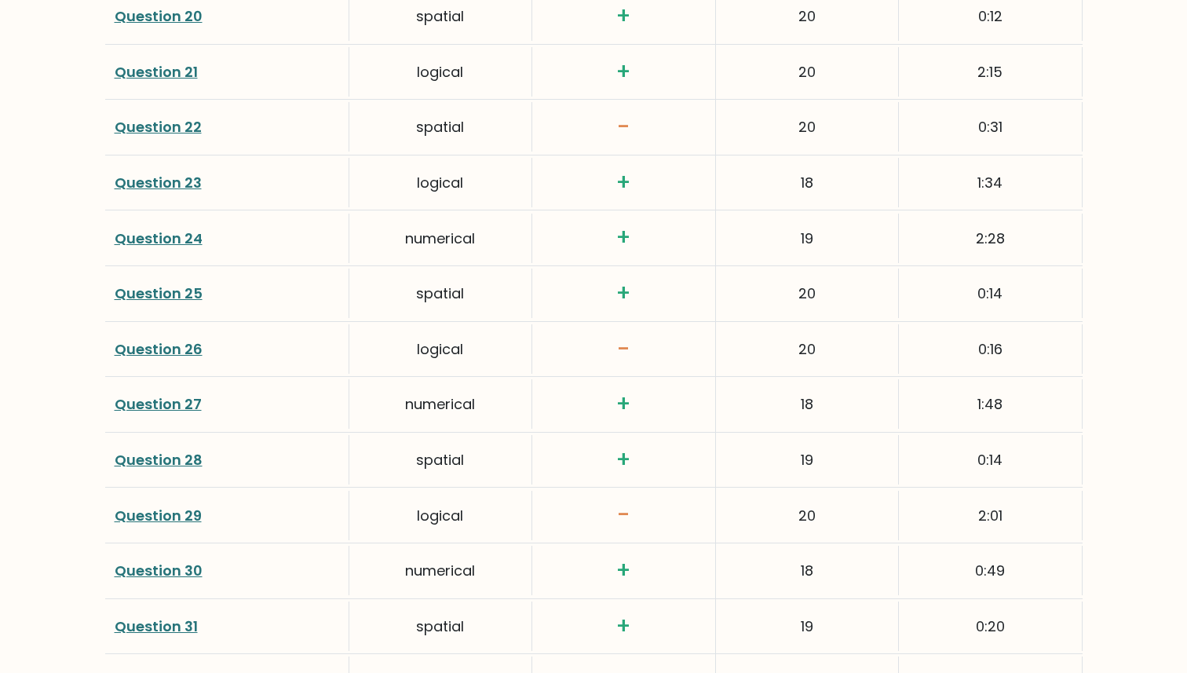
scroll to position [3326, 0]
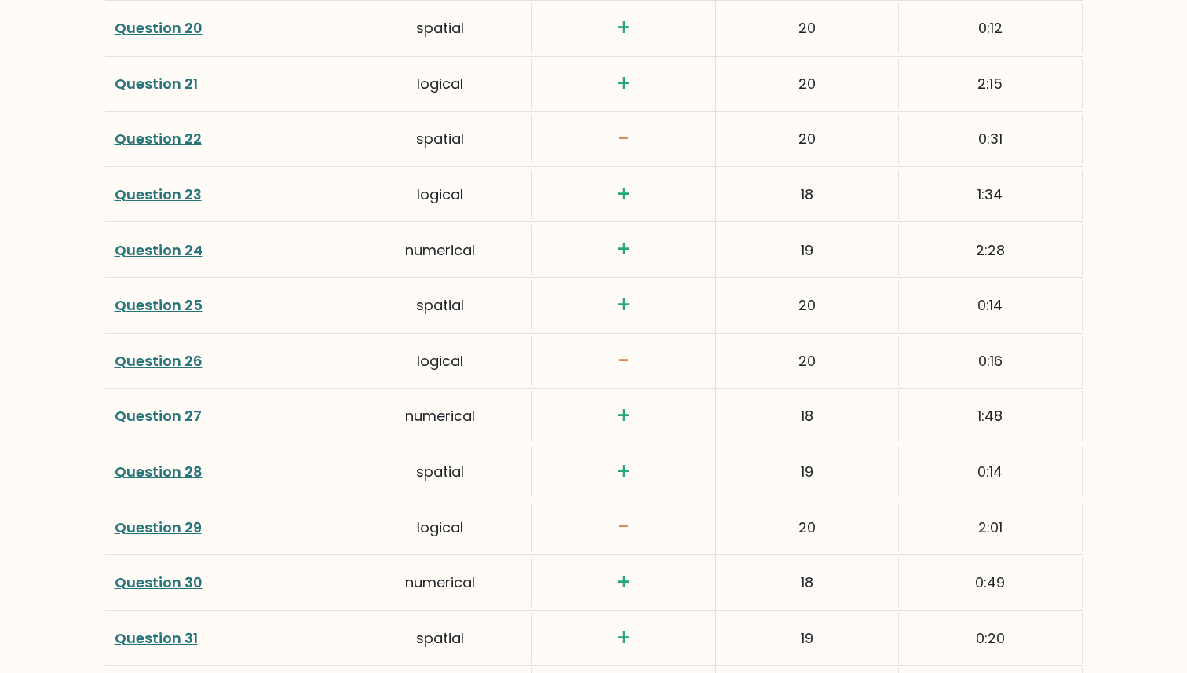
click at [180, 139] on link "Question 22" at bounding box center [158, 139] width 87 height 20
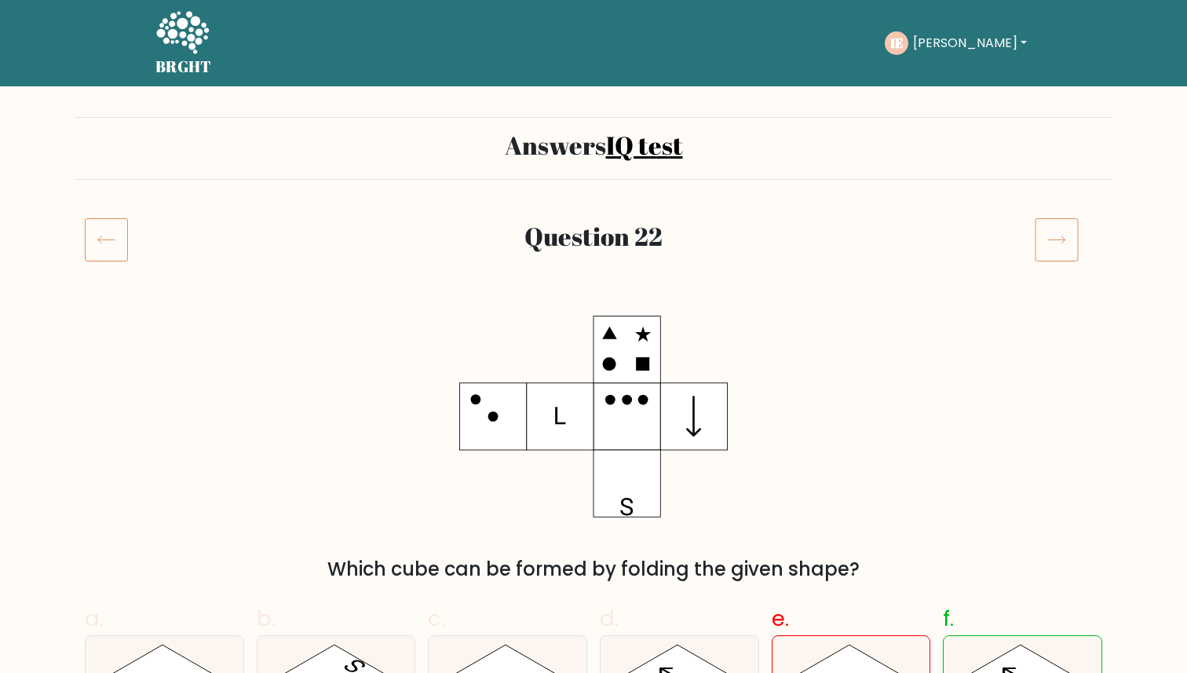
click at [118, 242] on icon at bounding box center [106, 239] width 43 height 44
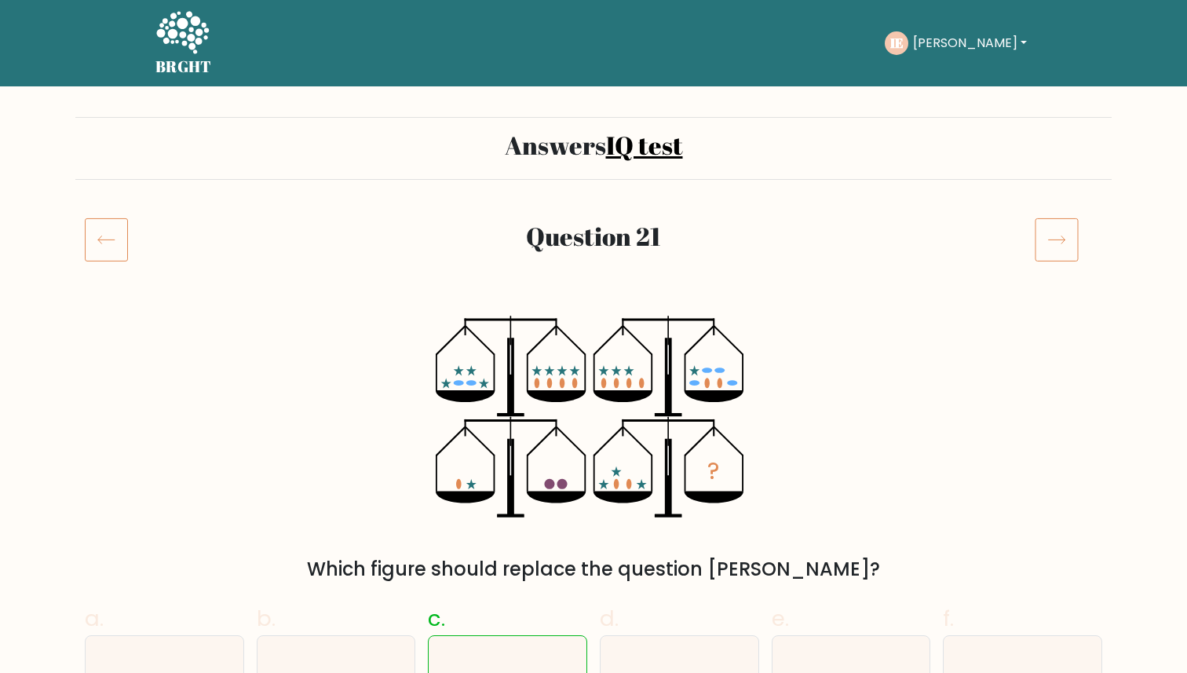
click at [1052, 247] on icon at bounding box center [1056, 239] width 44 height 44
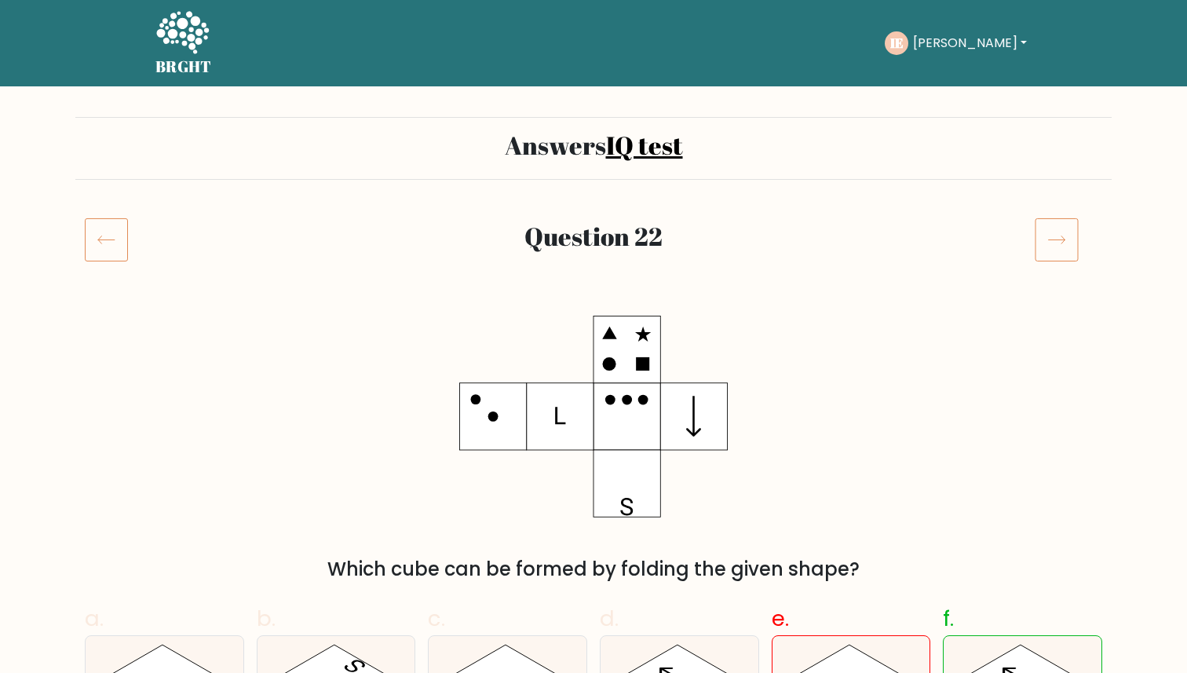
click at [1052, 247] on icon at bounding box center [1056, 239] width 44 height 44
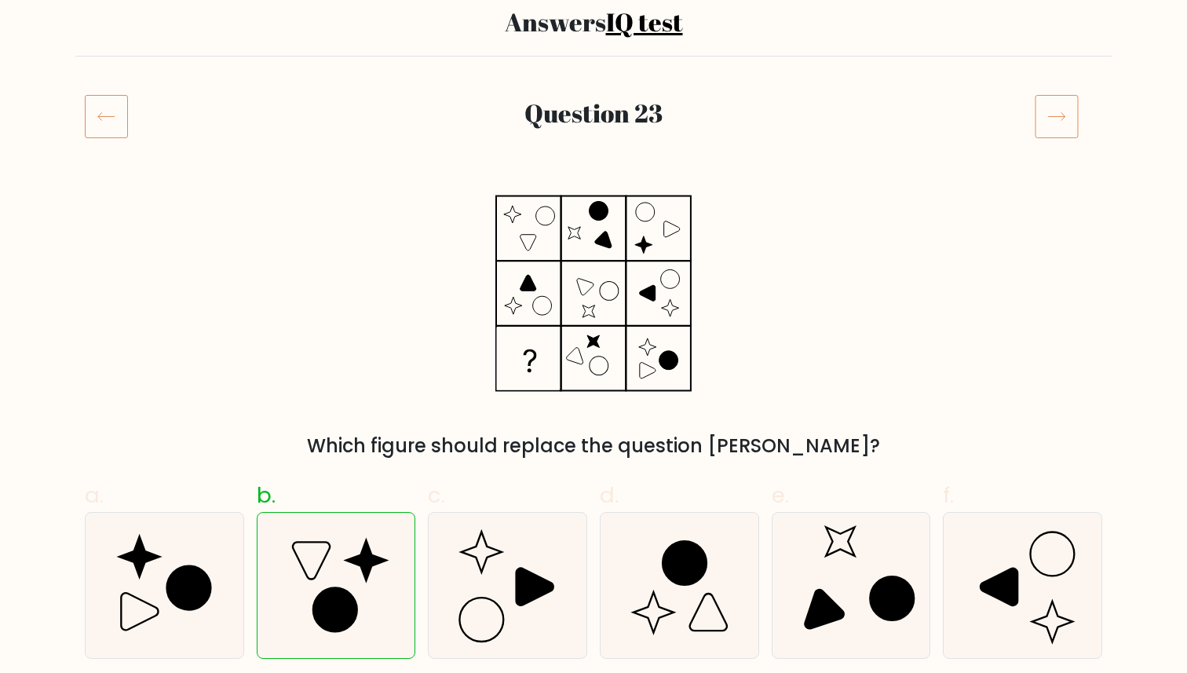
scroll to position [159, 0]
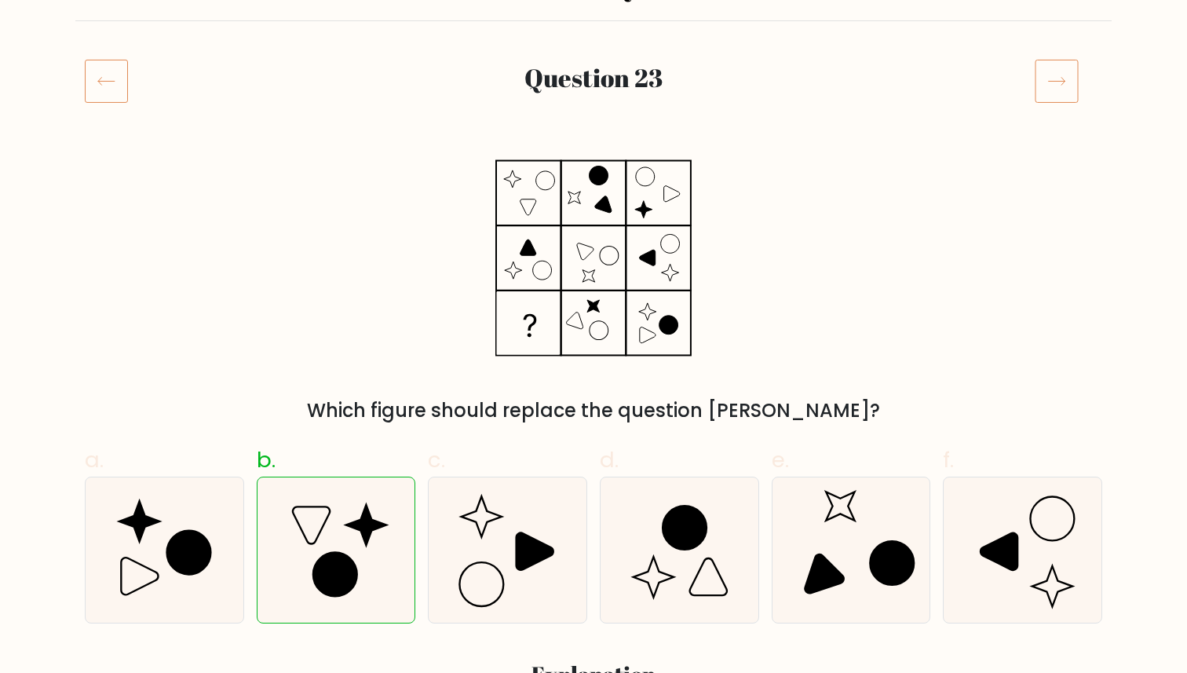
click at [1060, 78] on icon at bounding box center [1056, 81] width 44 height 44
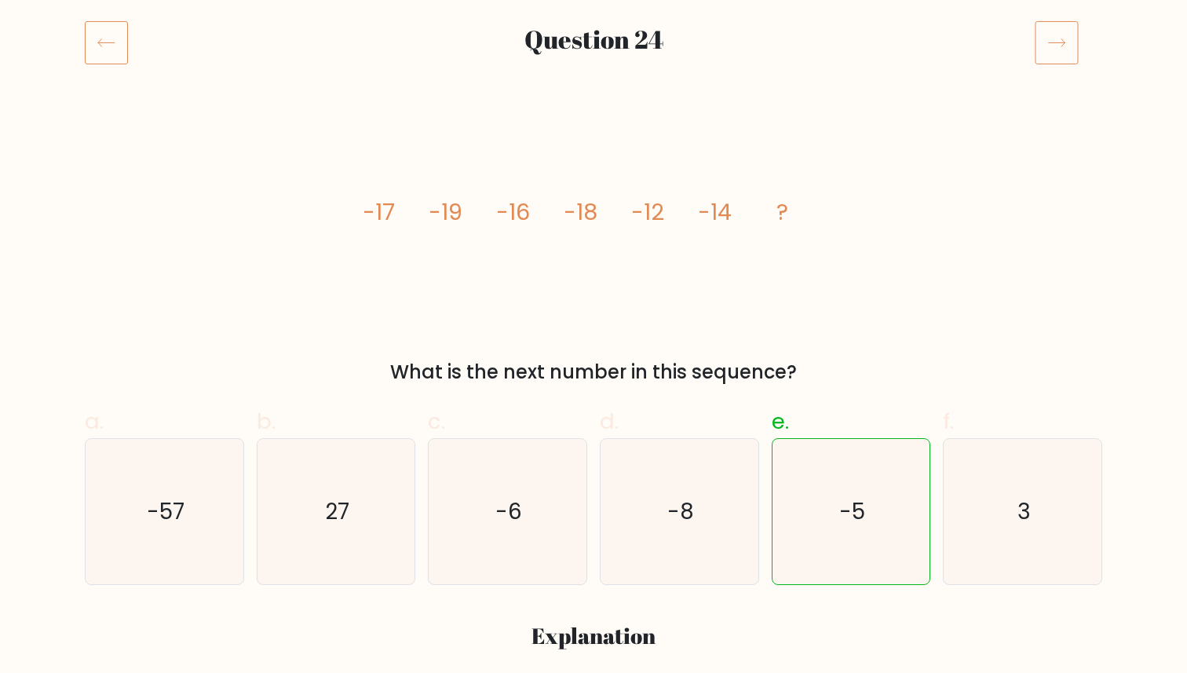
scroll to position [210, 0]
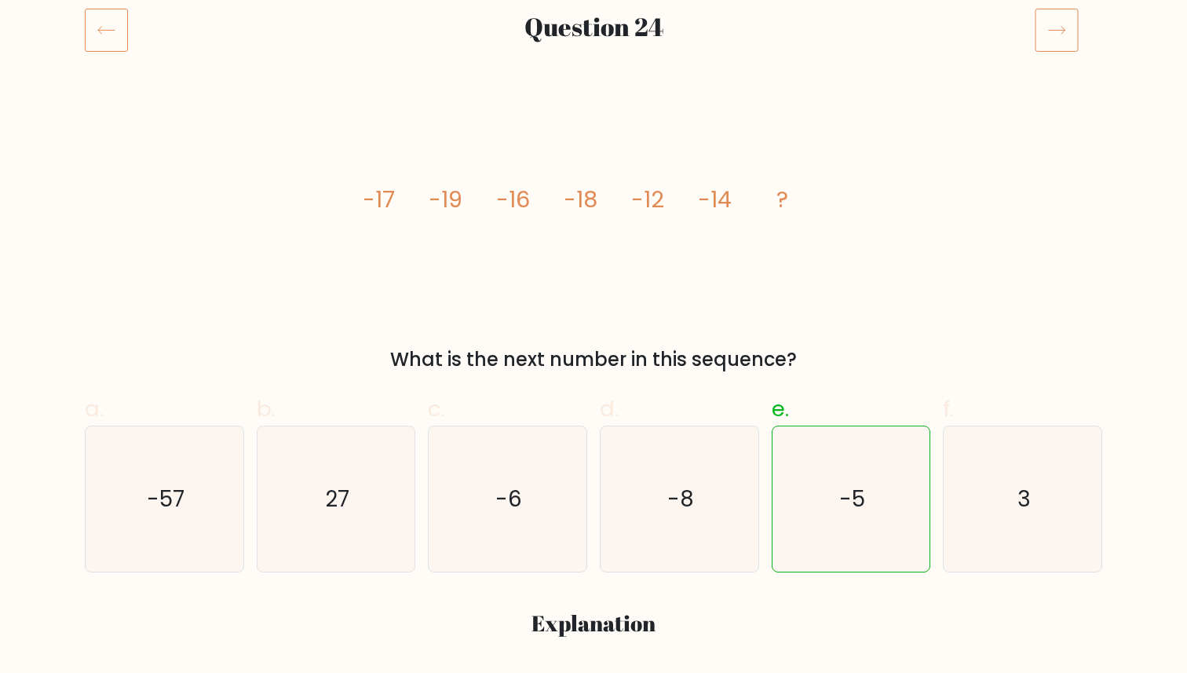
click at [1060, 39] on icon at bounding box center [1056, 30] width 44 height 44
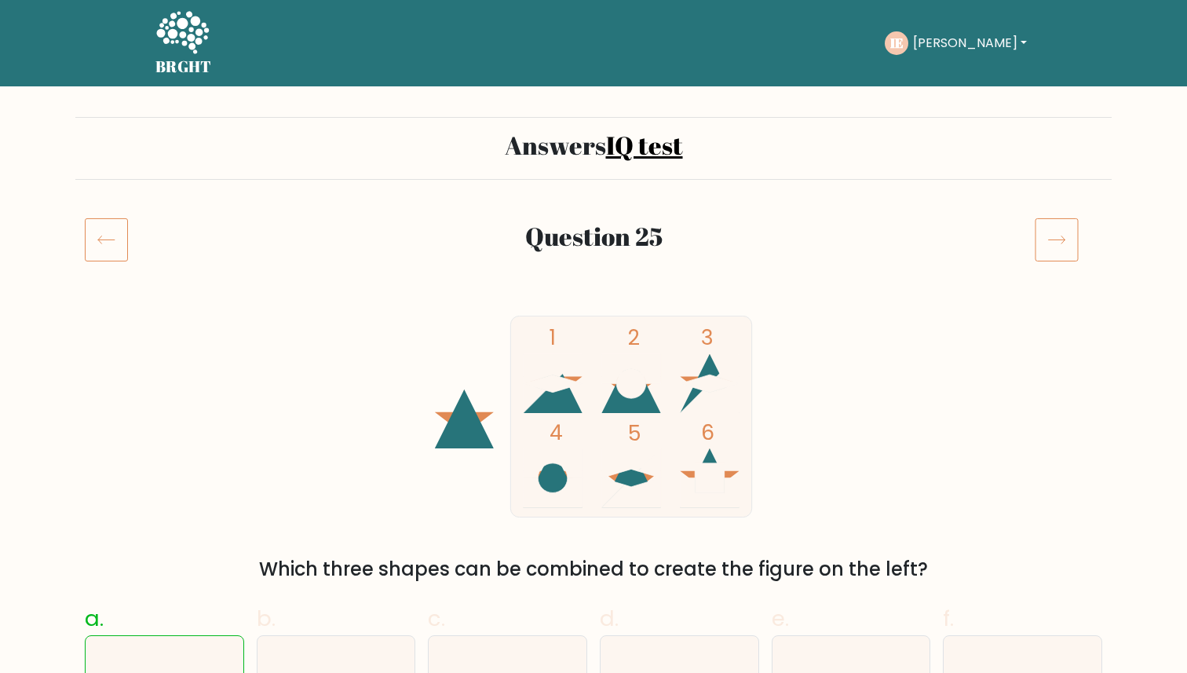
click at [1059, 250] on icon at bounding box center [1056, 239] width 44 height 44
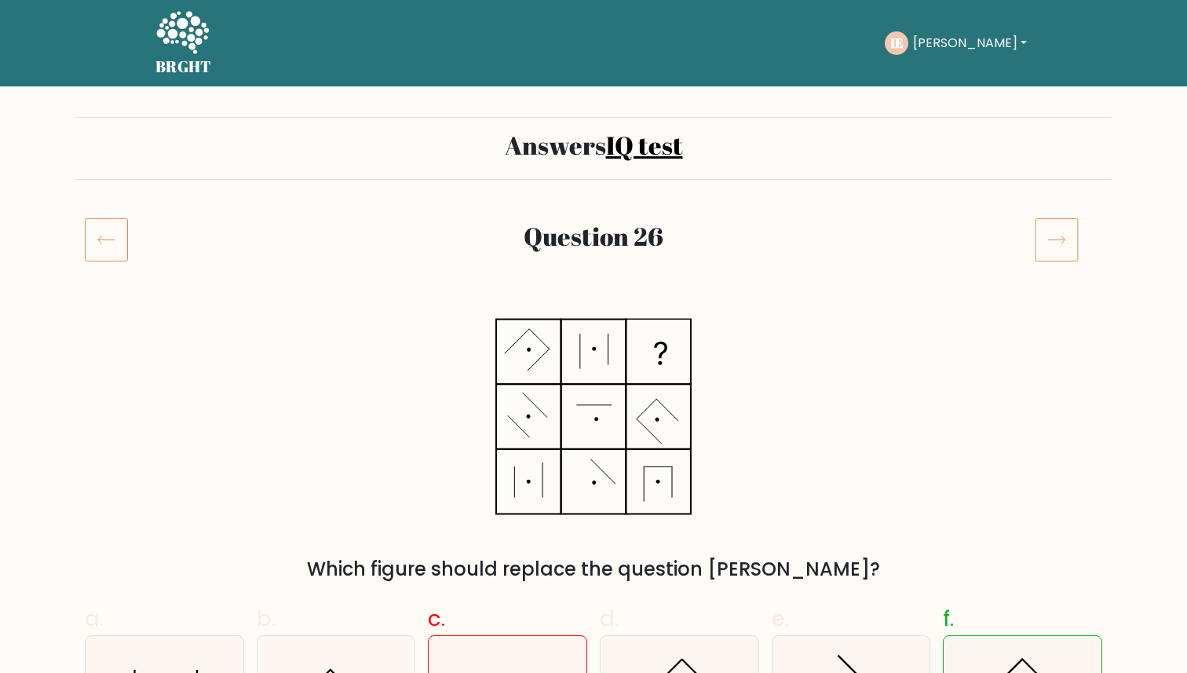
click at [1074, 243] on icon at bounding box center [1056, 239] width 44 height 44
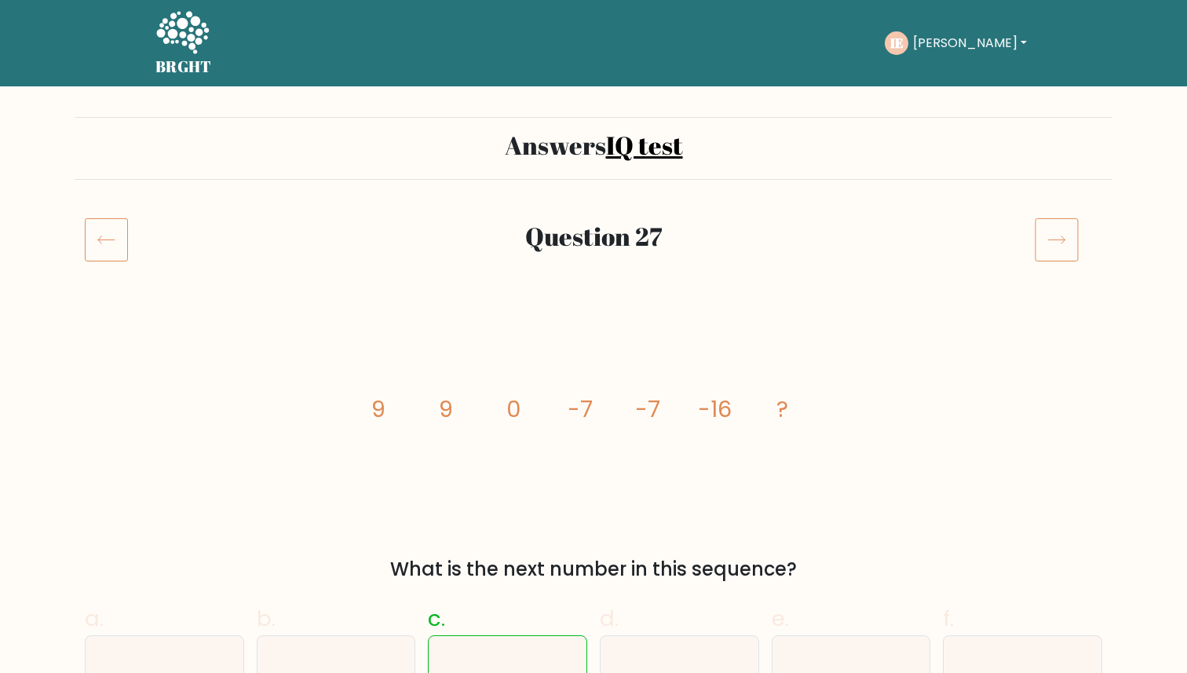
click at [1062, 232] on icon at bounding box center [1056, 239] width 44 height 44
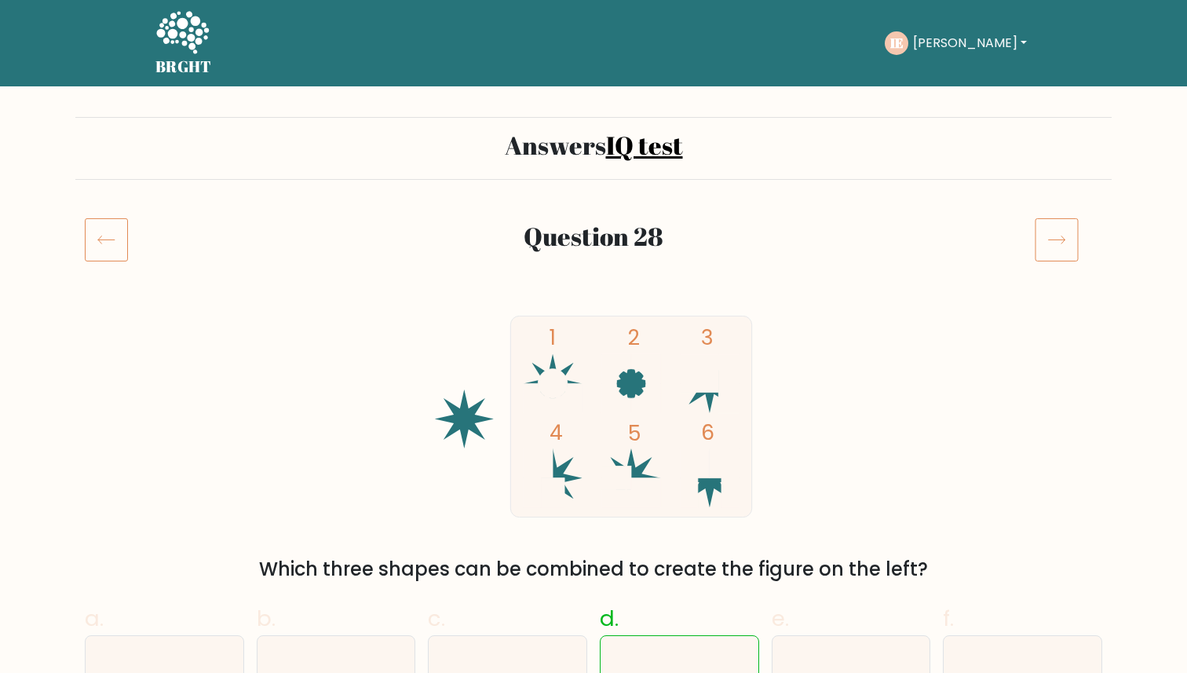
click at [1053, 232] on icon at bounding box center [1056, 239] width 44 height 44
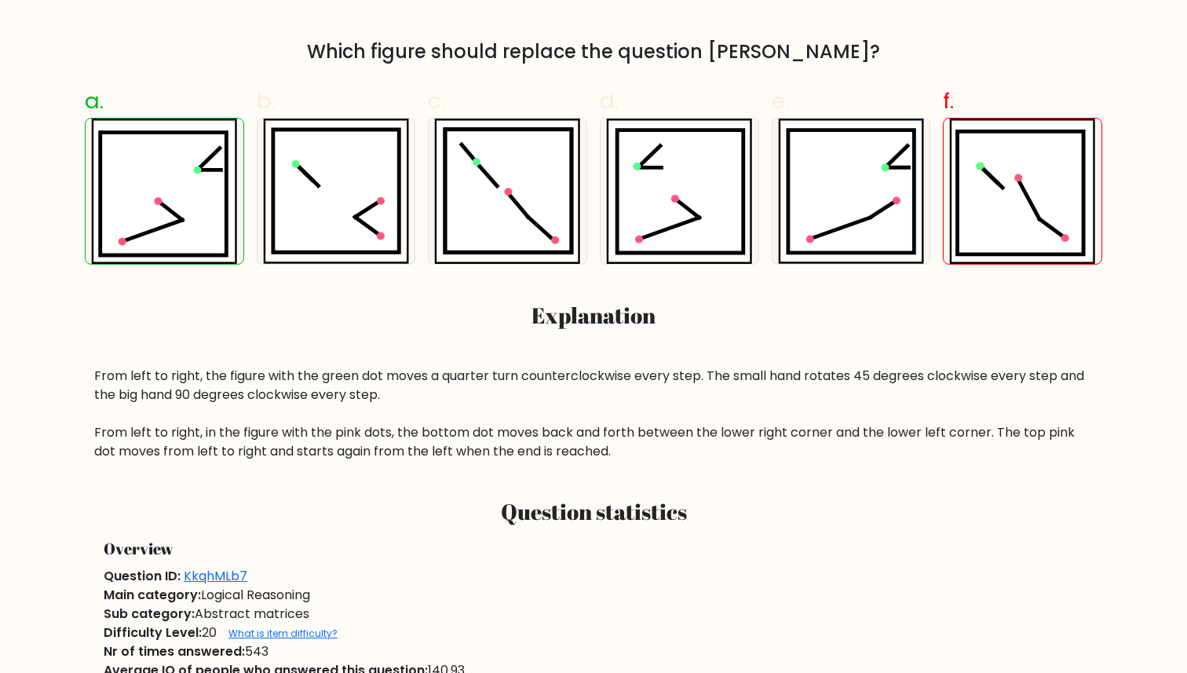
scroll to position [572, 0]
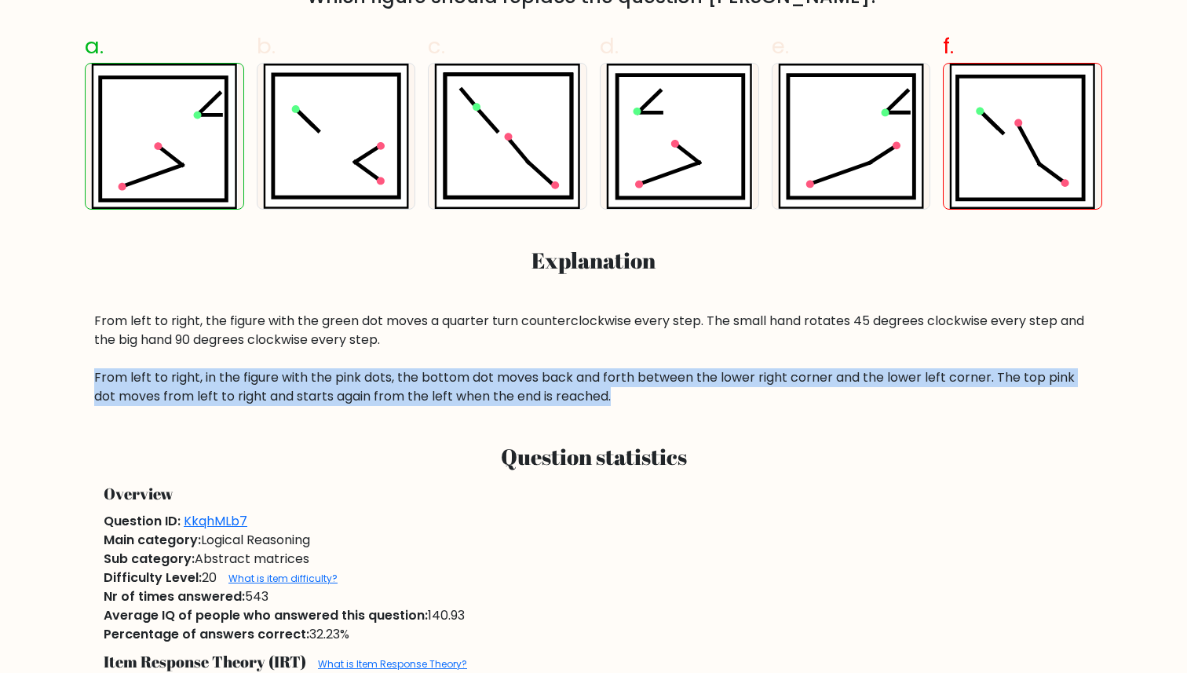
drag, startPoint x: 90, startPoint y: 374, endPoint x: 590, endPoint y: 403, distance: 500.8
click at [590, 403] on div "From left to right, the figure with the green dot moves a quarter turn counterc…" at bounding box center [593, 359] width 1017 height 94
copy div "From left to right, in the figure with the pink dots, the bottom dot moves back…"
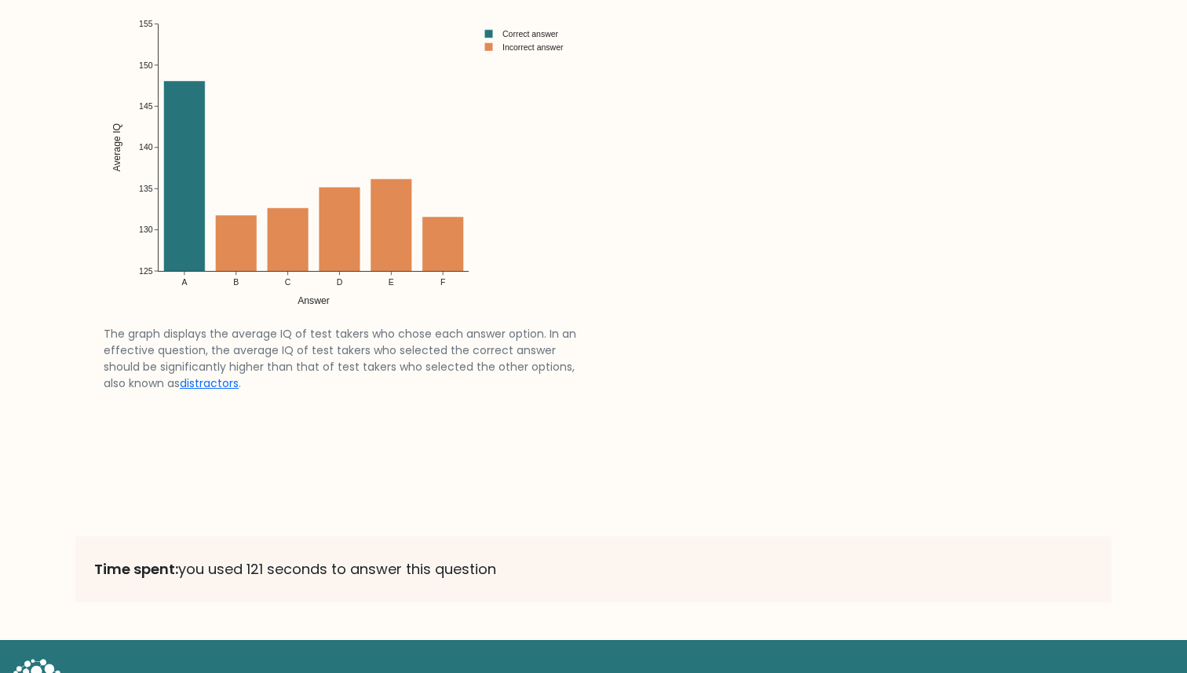
scroll to position [2501, 0]
